Goal: Task Accomplishment & Management: Complete application form

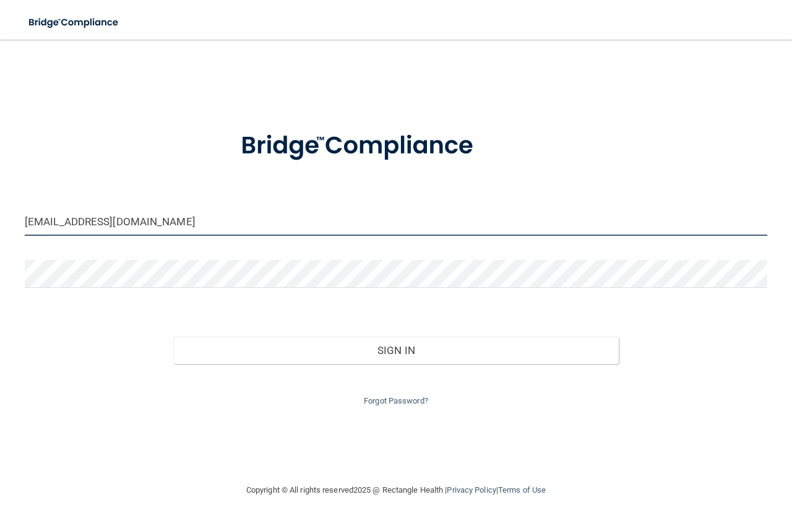
click at [119, 223] on input "[EMAIL_ADDRESS][DOMAIN_NAME]" at bounding box center [396, 222] width 742 height 28
drag, startPoint x: 143, startPoint y: 222, endPoint x: 0, endPoint y: 220, distance: 142.9
click at [0, 220] on main "corkath10@yahoo.com Invalid email/password. You don't have permission to access…" at bounding box center [396, 281] width 792 height 483
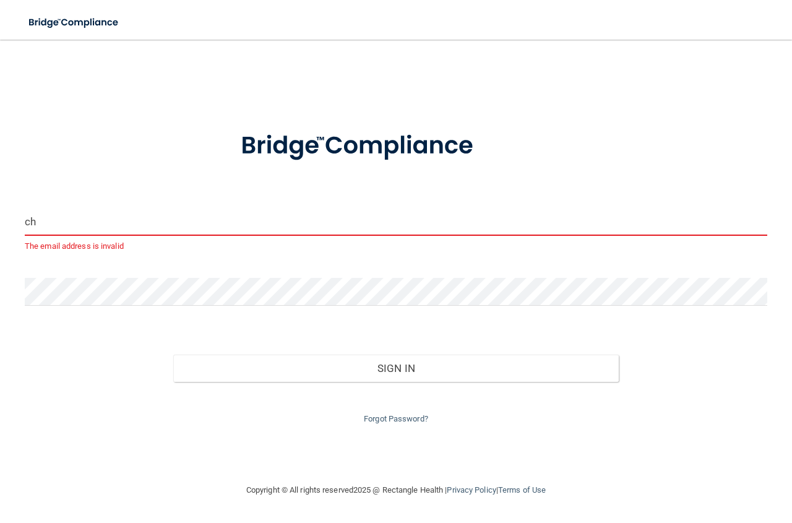
type input "c"
type input "[EMAIL_ADDRESS][DOMAIN_NAME]"
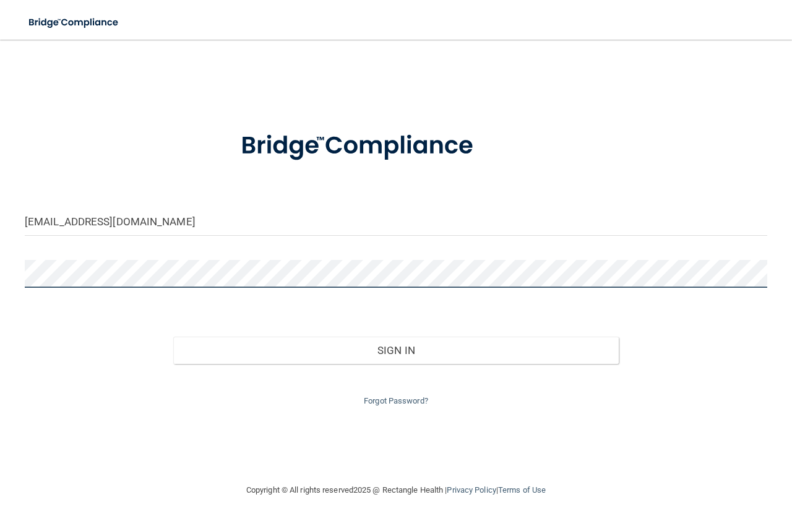
click at [4, 261] on main "ckritikos1968@yahoo.com Invalid email/password. You don't have permission to ac…" at bounding box center [396, 281] width 792 height 483
click at [33, 333] on div "Sign In" at bounding box center [395, 338] width 761 height 52
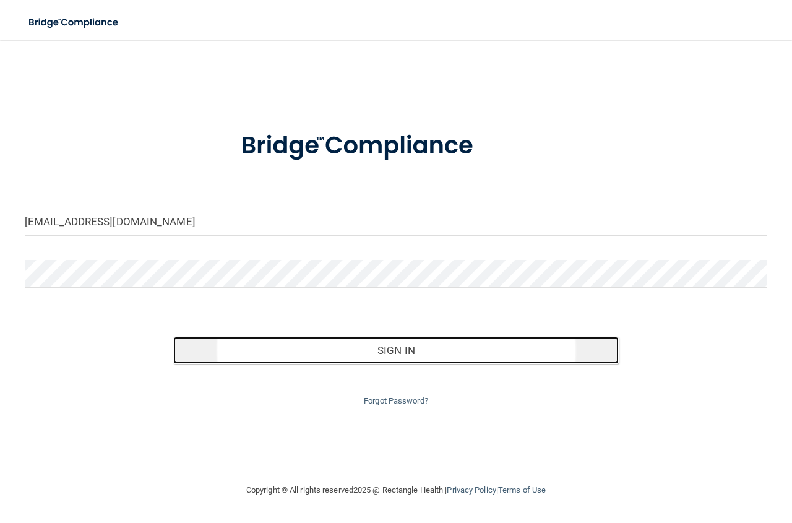
click at [404, 352] on button "Sign In" at bounding box center [395, 350] width 445 height 27
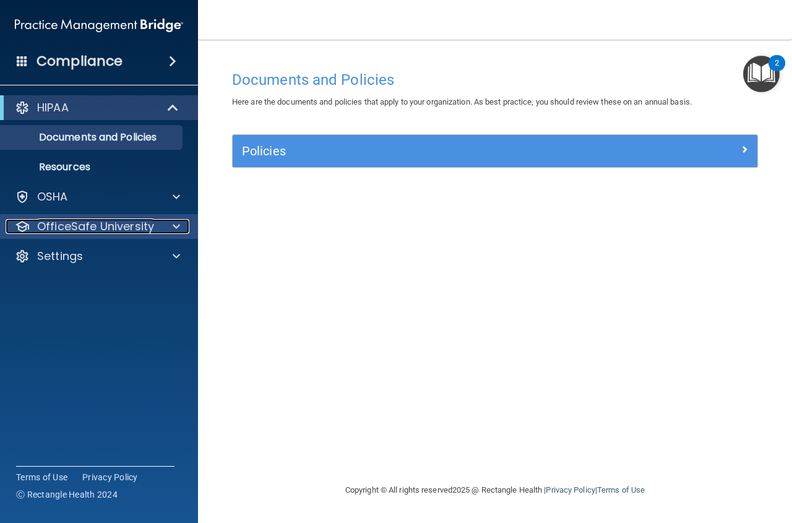
click at [62, 225] on p "OfficeSafe University" at bounding box center [95, 226] width 117 height 15
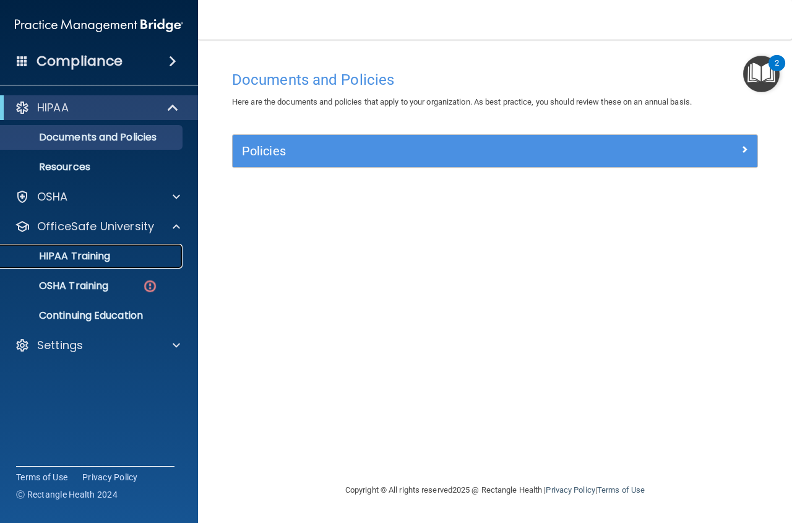
click at [74, 261] on p "HIPAA Training" at bounding box center [59, 256] width 102 height 12
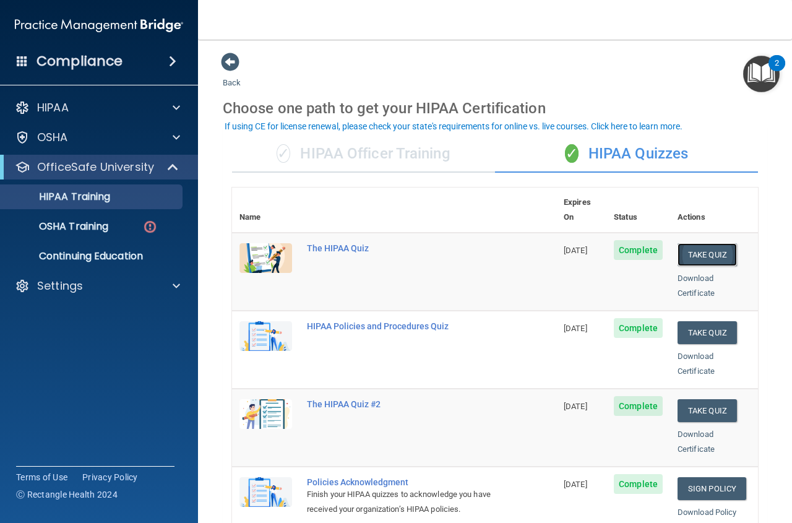
click at [712, 243] on button "Take Quiz" at bounding box center [706, 254] width 59 height 23
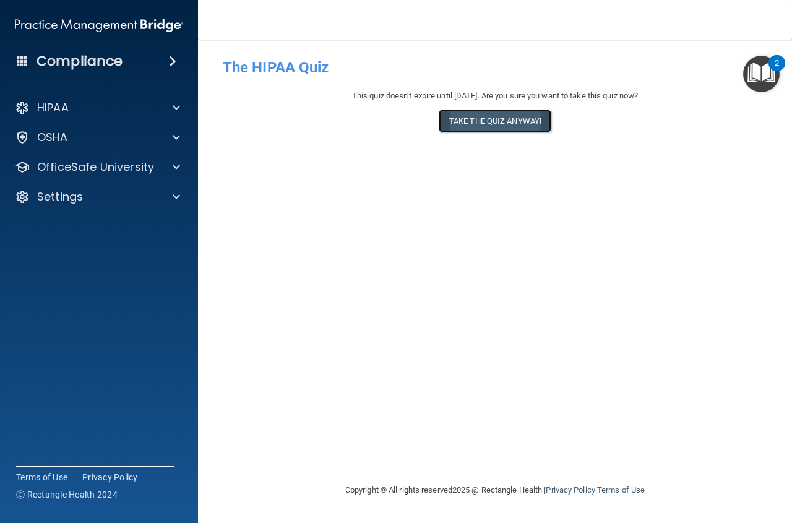
click at [486, 119] on button "Take the quiz anyway!" at bounding box center [495, 121] width 113 height 23
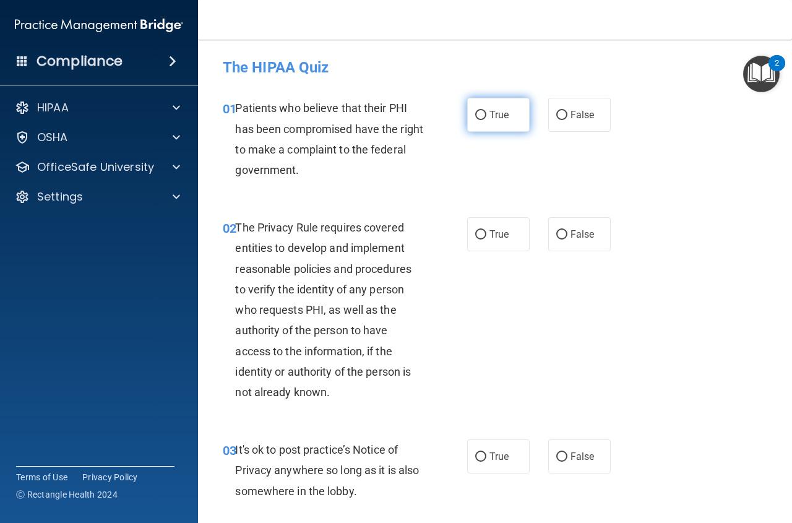
click at [469, 113] on label "True" at bounding box center [498, 115] width 62 height 34
click at [475, 113] on input "True" at bounding box center [480, 115] width 11 height 9
radio input "true"
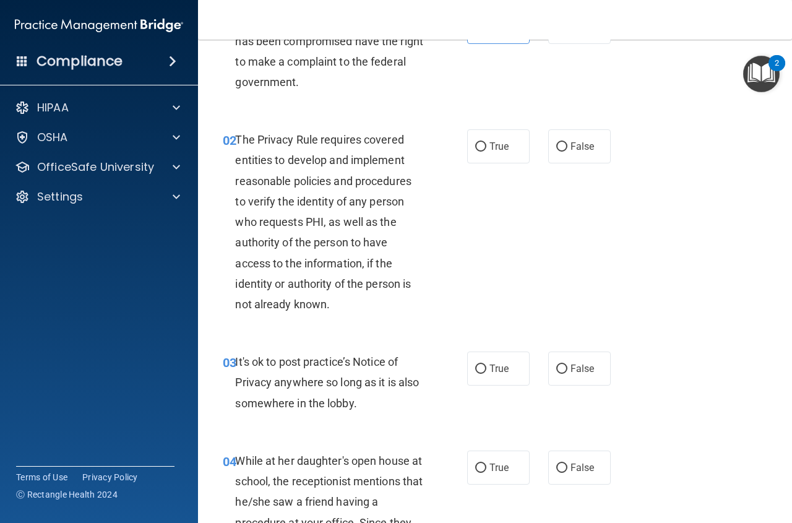
scroll to position [62, 0]
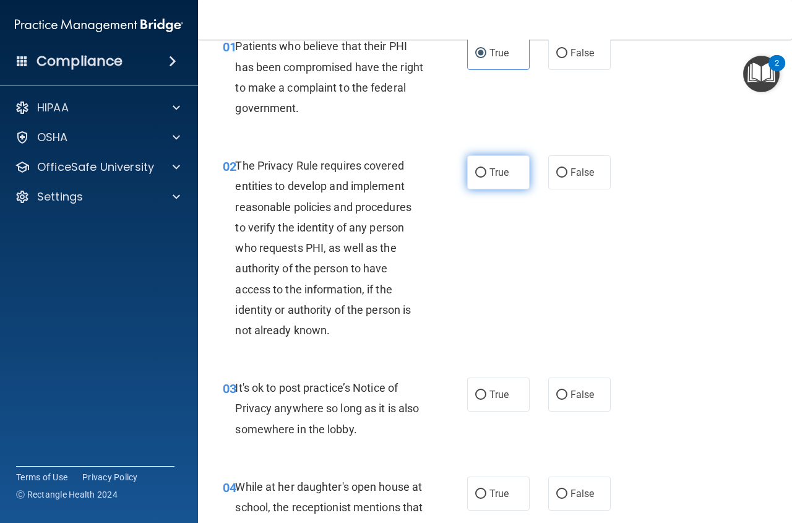
click at [477, 171] on input "True" at bounding box center [480, 172] width 11 height 9
radio input "true"
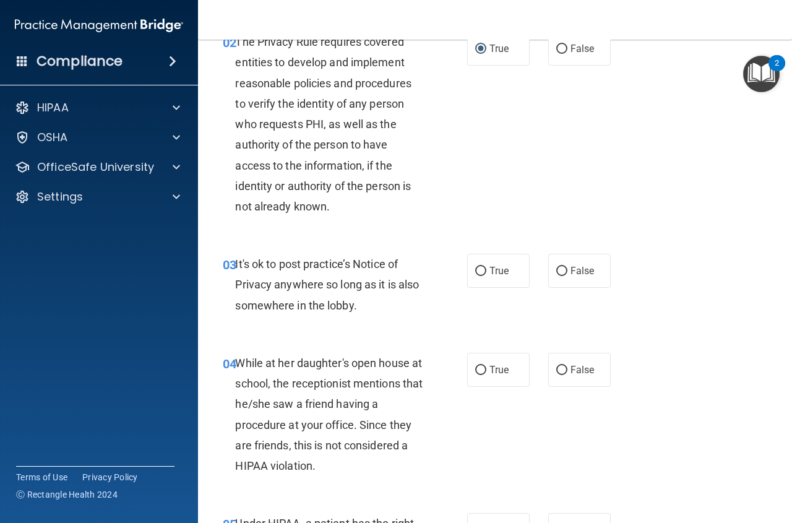
scroll to position [247, 0]
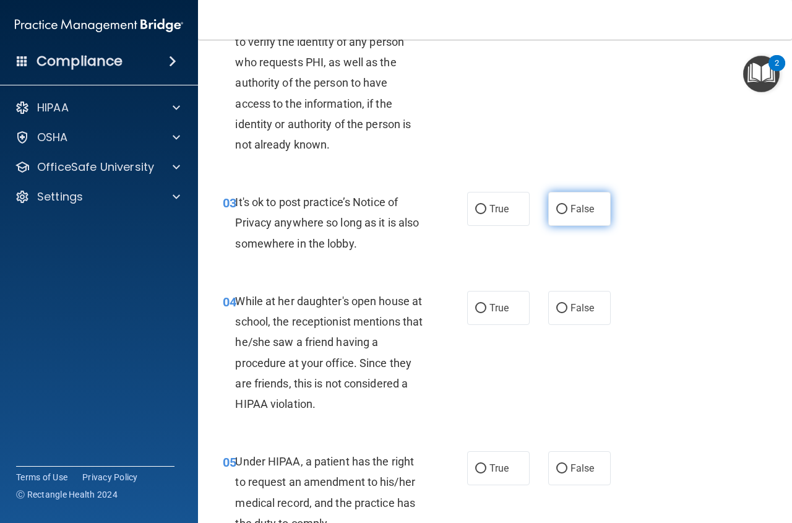
click at [559, 213] on input "False" at bounding box center [561, 209] width 11 height 9
radio input "true"
click at [557, 311] on input "False" at bounding box center [561, 308] width 11 height 9
radio input "true"
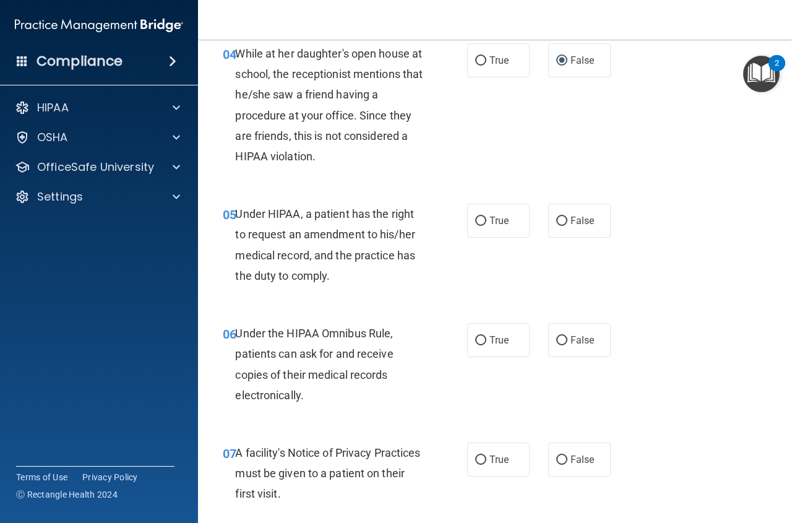
scroll to position [557, 0]
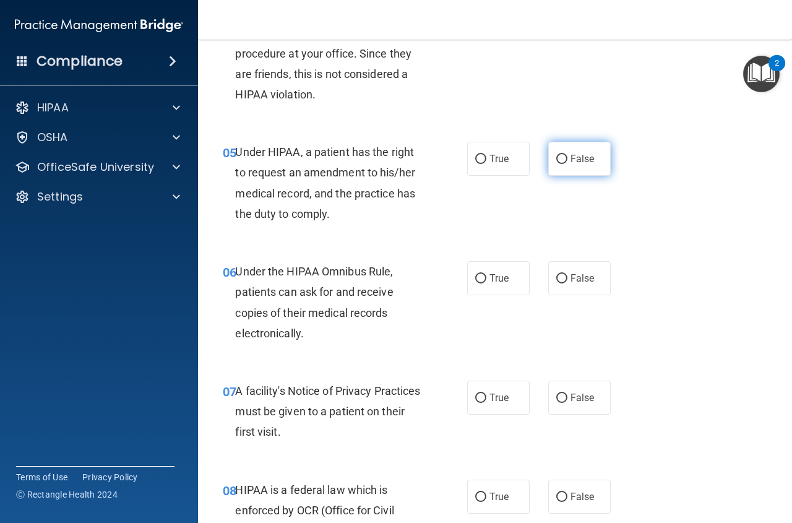
click at [556, 158] on input "False" at bounding box center [561, 159] width 11 height 9
radio input "true"
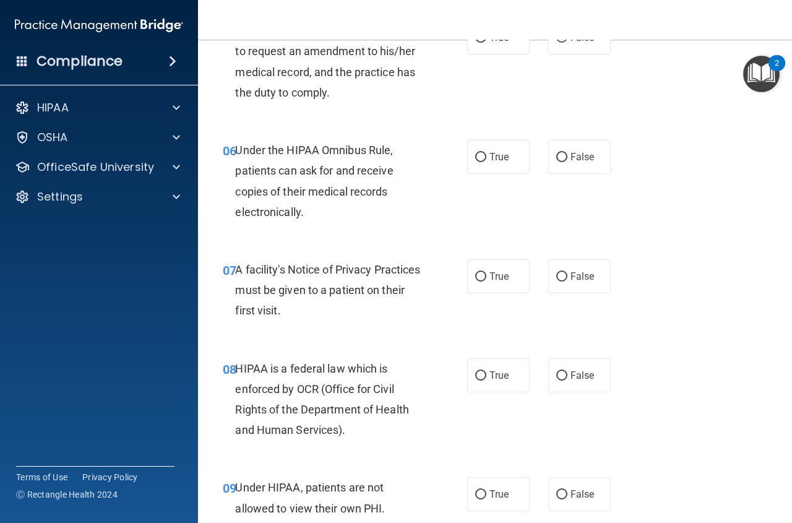
scroll to position [681, 0]
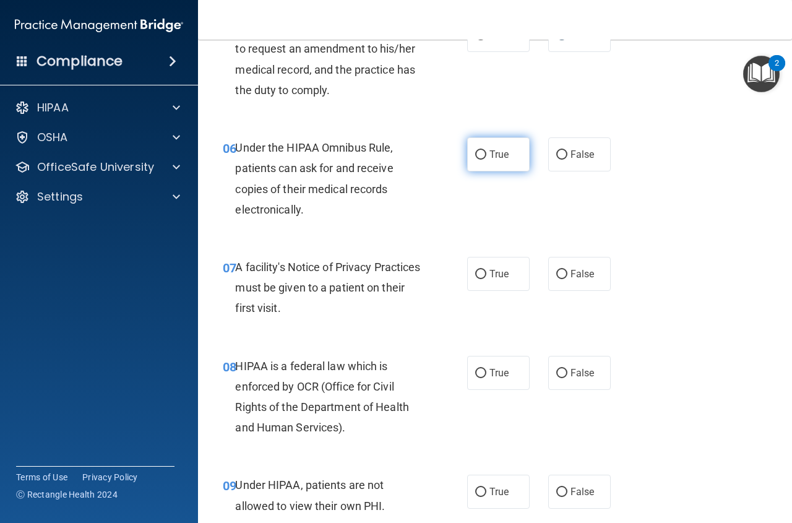
click at [475, 155] on input "True" at bounding box center [480, 154] width 11 height 9
radio input "true"
click at [489, 270] on span "True" at bounding box center [498, 274] width 19 height 12
click at [486, 270] on input "True" at bounding box center [480, 274] width 11 height 9
radio input "true"
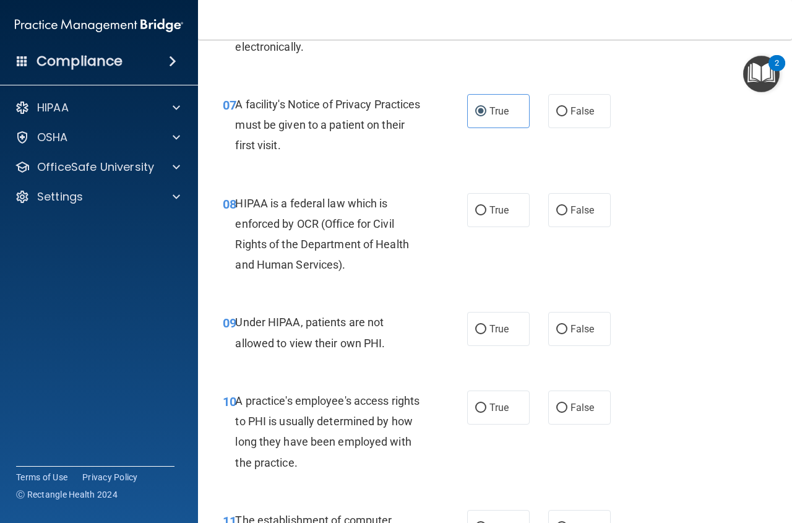
scroll to position [866, 0]
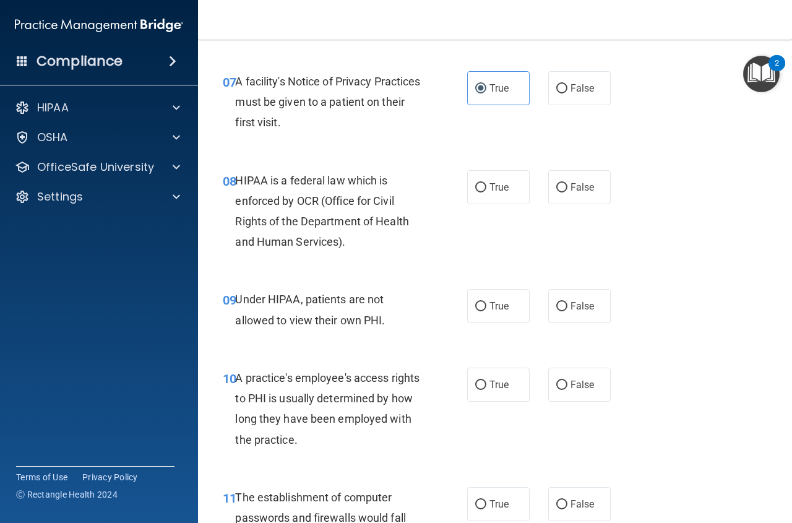
drag, startPoint x: 478, startPoint y: 186, endPoint x: 517, endPoint y: 204, distance: 43.2
click at [478, 185] on input "True" at bounding box center [480, 187] width 11 height 9
radio input "true"
click at [556, 307] on input "False" at bounding box center [561, 306] width 11 height 9
radio input "true"
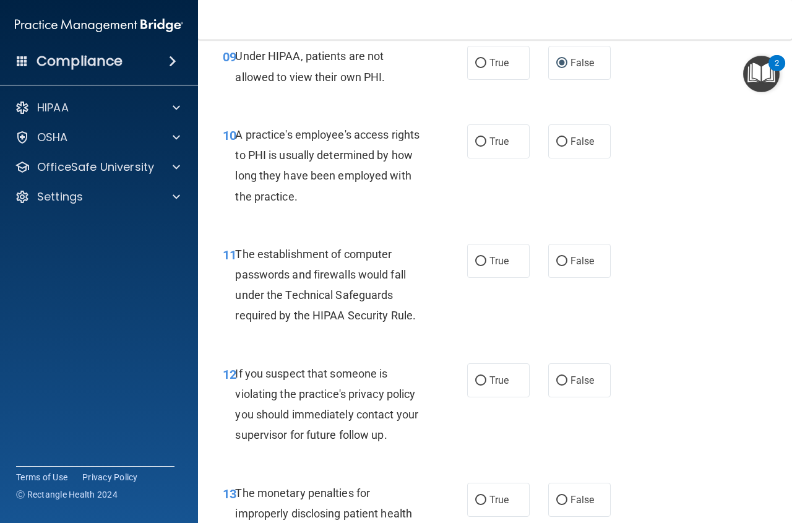
scroll to position [1114, 0]
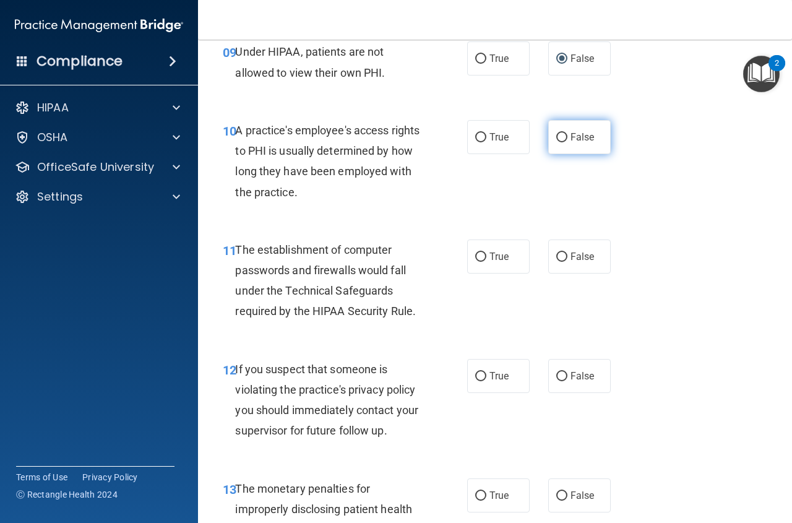
click at [556, 137] on input "False" at bounding box center [561, 137] width 11 height 9
radio input "true"
click at [482, 255] on label "True" at bounding box center [498, 256] width 62 height 34
click at [482, 255] on input "True" at bounding box center [480, 256] width 11 height 9
radio input "true"
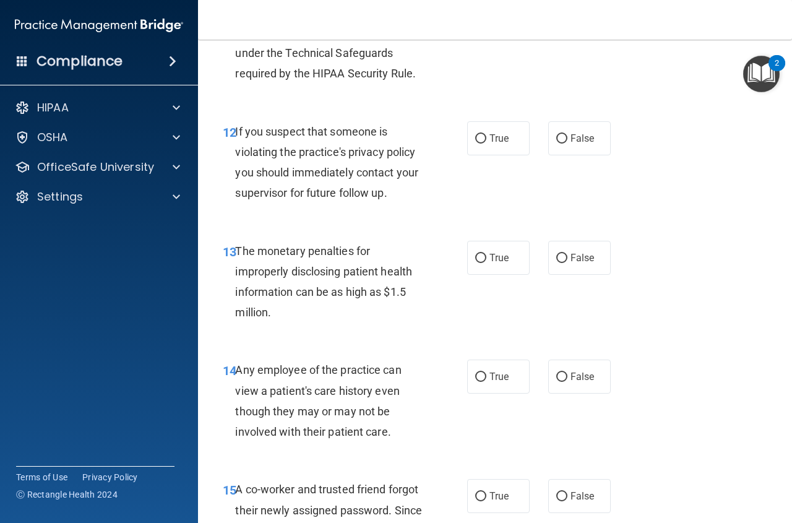
scroll to position [1361, 0]
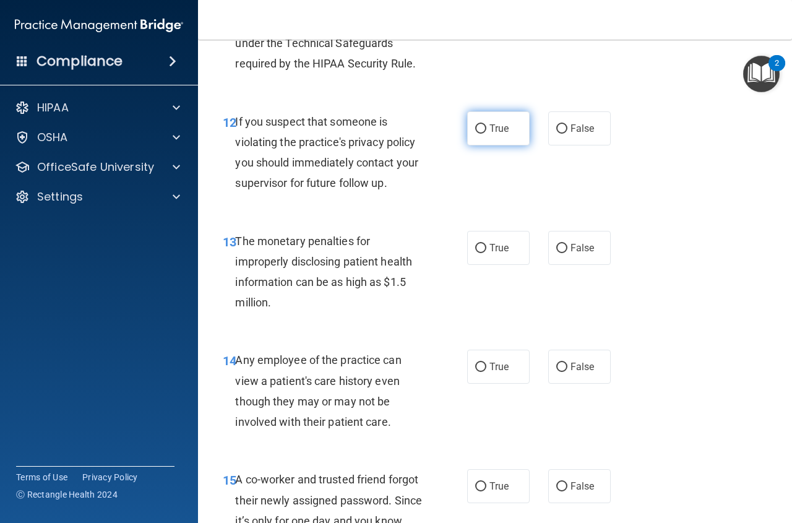
click at [475, 127] on input "True" at bounding box center [480, 128] width 11 height 9
radio input "true"
click at [475, 246] on input "True" at bounding box center [480, 248] width 11 height 9
radio input "true"
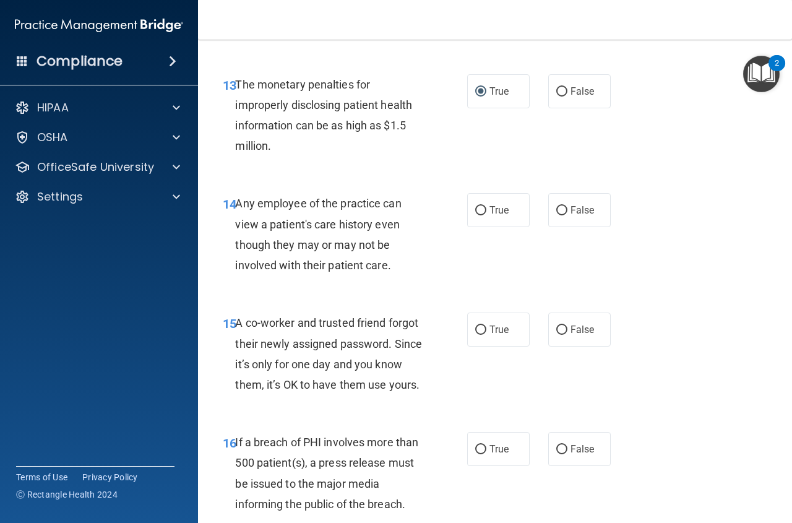
scroll to position [1547, 0]
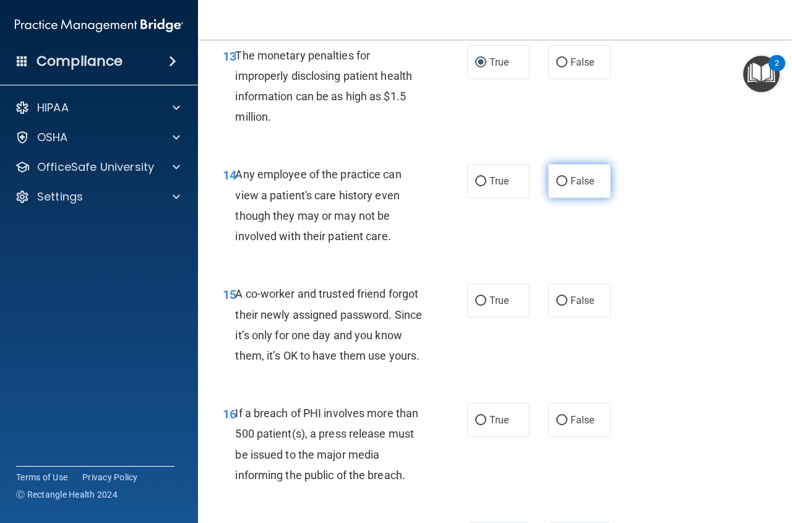
click at [556, 181] on input "False" at bounding box center [561, 181] width 11 height 9
radio input "true"
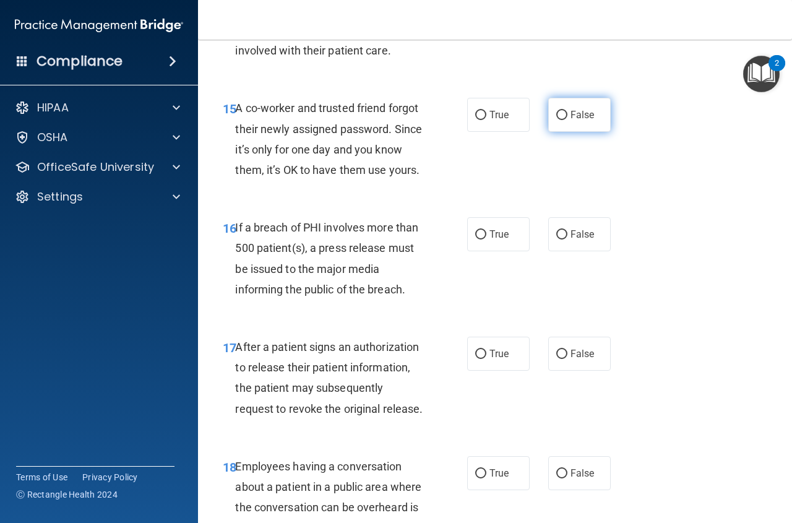
click at [559, 113] on input "False" at bounding box center [561, 115] width 11 height 9
radio input "true"
click at [479, 239] on input "True" at bounding box center [480, 234] width 11 height 9
radio input "true"
click at [483, 371] on label "True" at bounding box center [498, 354] width 62 height 34
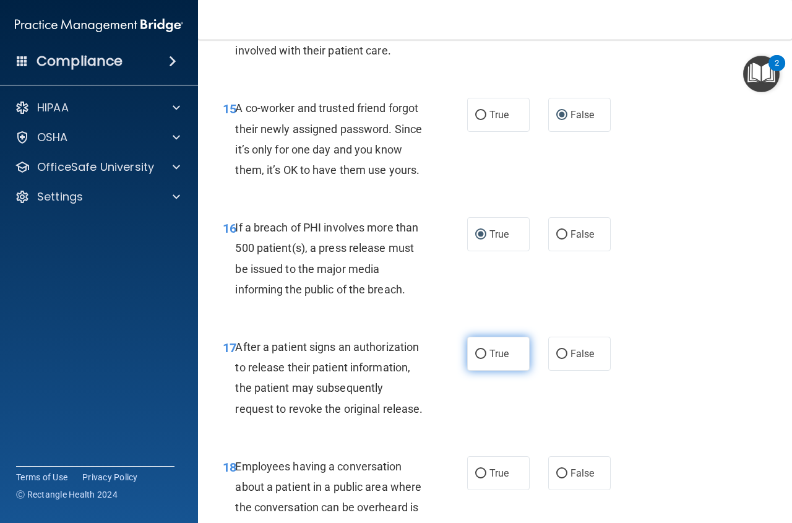
click at [483, 359] on input "True" at bounding box center [480, 354] width 11 height 9
radio input "true"
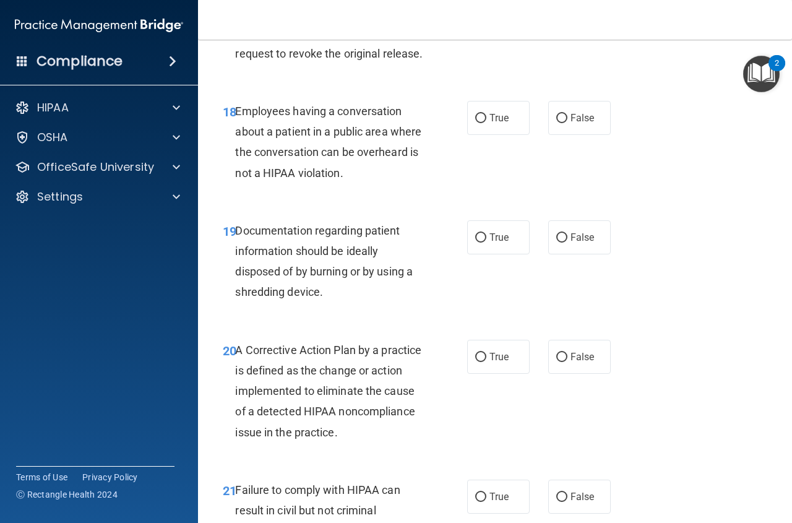
scroll to position [2104, 0]
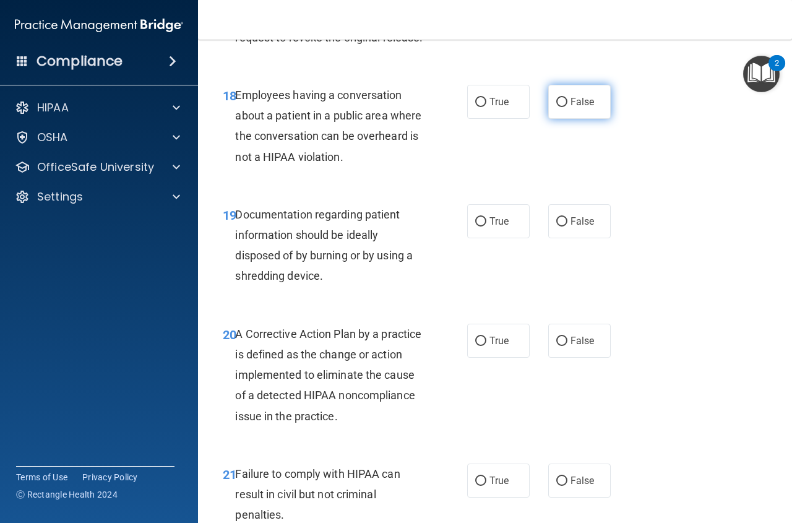
click at [559, 107] on input "False" at bounding box center [561, 102] width 11 height 9
radio input "true"
click at [475, 226] on input "True" at bounding box center [480, 221] width 11 height 9
radio input "true"
click at [475, 346] on input "True" at bounding box center [480, 341] width 11 height 9
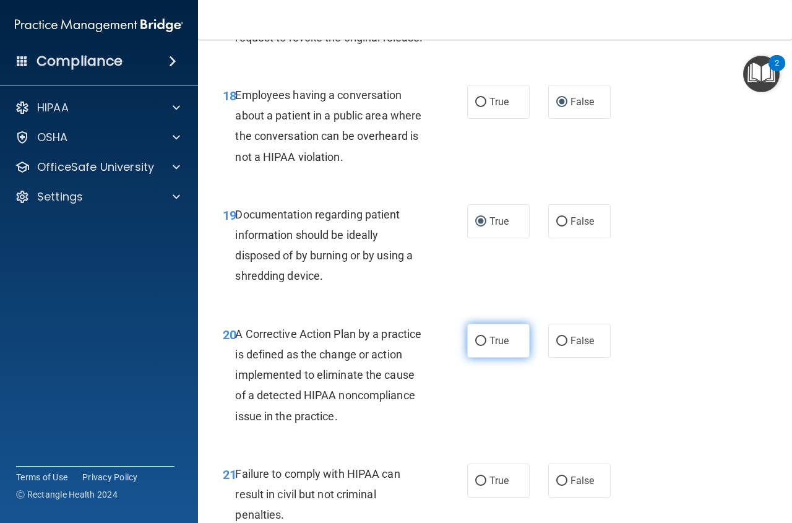
radio input "true"
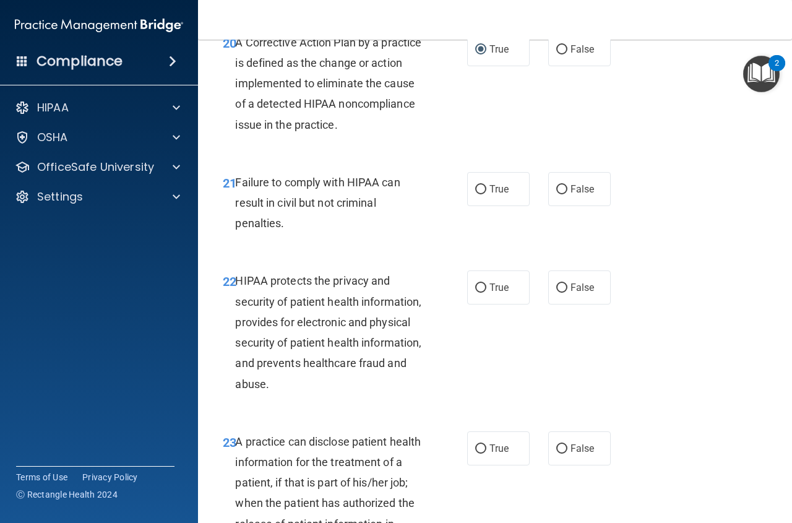
scroll to position [2413, 0]
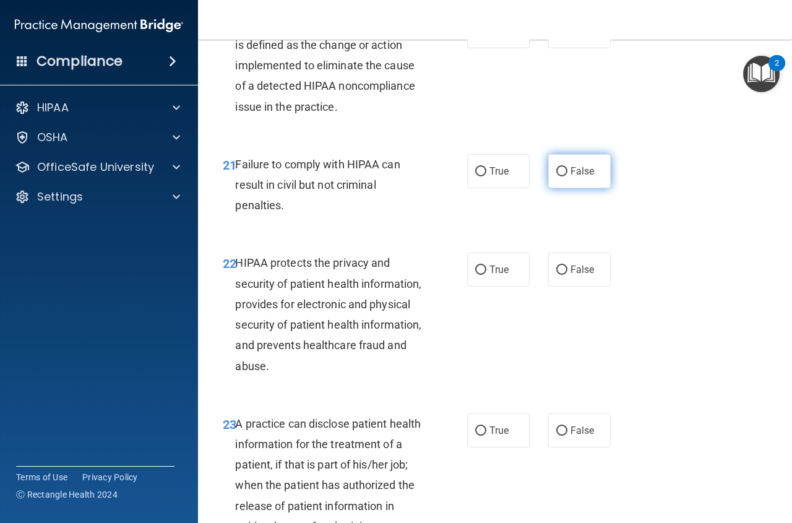
click at [556, 176] on input "False" at bounding box center [561, 171] width 11 height 9
radio input "true"
click at [476, 275] on input "True" at bounding box center [480, 269] width 11 height 9
radio input "true"
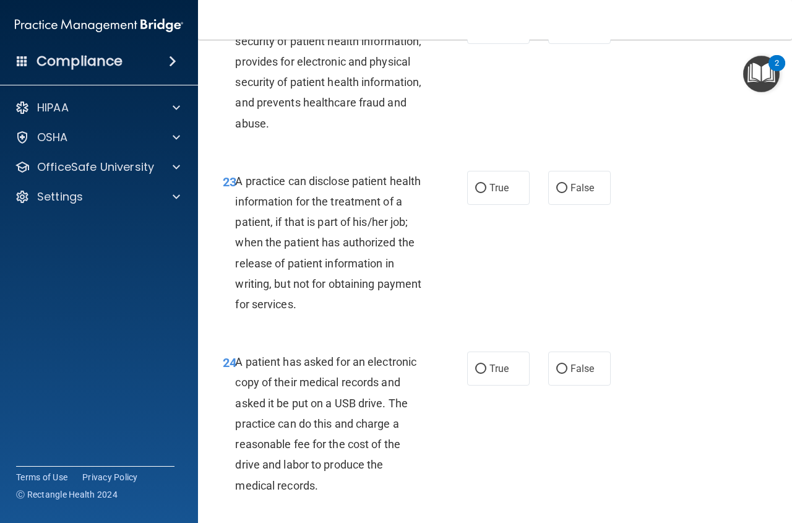
scroll to position [2660, 0]
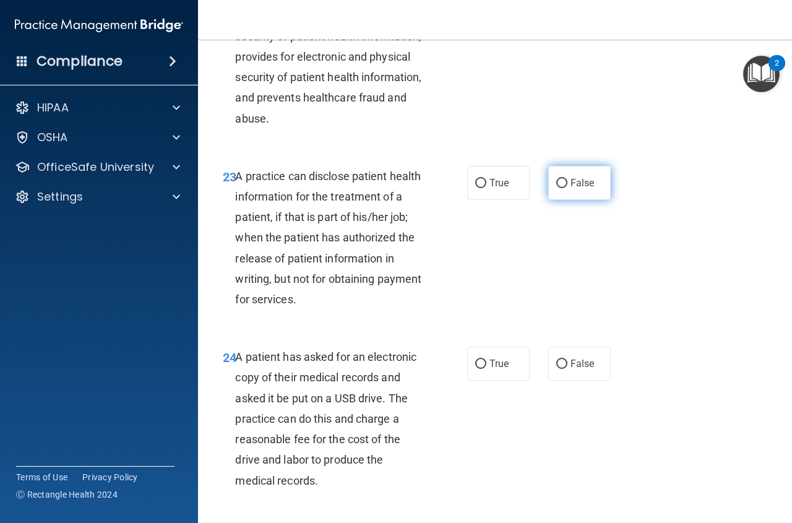
click at [556, 188] on input "False" at bounding box center [561, 183] width 11 height 9
radio input "true"
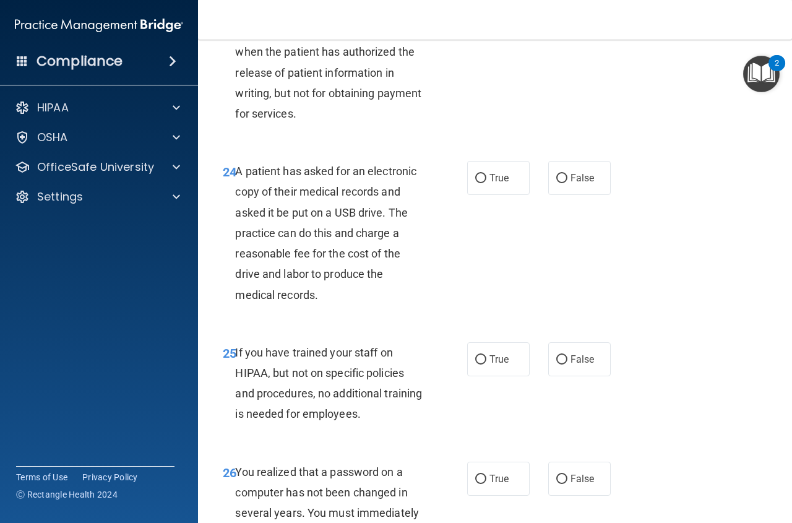
scroll to position [2908, 0]
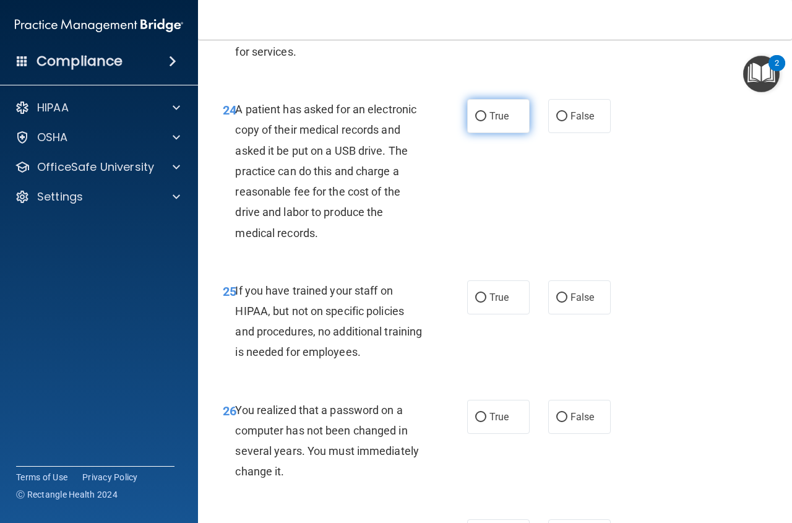
click at [478, 121] on input "True" at bounding box center [480, 116] width 11 height 9
radio input "true"
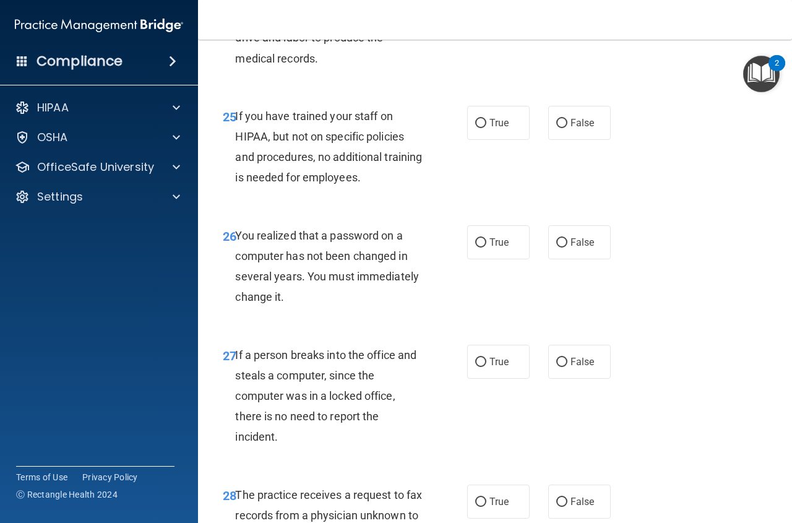
scroll to position [3094, 0]
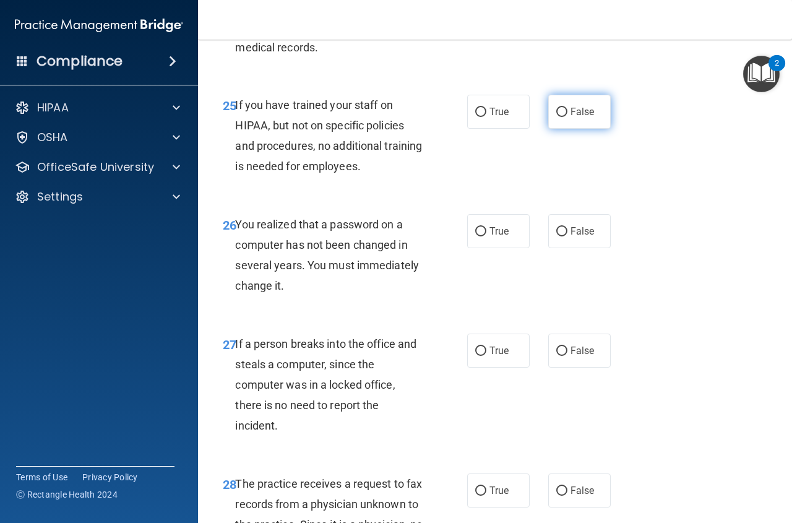
click at [556, 117] on input "False" at bounding box center [561, 112] width 11 height 9
radio input "true"
click at [475, 236] on input "True" at bounding box center [480, 231] width 11 height 9
radio input "true"
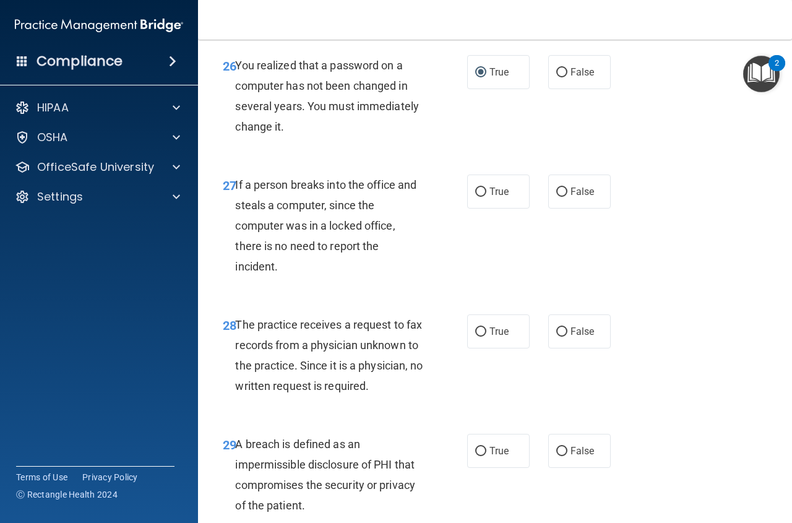
scroll to position [3279, 0]
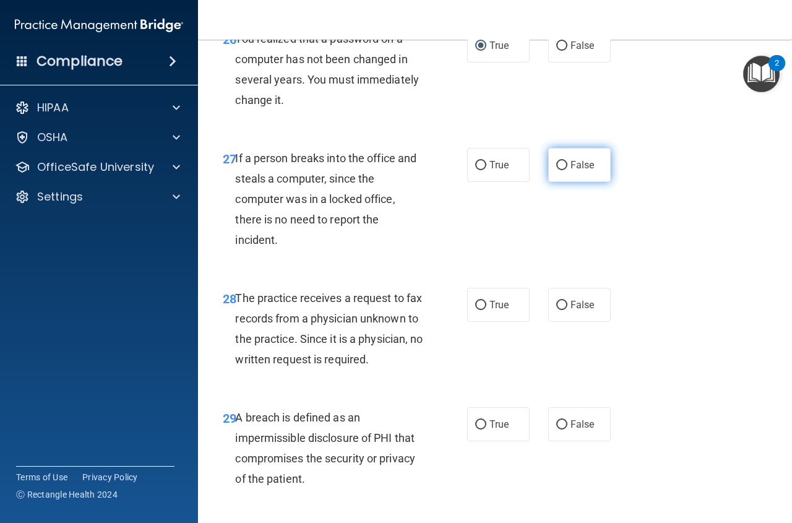
click at [561, 170] on input "False" at bounding box center [561, 165] width 11 height 9
radio input "true"
click at [556, 310] on input "False" at bounding box center [561, 305] width 11 height 9
radio input "true"
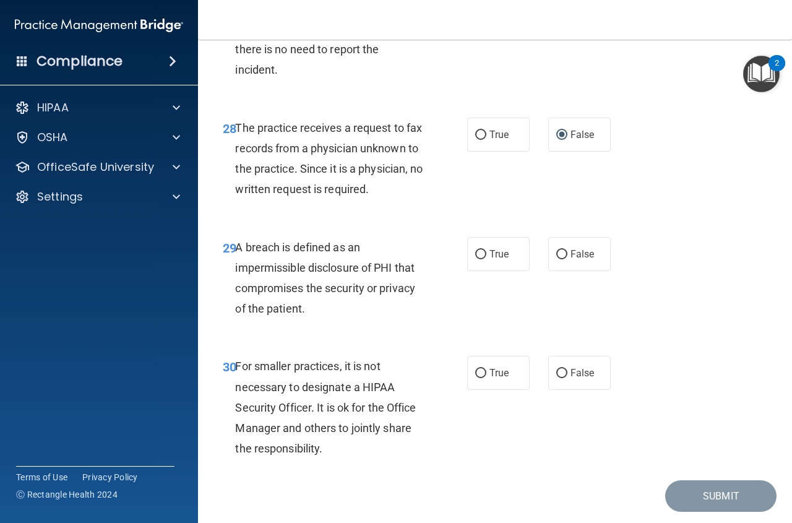
scroll to position [3527, 0]
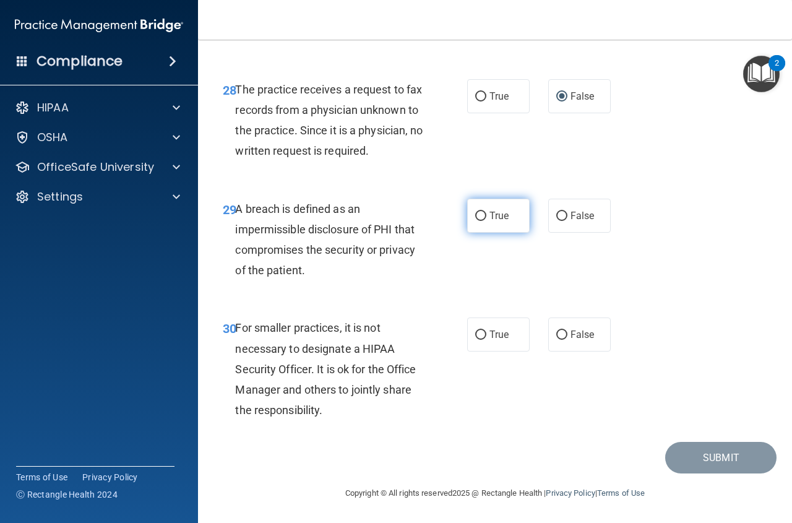
click at [480, 221] on input "True" at bounding box center [480, 216] width 11 height 9
radio input "true"
click at [559, 340] on input "False" at bounding box center [561, 334] width 11 height 9
radio input "true"
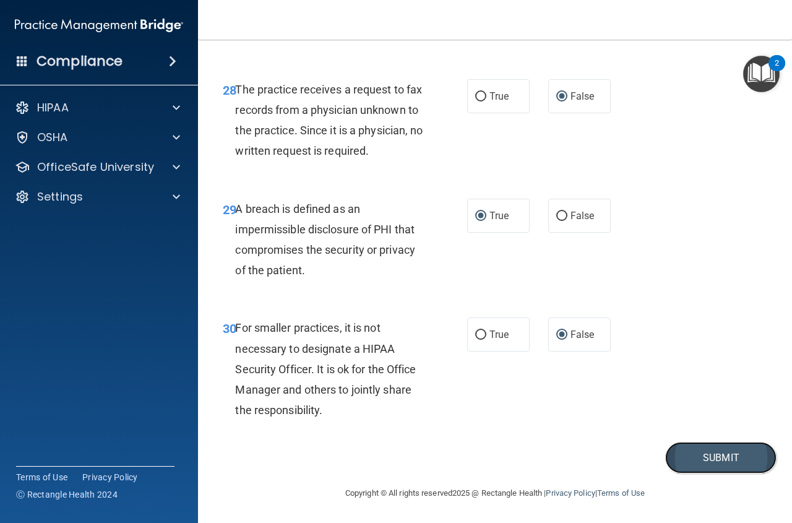
click at [703, 473] on button "Submit" at bounding box center [720, 458] width 111 height 32
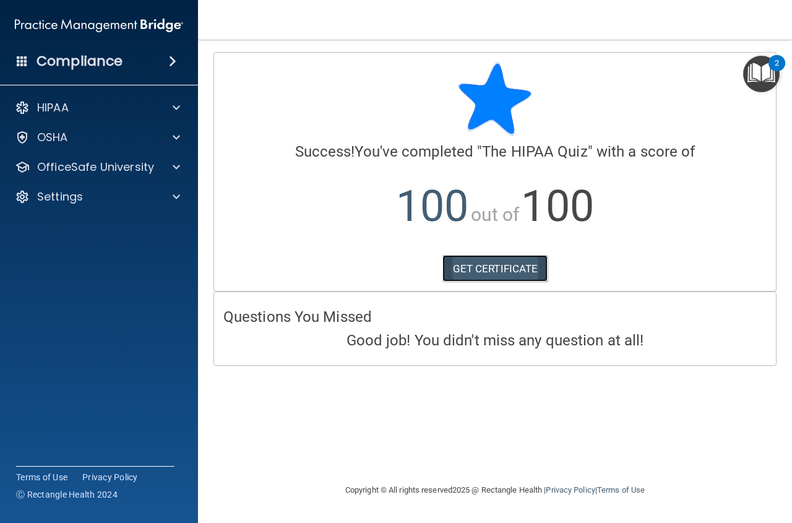
click at [493, 272] on link "GET CERTIFICATE" at bounding box center [495, 268] width 106 height 27
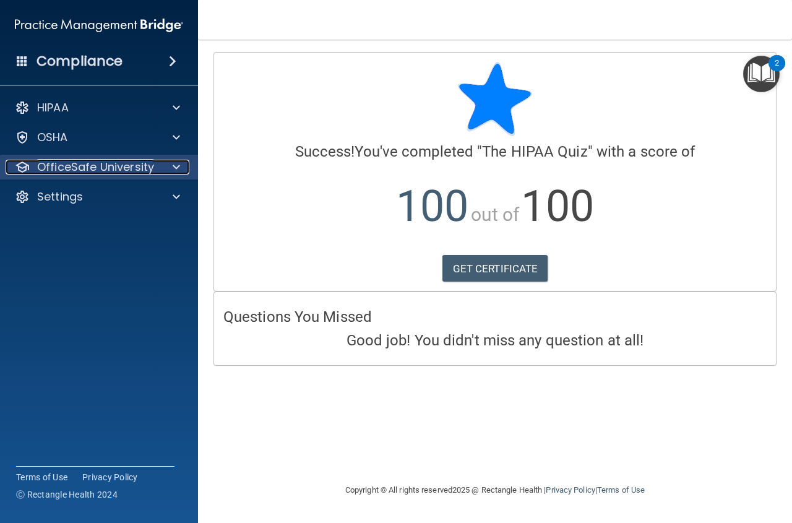
click at [69, 168] on p "OfficeSafe University" at bounding box center [95, 167] width 117 height 15
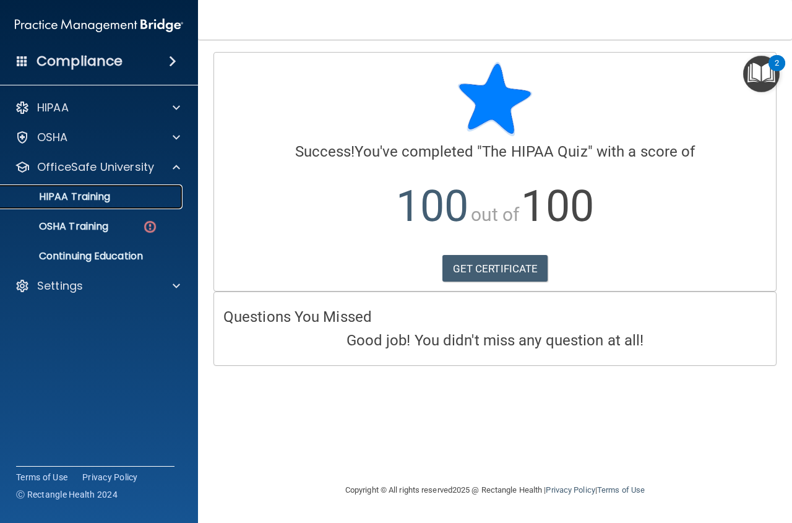
click at [84, 195] on p "HIPAA Training" at bounding box center [59, 197] width 102 height 12
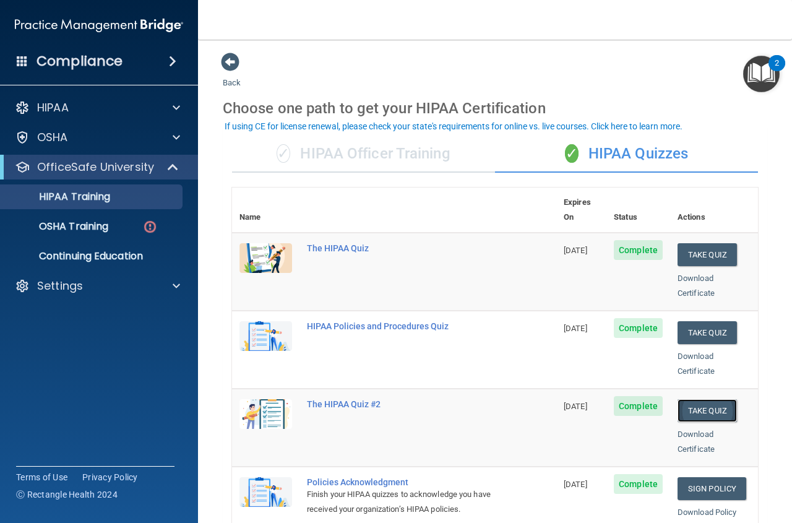
click at [705, 399] on button "Take Quiz" at bounding box center [706, 410] width 59 height 23
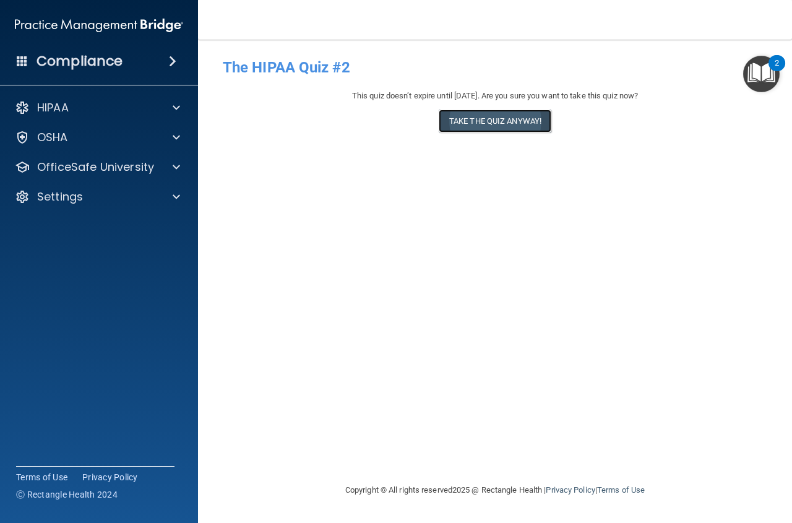
click at [478, 121] on button "Take the quiz anyway!" at bounding box center [495, 121] width 113 height 23
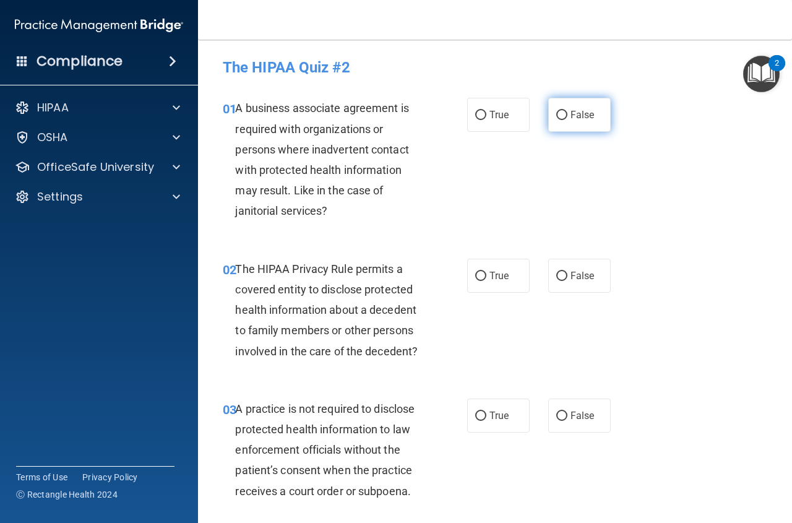
click at [558, 115] on input "False" at bounding box center [561, 115] width 11 height 9
radio input "true"
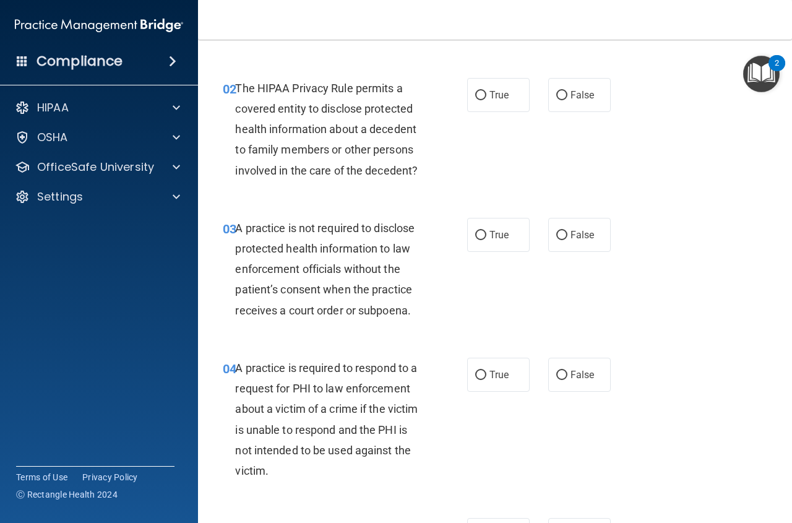
scroll to position [186, 0]
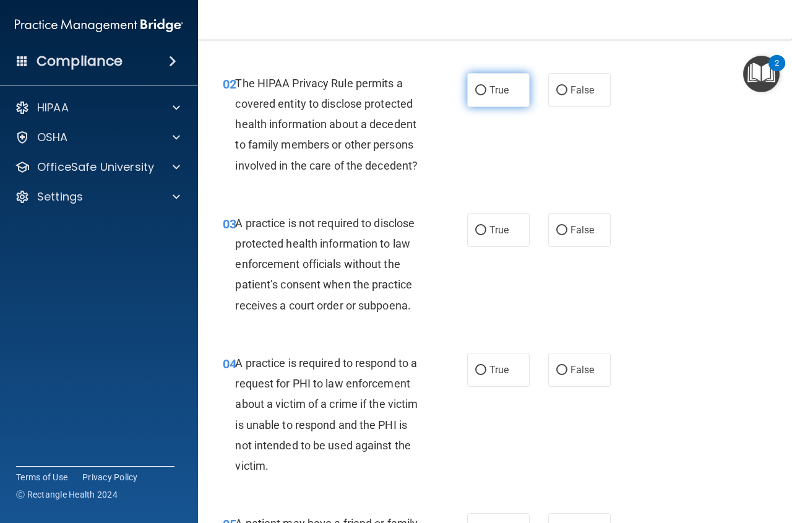
click at [475, 87] on input "True" at bounding box center [480, 90] width 11 height 9
radio input "true"
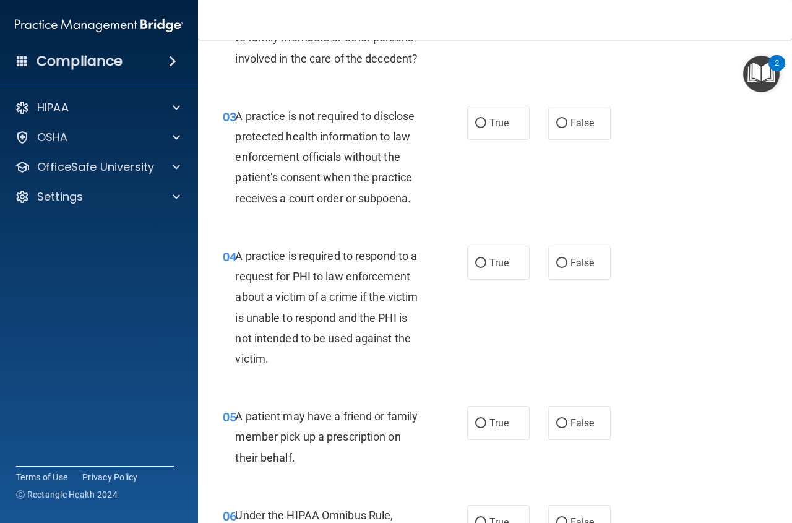
scroll to position [309, 0]
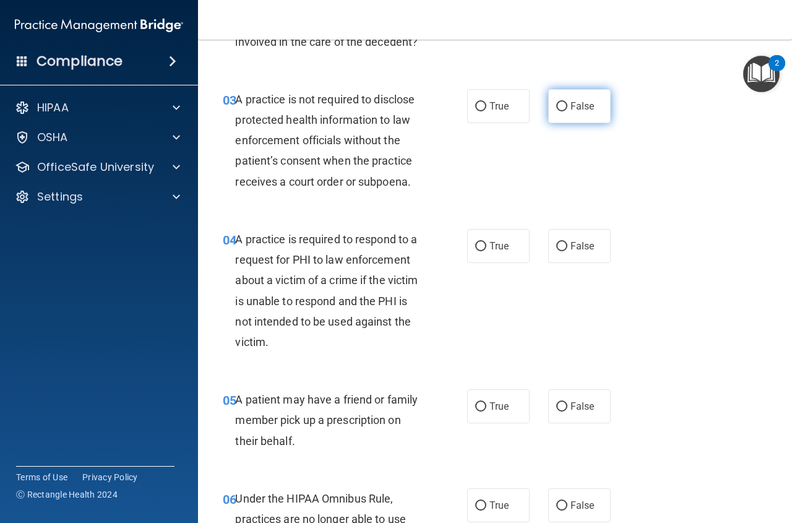
click at [556, 104] on input "False" at bounding box center [561, 106] width 11 height 9
radio input "true"
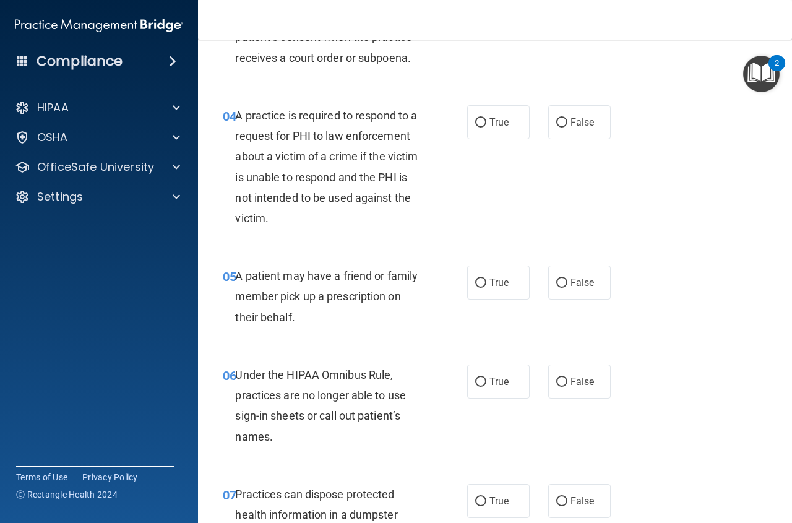
scroll to position [495, 0]
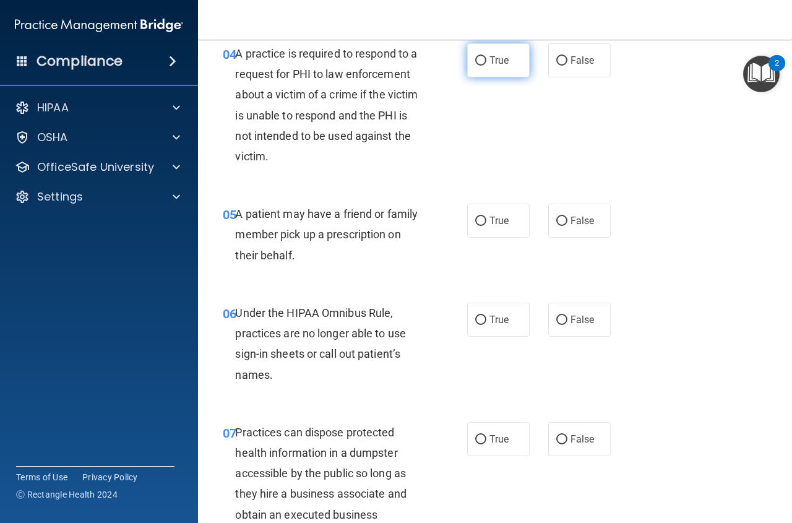
click at [480, 56] on input "True" at bounding box center [480, 60] width 11 height 9
radio input "true"
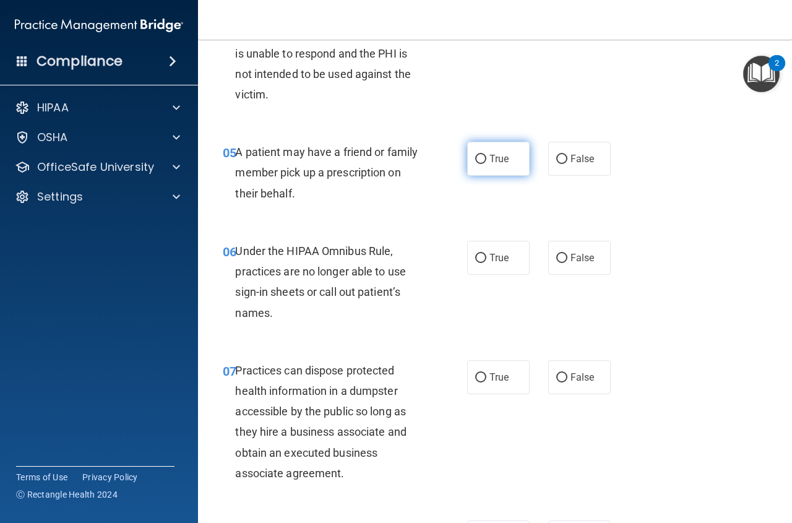
drag, startPoint x: 478, startPoint y: 157, endPoint x: 487, endPoint y: 160, distance: 9.2
click at [479, 157] on input "True" at bounding box center [480, 159] width 11 height 9
radio input "true"
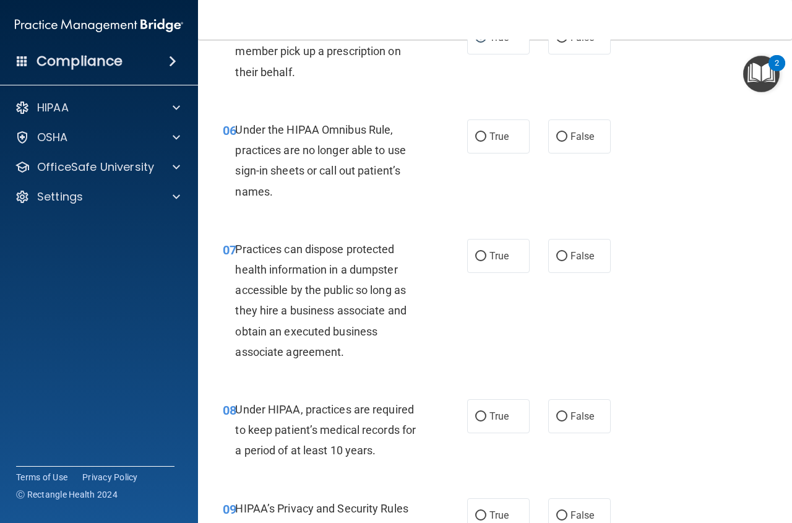
scroll to position [681, 0]
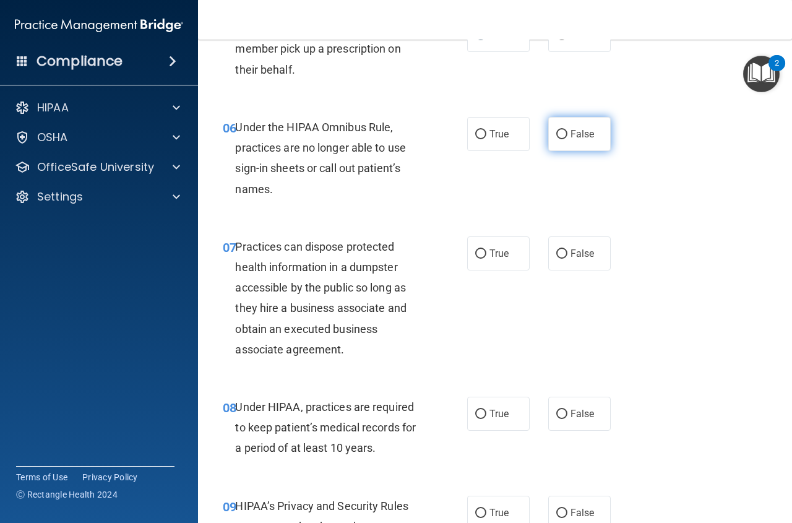
click at [559, 137] on input "False" at bounding box center [561, 134] width 11 height 9
radio input "true"
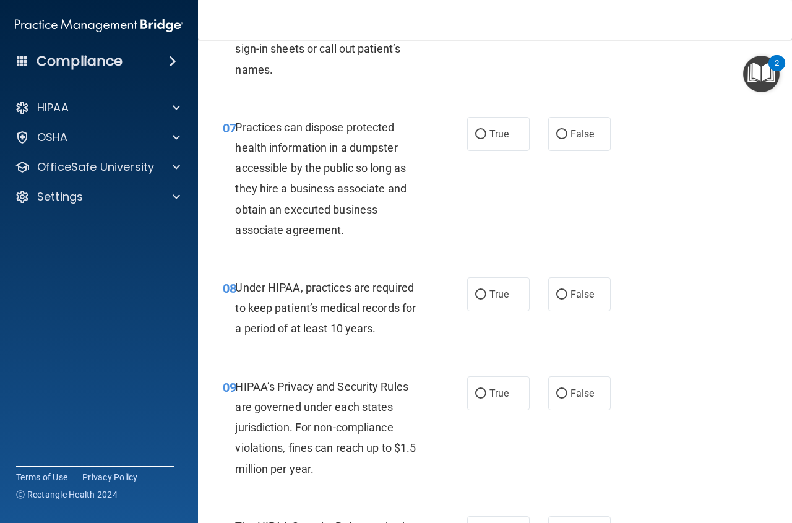
scroll to position [866, 0]
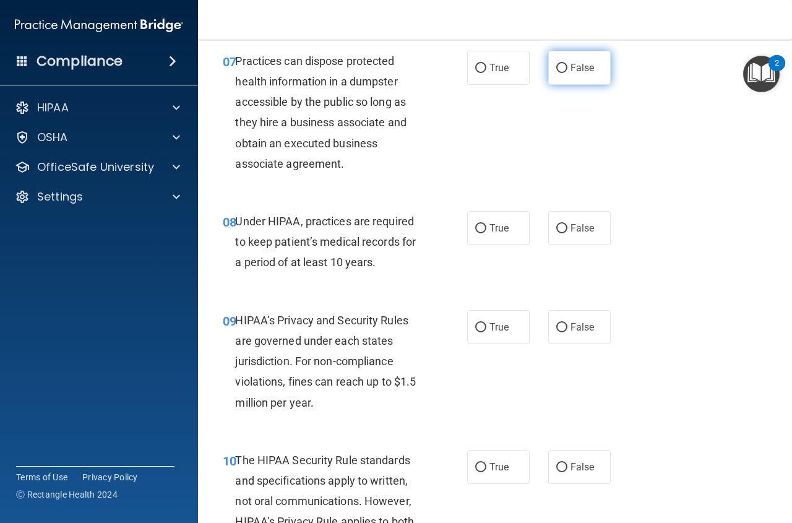
click at [557, 67] on input "False" at bounding box center [561, 68] width 11 height 9
radio input "true"
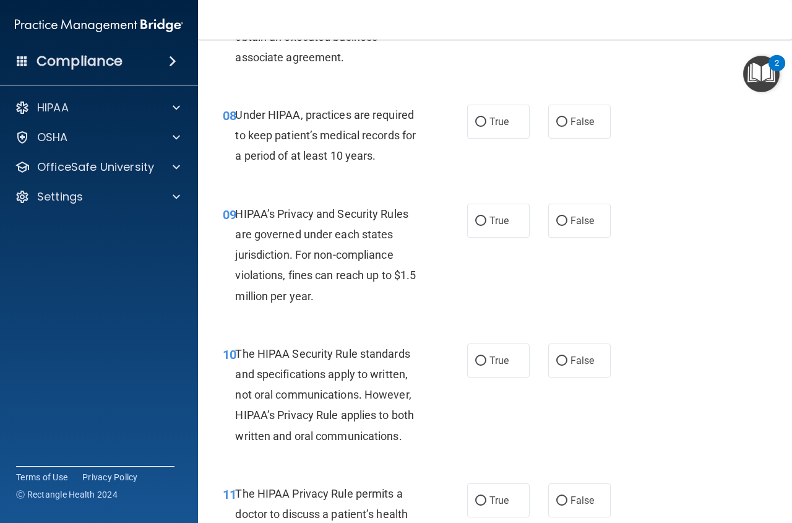
scroll to position [990, 0]
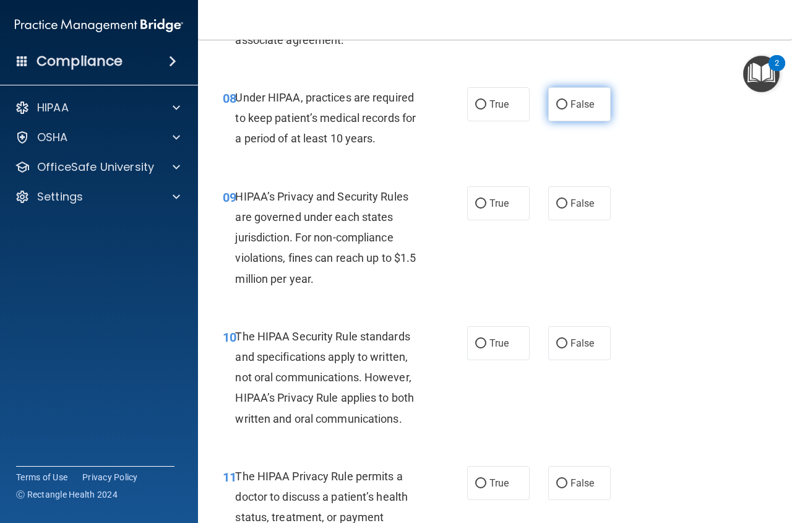
click at [561, 110] on label "False" at bounding box center [579, 104] width 62 height 34
click at [561, 110] on input "False" at bounding box center [561, 104] width 11 height 9
radio input "true"
drag, startPoint x: 477, startPoint y: 200, endPoint x: 510, endPoint y: 220, distance: 38.6
click at [480, 201] on input "True" at bounding box center [480, 203] width 11 height 9
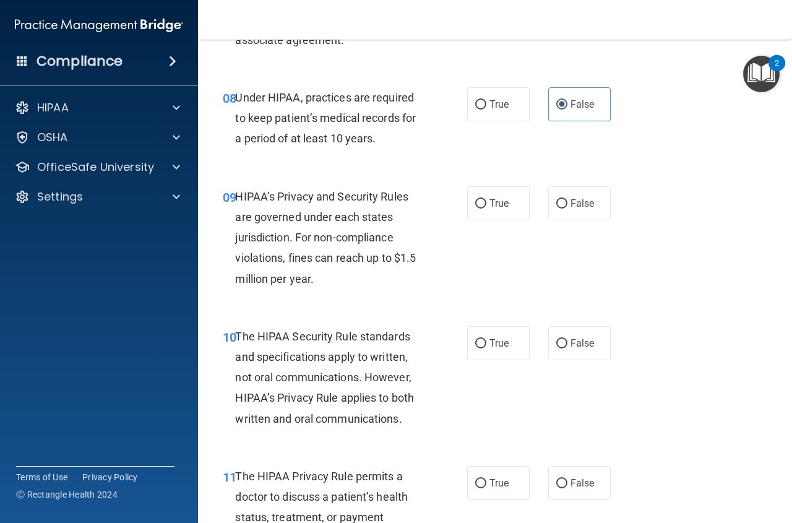
radio input "true"
click at [556, 204] on input "False" at bounding box center [561, 203] width 11 height 9
radio input "true"
radio input "false"
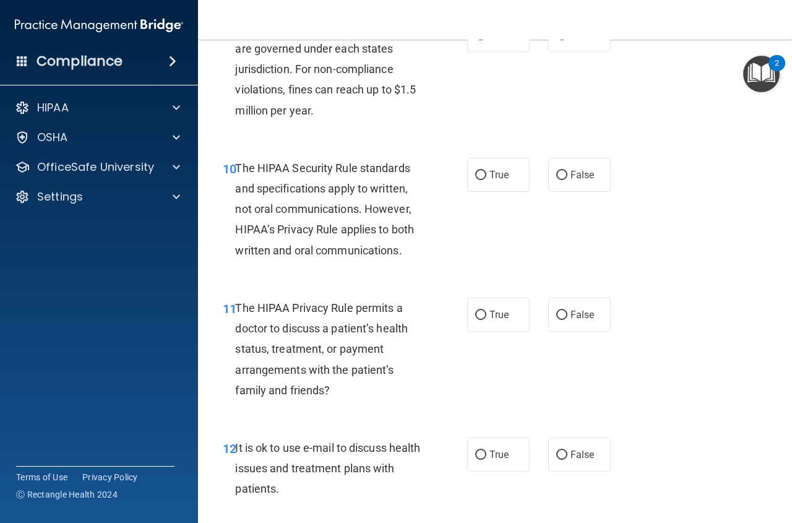
scroll to position [1176, 0]
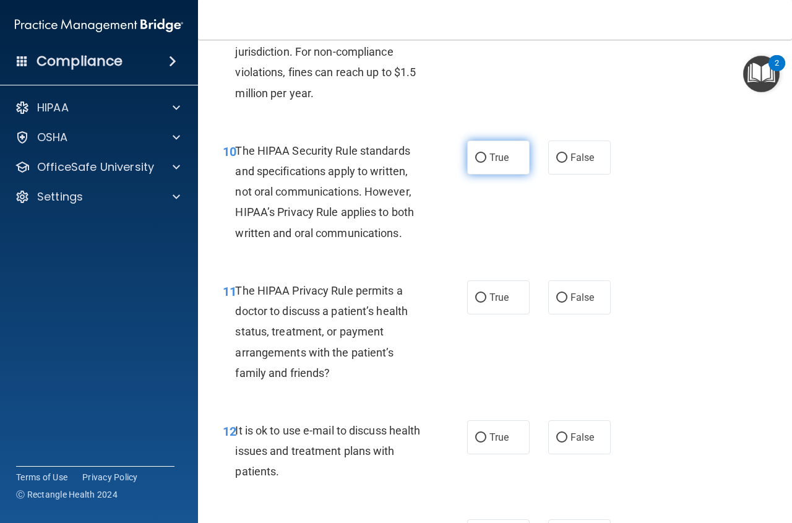
click at [478, 158] on input "True" at bounding box center [480, 157] width 11 height 9
radio input "true"
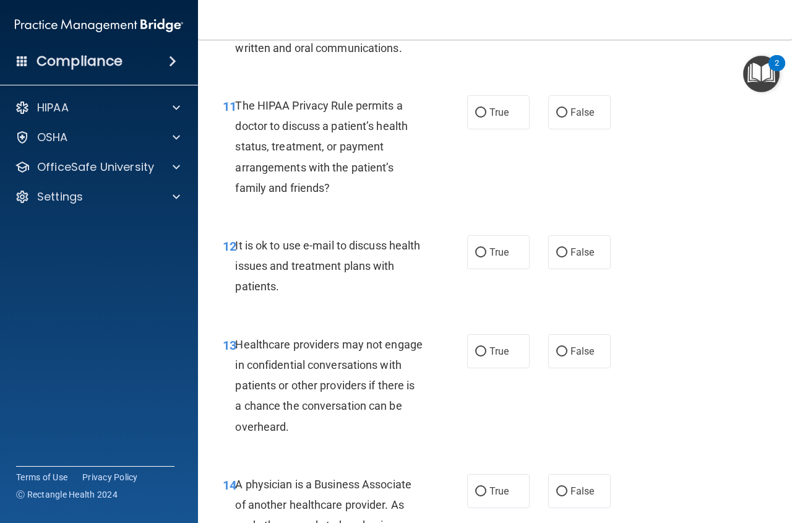
scroll to position [1361, 0]
click at [475, 115] on input "True" at bounding box center [480, 112] width 11 height 9
radio input "true"
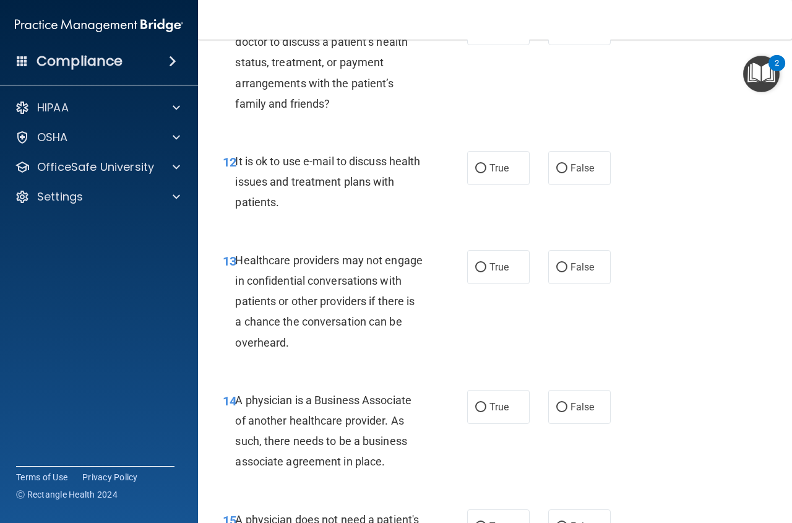
scroll to position [1485, 0]
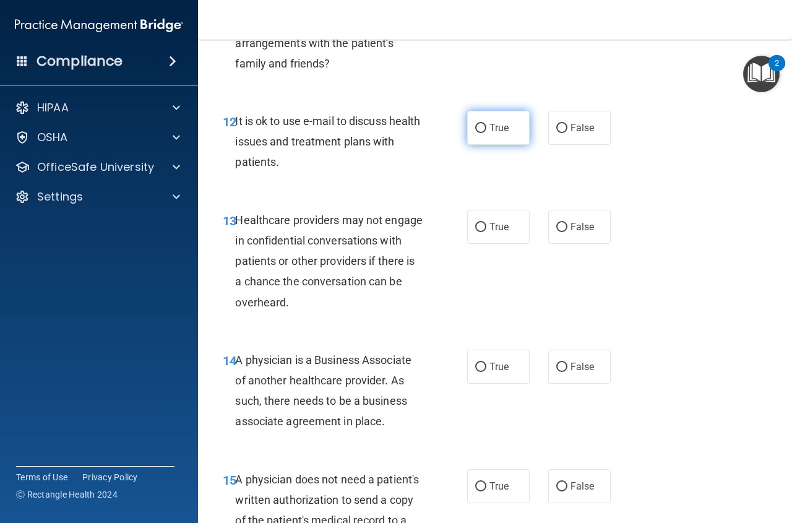
click at [480, 125] on input "True" at bounding box center [480, 128] width 11 height 9
radio input "true"
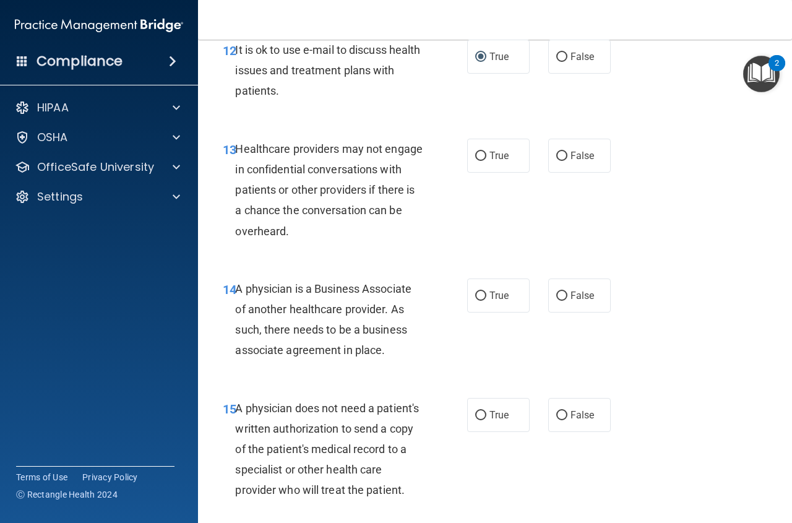
scroll to position [1547, 0]
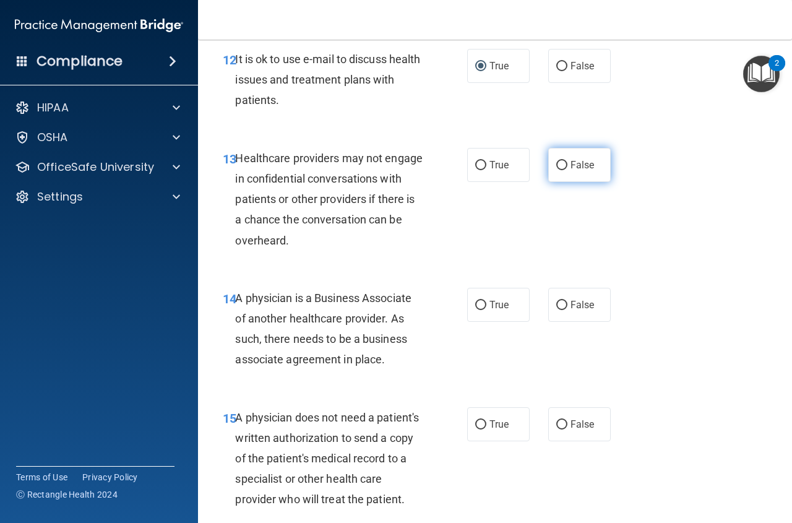
click at [556, 167] on input "False" at bounding box center [561, 165] width 11 height 9
radio input "true"
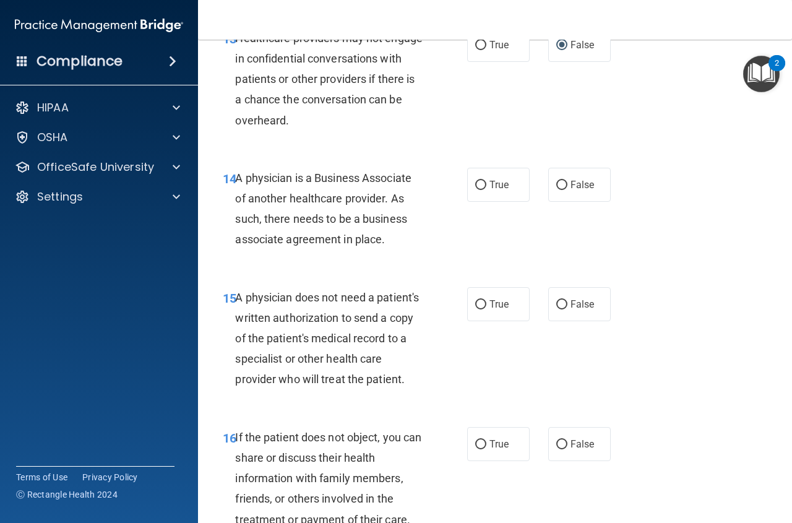
scroll to position [1671, 0]
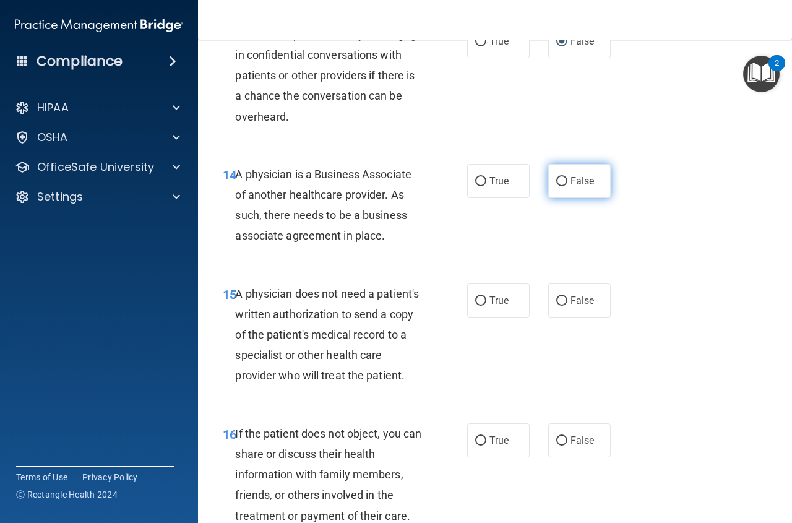
click at [556, 183] on input "False" at bounding box center [561, 181] width 11 height 9
radio input "true"
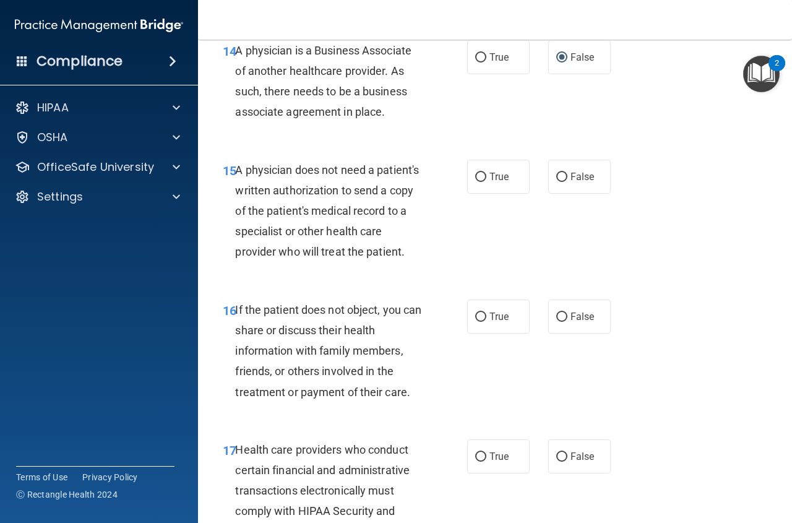
scroll to position [1856, 0]
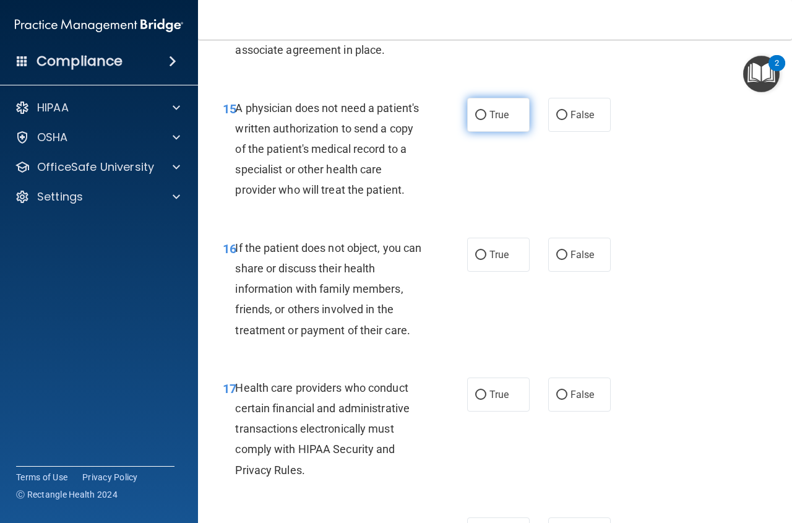
click at [475, 119] on input "True" at bounding box center [480, 115] width 11 height 9
radio input "true"
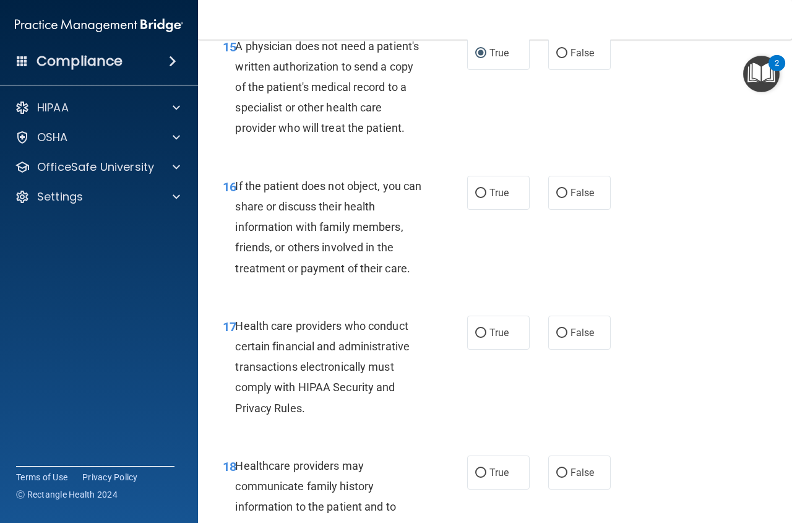
scroll to position [2042, 0]
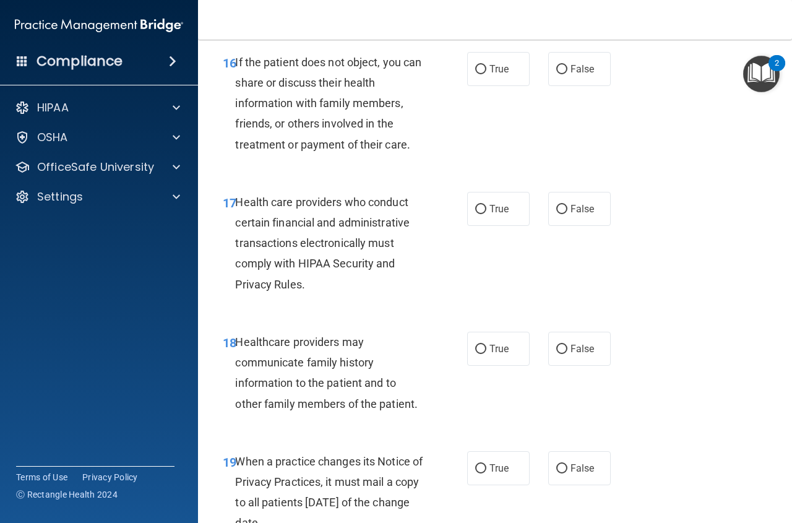
drag, startPoint x: 477, startPoint y: 88, endPoint x: 486, endPoint y: 111, distance: 24.5
click at [478, 74] on input "True" at bounding box center [480, 69] width 11 height 9
radio input "true"
click at [480, 214] on input "True" at bounding box center [480, 209] width 11 height 9
radio input "true"
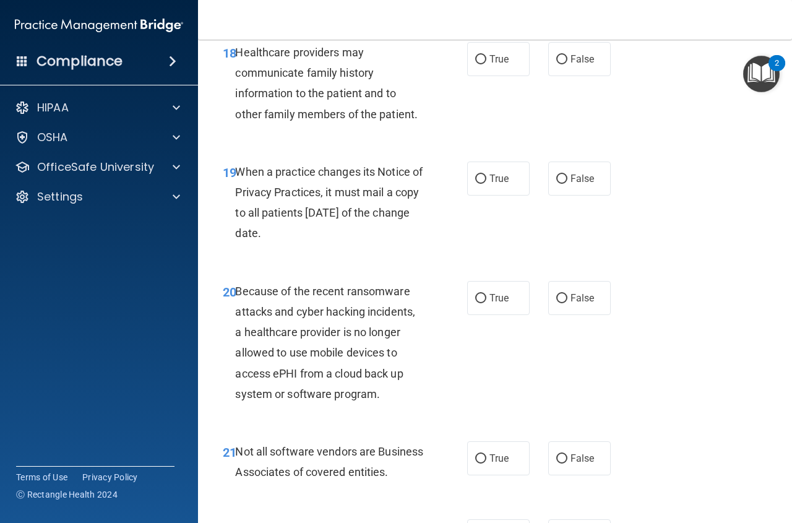
scroll to position [2351, 0]
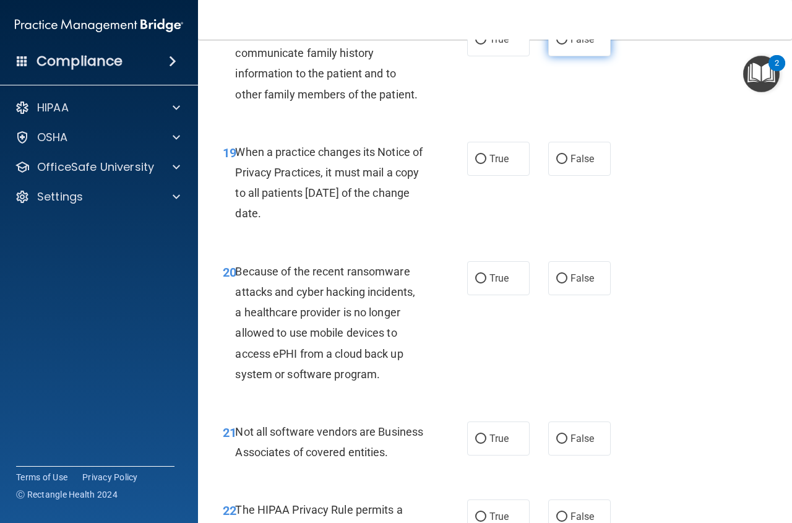
click at [556, 45] on input "False" at bounding box center [561, 39] width 11 height 9
radio input "true"
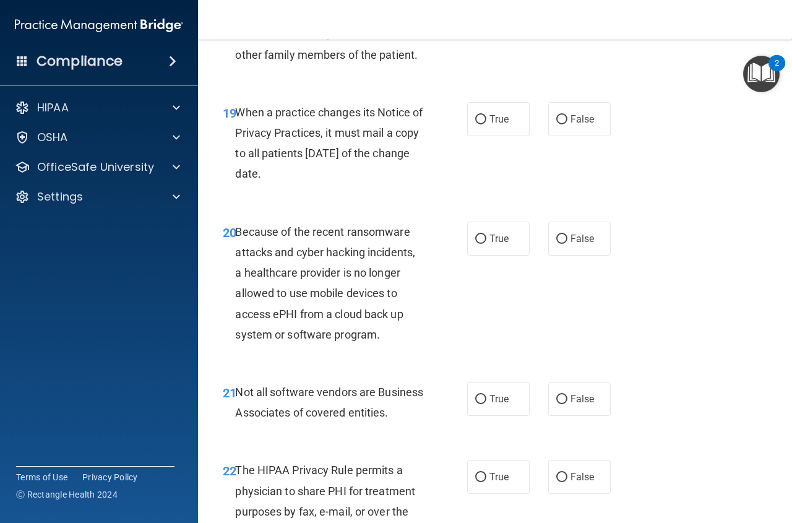
scroll to position [2413, 0]
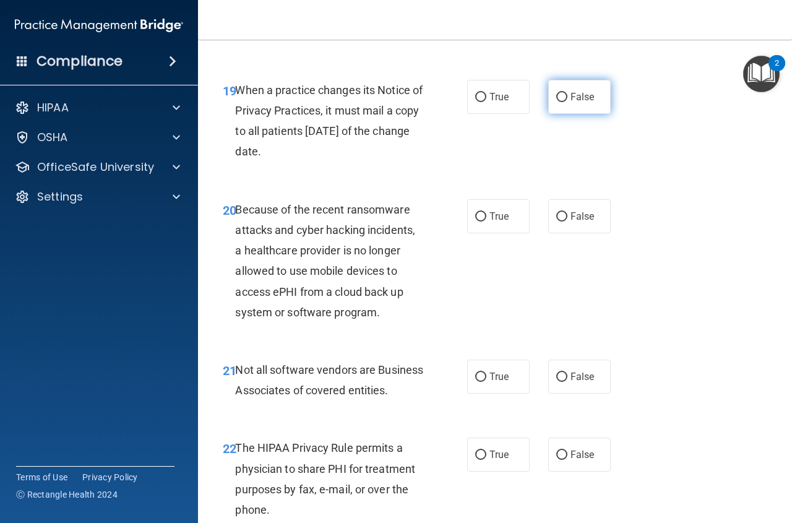
click at [561, 102] on input "False" at bounding box center [561, 97] width 11 height 9
radio input "true"
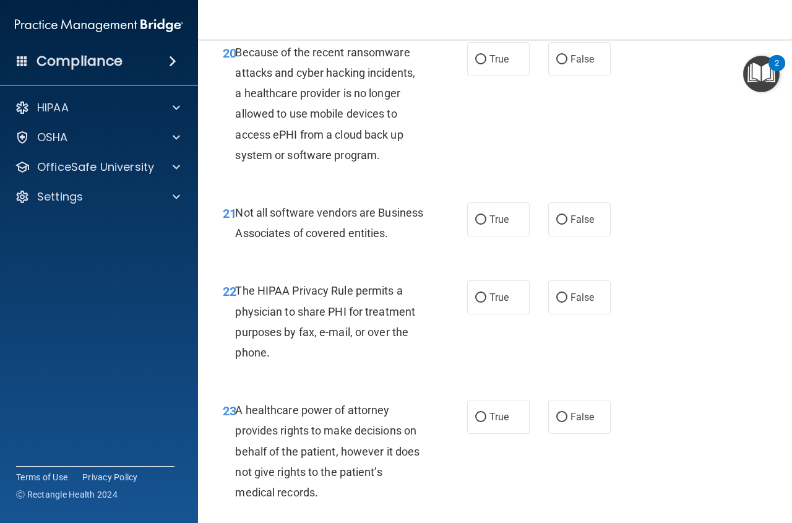
scroll to position [2599, 0]
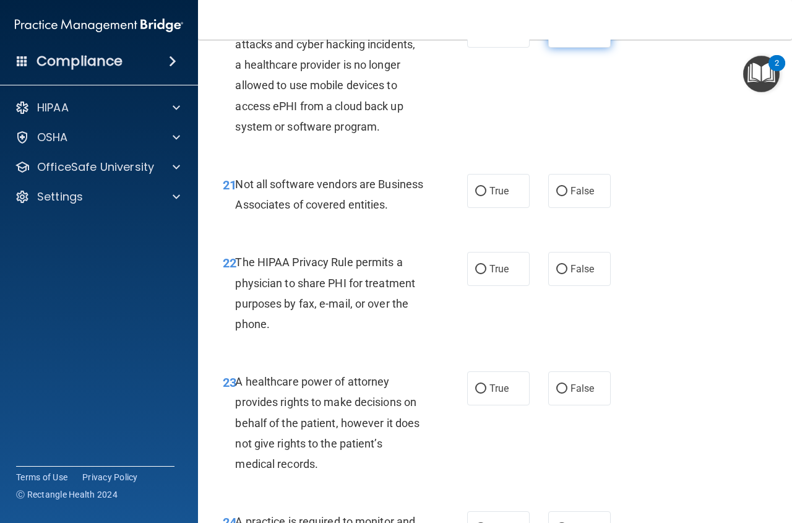
click at [557, 36] on input "False" at bounding box center [561, 31] width 11 height 9
radio input "true"
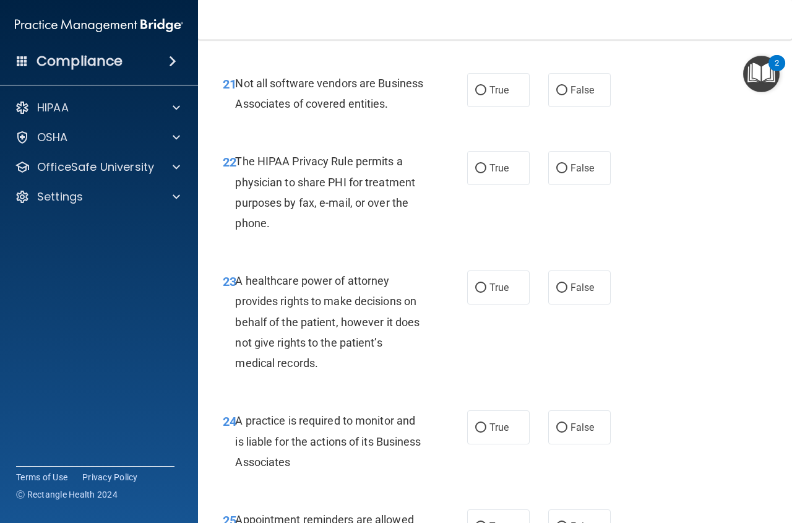
scroll to position [2722, 0]
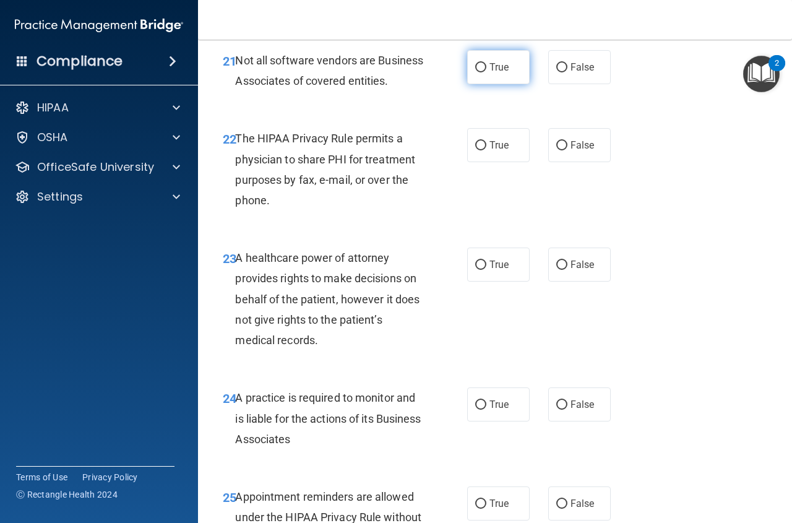
click at [480, 72] on input "True" at bounding box center [480, 67] width 11 height 9
radio input "true"
click at [475, 162] on label "True" at bounding box center [498, 145] width 62 height 34
click at [475, 150] on input "True" at bounding box center [480, 145] width 11 height 9
radio input "true"
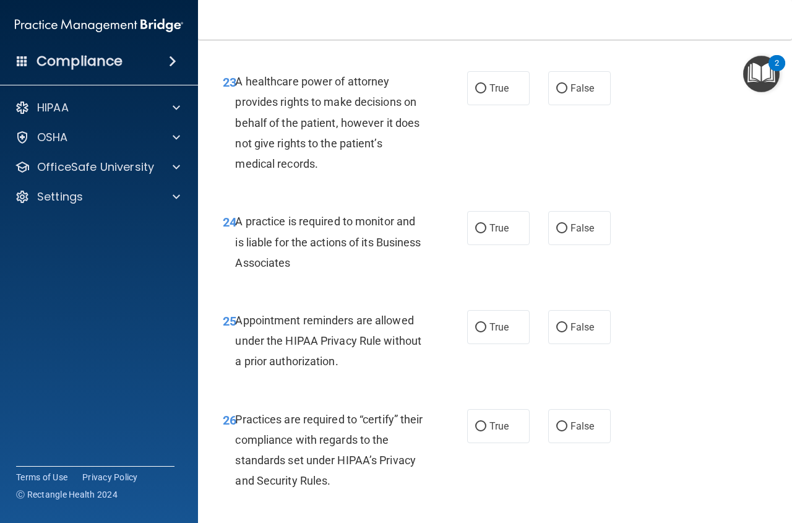
scroll to position [2908, 0]
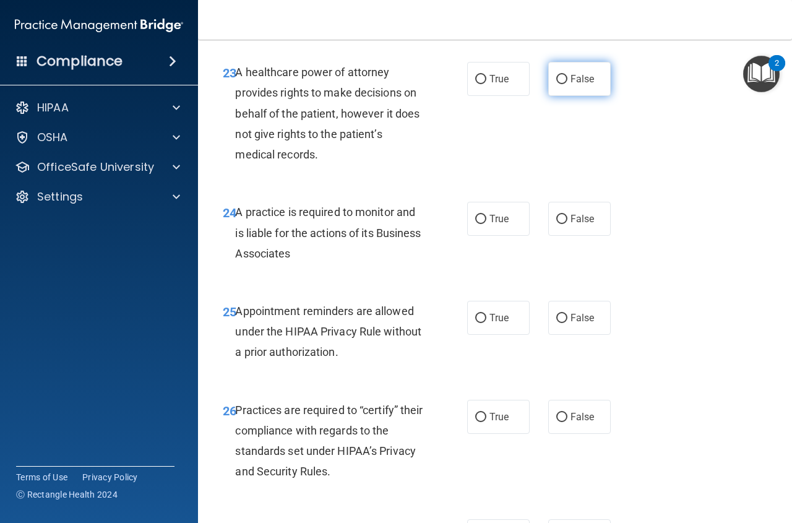
click at [561, 84] on input "False" at bounding box center [561, 79] width 11 height 9
radio input "true"
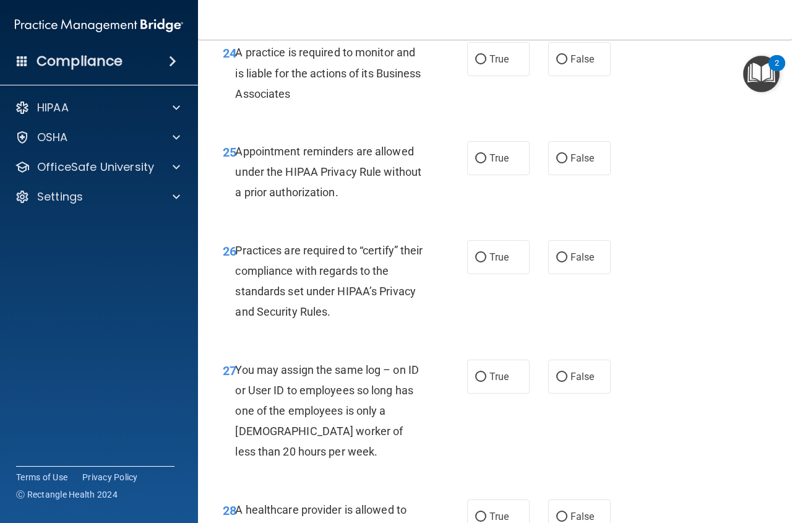
scroll to position [3094, 0]
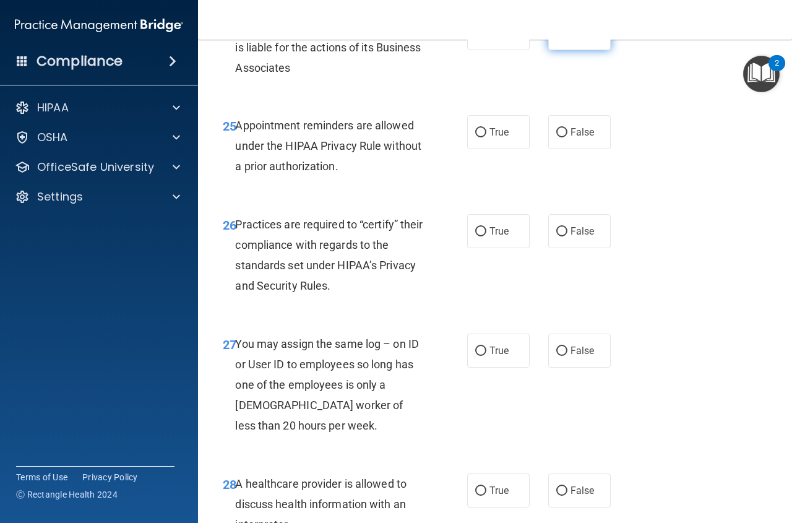
click at [561, 38] on input "False" at bounding box center [561, 33] width 11 height 9
radio input "true"
click at [477, 137] on input "True" at bounding box center [480, 132] width 11 height 9
radio input "true"
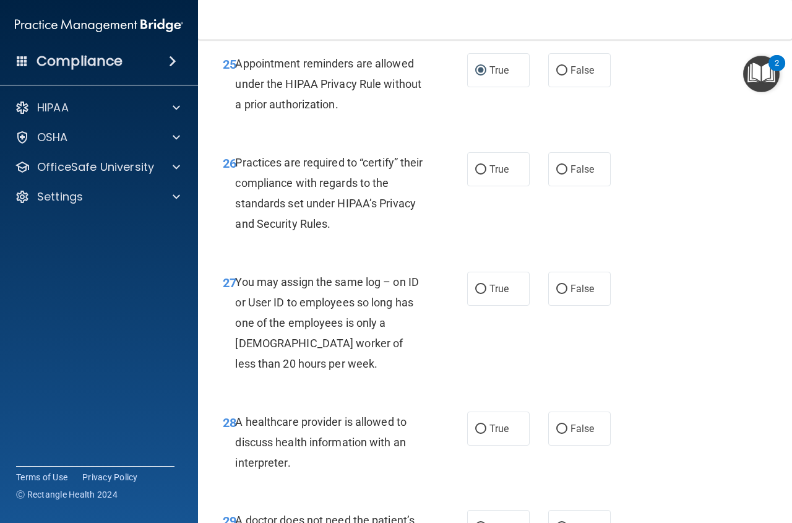
scroll to position [3217, 0]
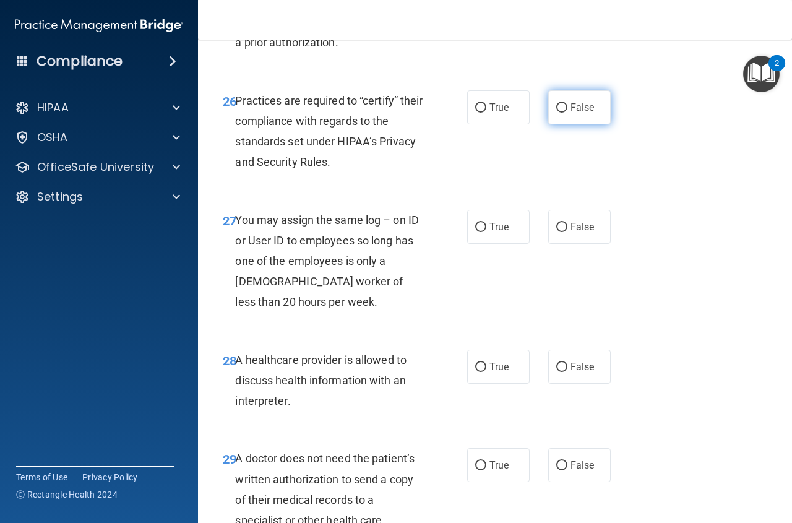
click at [559, 113] on input "False" at bounding box center [561, 107] width 11 height 9
radio input "true"
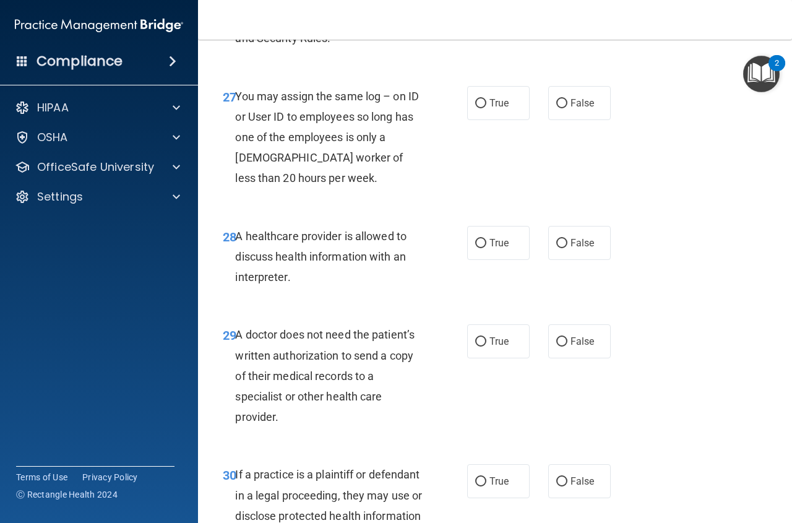
scroll to position [3403, 0]
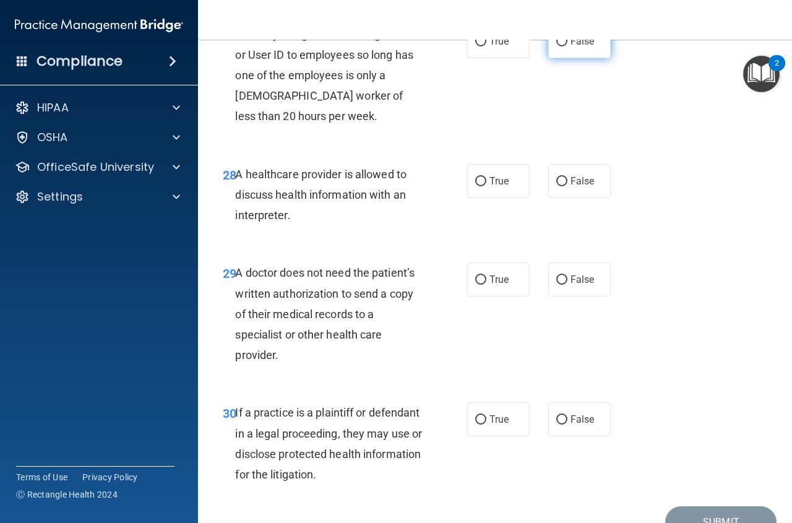
click at [556, 46] on input "False" at bounding box center [561, 41] width 11 height 9
radio input "true"
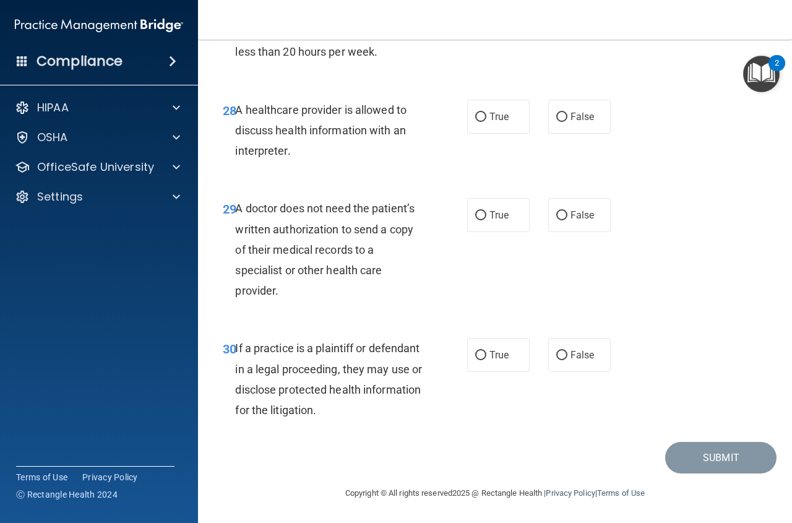
scroll to position [3508, 0]
click at [481, 116] on input "True" at bounding box center [480, 117] width 11 height 9
radio input "true"
click at [475, 216] on input "True" at bounding box center [480, 215] width 11 height 9
radio input "true"
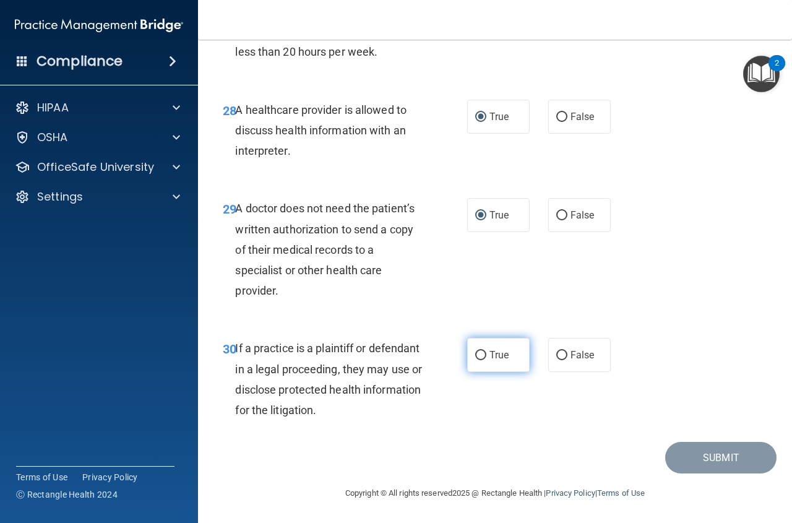
drag, startPoint x: 481, startPoint y: 354, endPoint x: 488, endPoint y: 361, distance: 10.1
click at [482, 354] on label "True" at bounding box center [498, 355] width 62 height 34
click at [482, 354] on input "True" at bounding box center [480, 355] width 11 height 9
radio input "true"
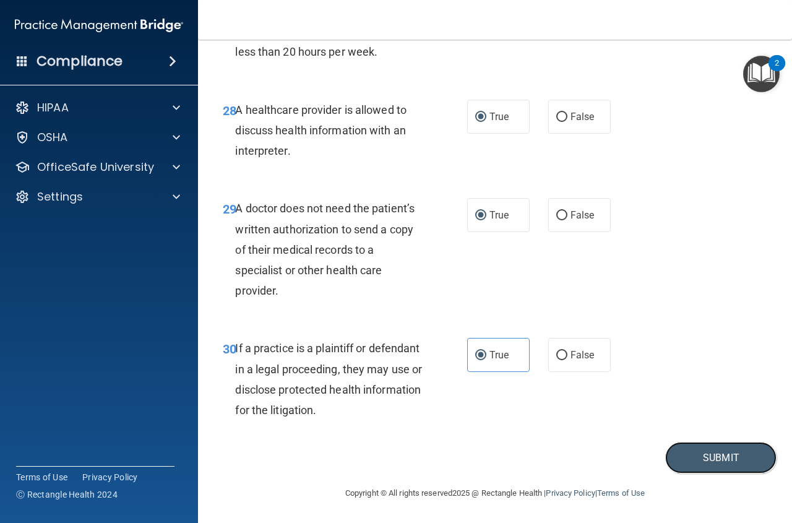
drag, startPoint x: 723, startPoint y: 462, endPoint x: 749, endPoint y: 473, distance: 28.5
click at [723, 462] on button "Submit" at bounding box center [720, 458] width 111 height 32
click at [706, 455] on button "Submit" at bounding box center [720, 458] width 111 height 32
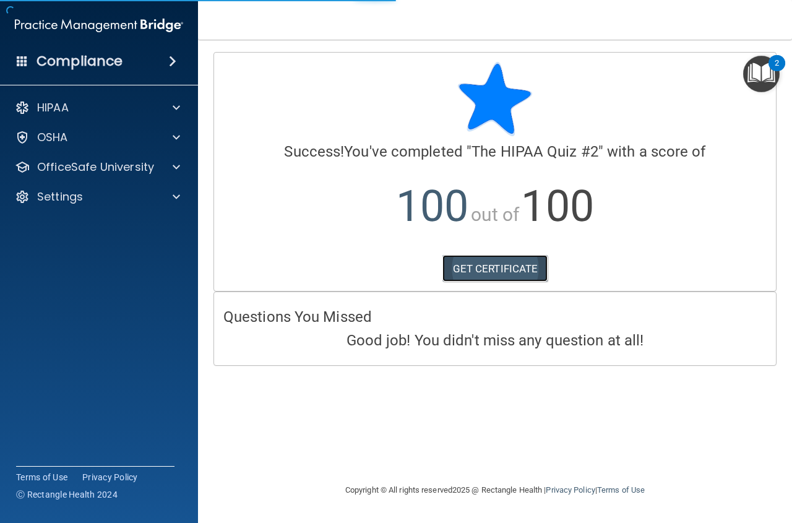
click at [470, 269] on link "GET CERTIFICATE" at bounding box center [495, 268] width 106 height 27
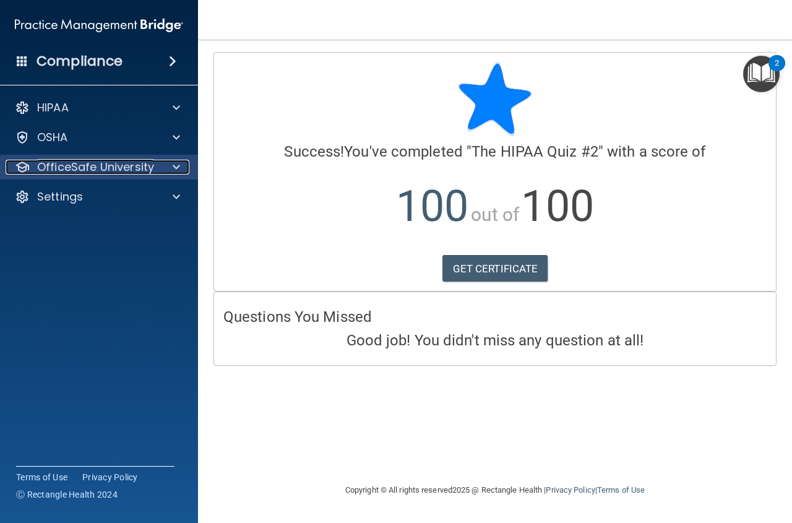
click at [116, 163] on p "OfficeSafe University" at bounding box center [95, 167] width 117 height 15
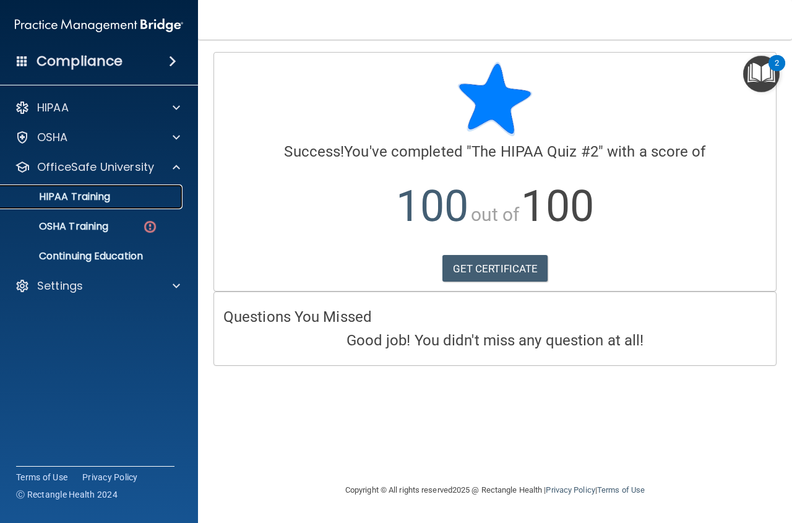
click at [107, 197] on p "HIPAA Training" at bounding box center [59, 197] width 102 height 12
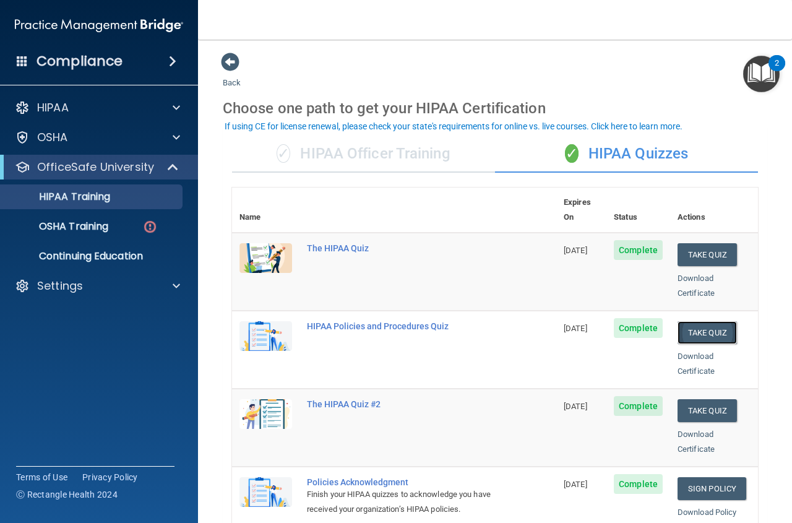
click at [700, 322] on button "Take Quiz" at bounding box center [706, 332] width 59 height 23
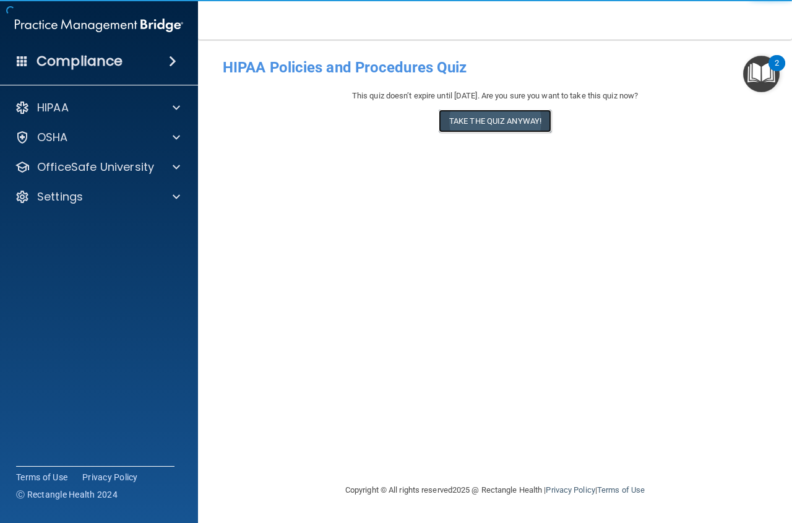
click at [463, 121] on button "Take the quiz anyway!" at bounding box center [495, 121] width 113 height 23
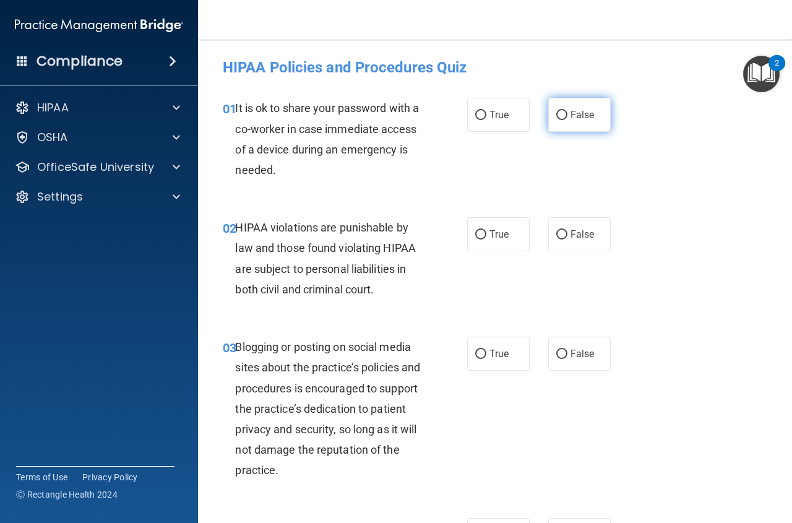
click at [556, 113] on input "False" at bounding box center [561, 115] width 11 height 9
radio input "true"
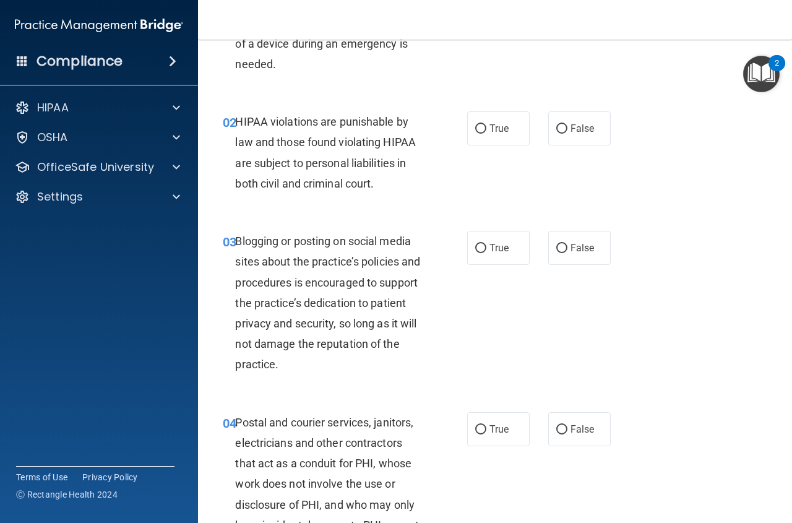
scroll to position [124, 0]
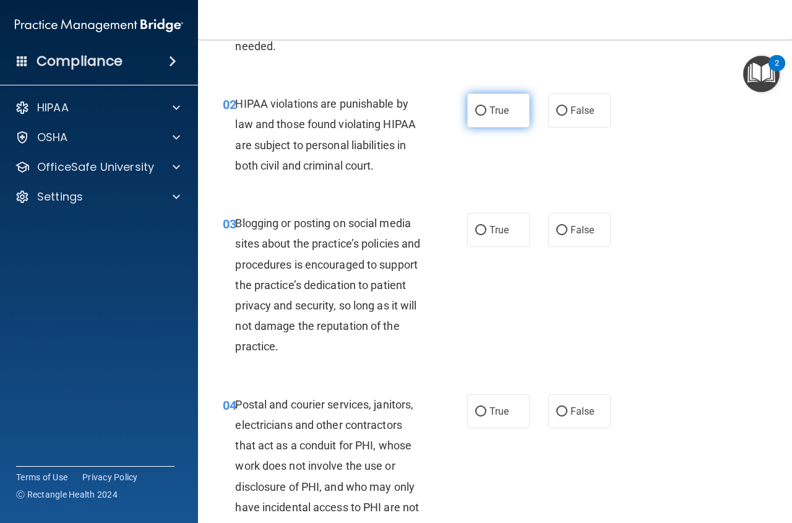
click at [480, 111] on input "True" at bounding box center [480, 110] width 11 height 9
radio input "true"
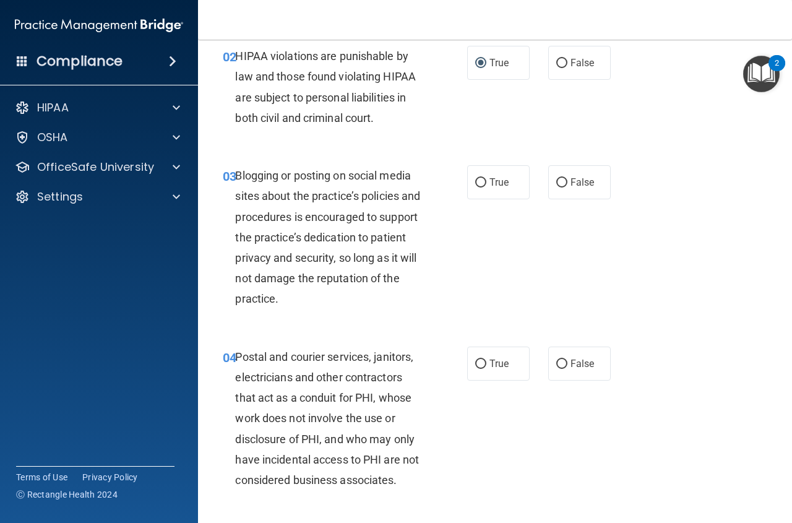
scroll to position [247, 0]
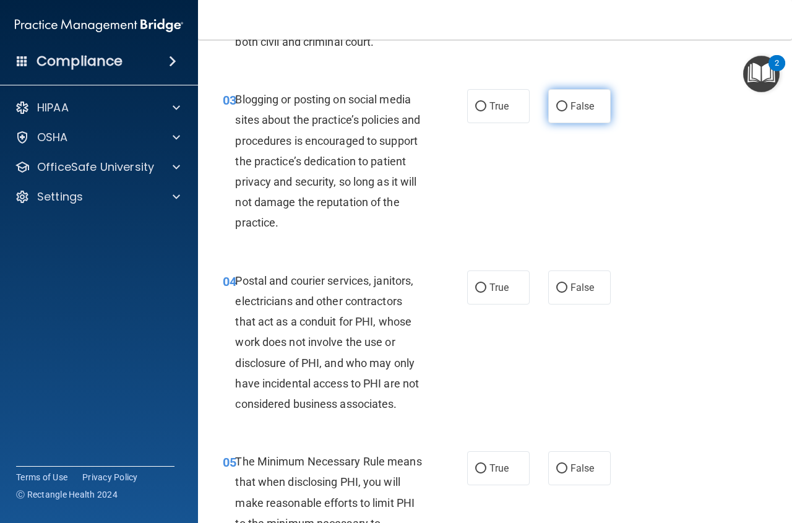
click at [556, 104] on input "False" at bounding box center [561, 106] width 11 height 9
radio input "true"
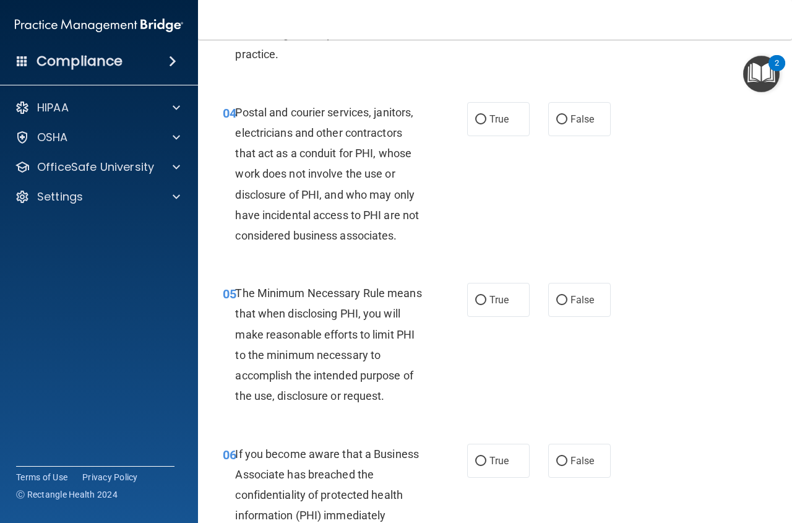
scroll to position [433, 0]
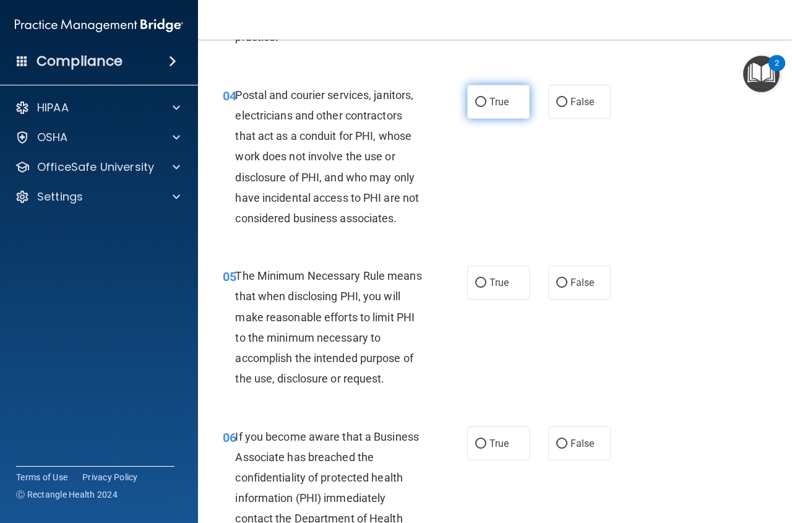
click at [476, 99] on input "True" at bounding box center [480, 102] width 11 height 9
radio input "true"
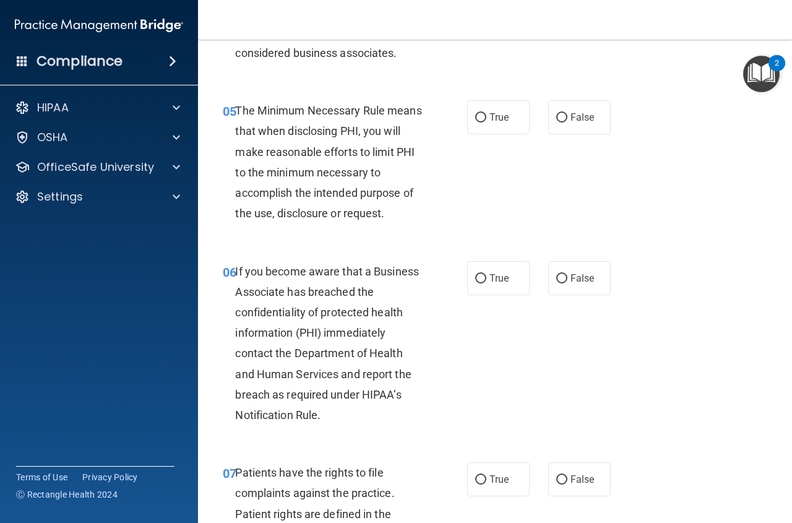
scroll to position [619, 0]
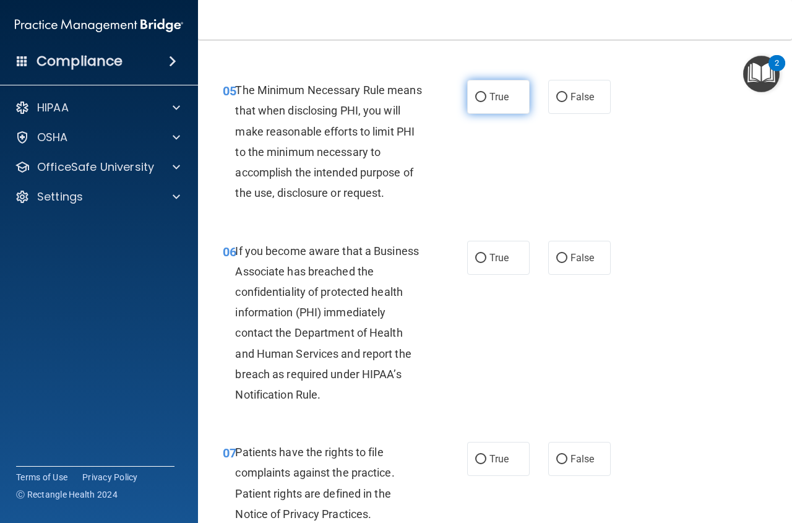
click at [478, 97] on input "True" at bounding box center [480, 97] width 11 height 9
radio input "true"
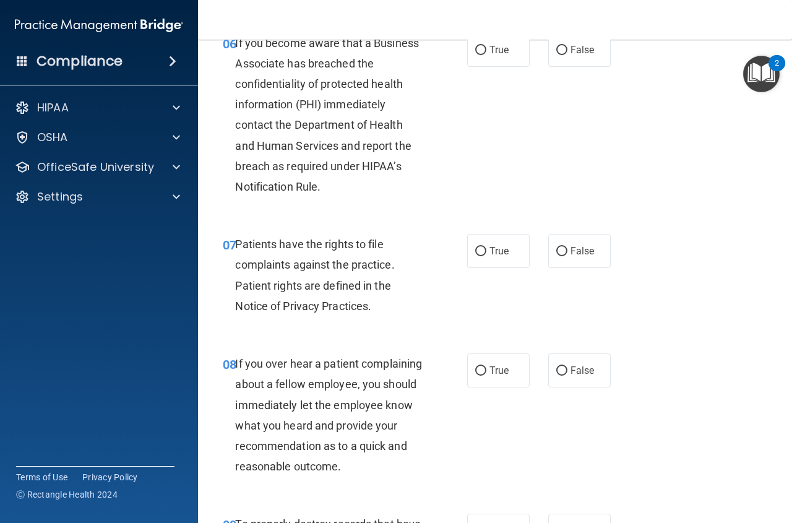
scroll to position [804, 0]
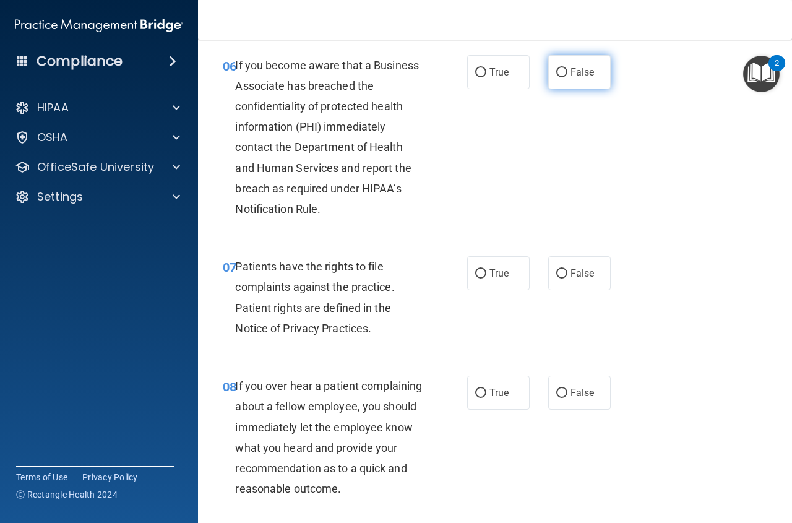
click at [556, 72] on input "False" at bounding box center [561, 72] width 11 height 9
radio input "true"
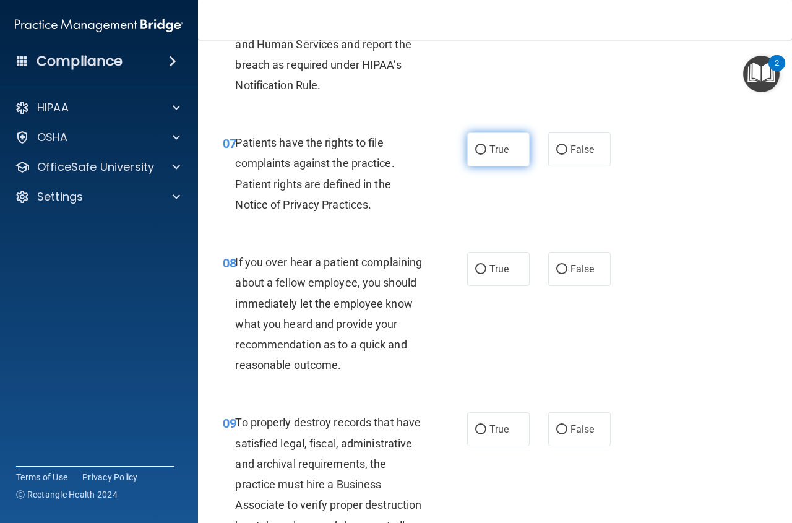
click at [475, 152] on input "True" at bounding box center [480, 149] width 11 height 9
radio input "true"
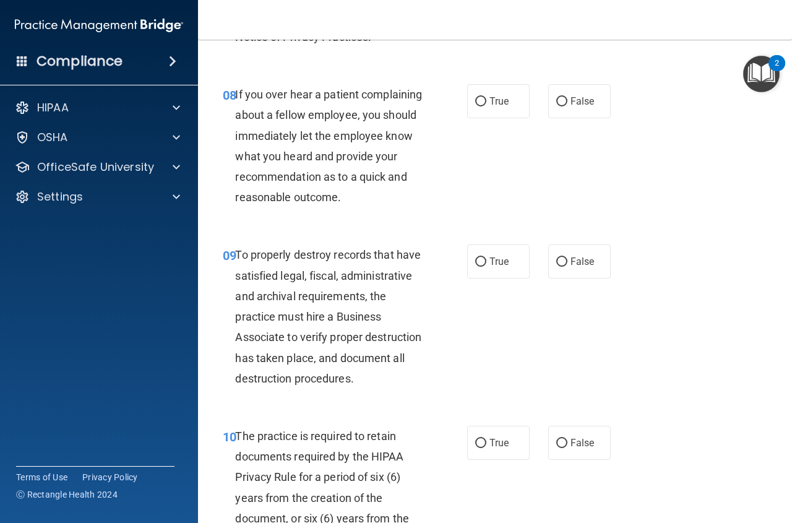
scroll to position [1114, 0]
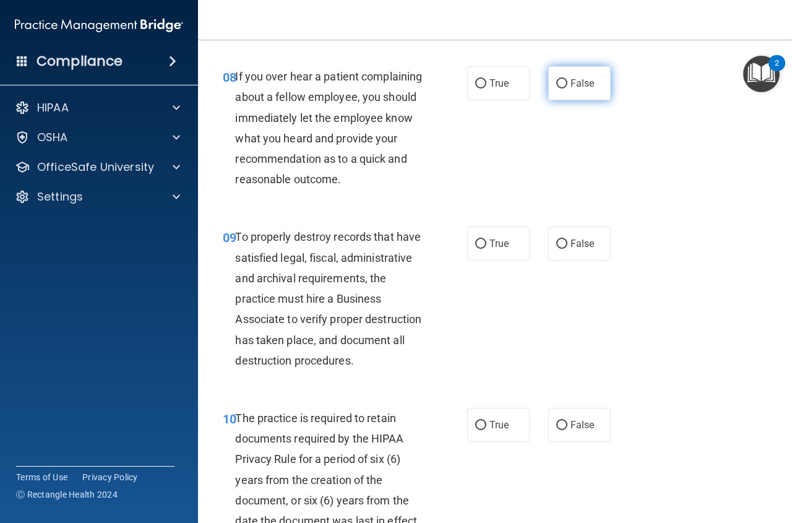
click at [558, 79] on input "False" at bounding box center [561, 83] width 11 height 9
radio input "true"
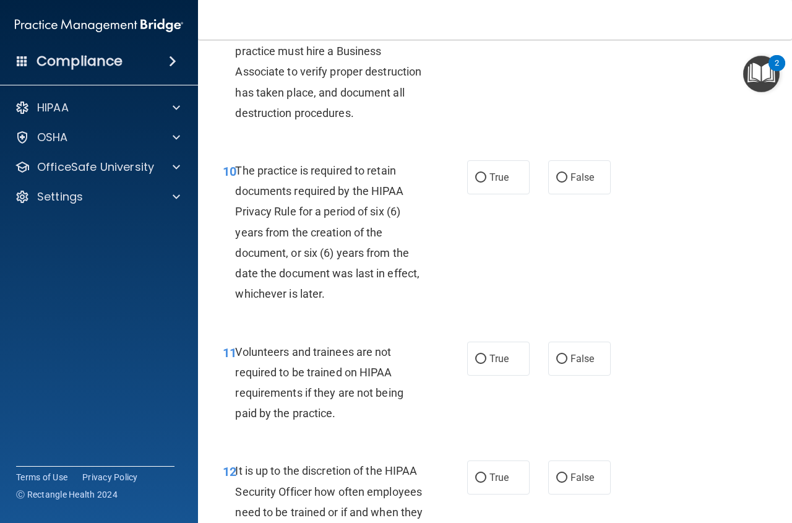
scroll to position [1299, 0]
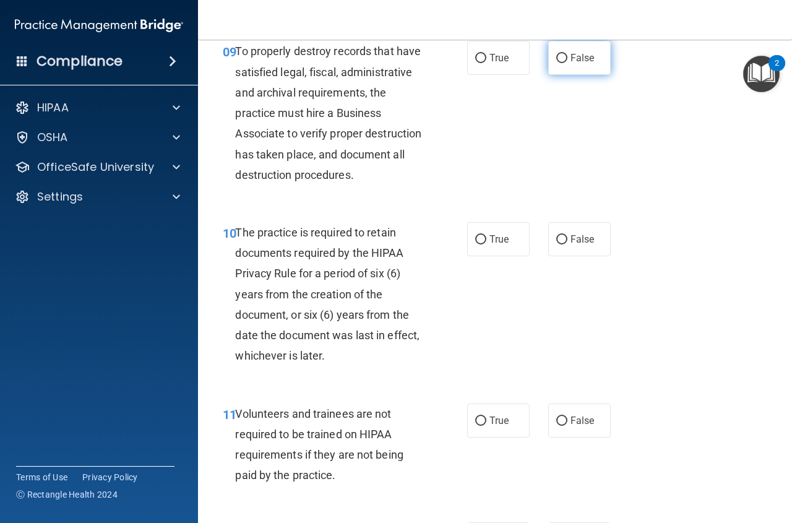
click at [570, 64] on span "False" at bounding box center [582, 58] width 24 height 12
click at [567, 63] on input "False" at bounding box center [561, 58] width 11 height 9
radio input "true"
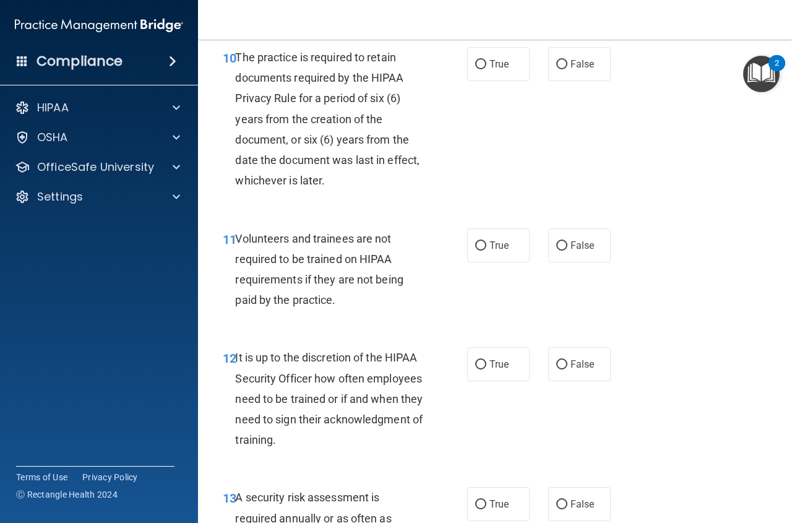
scroll to position [1485, 0]
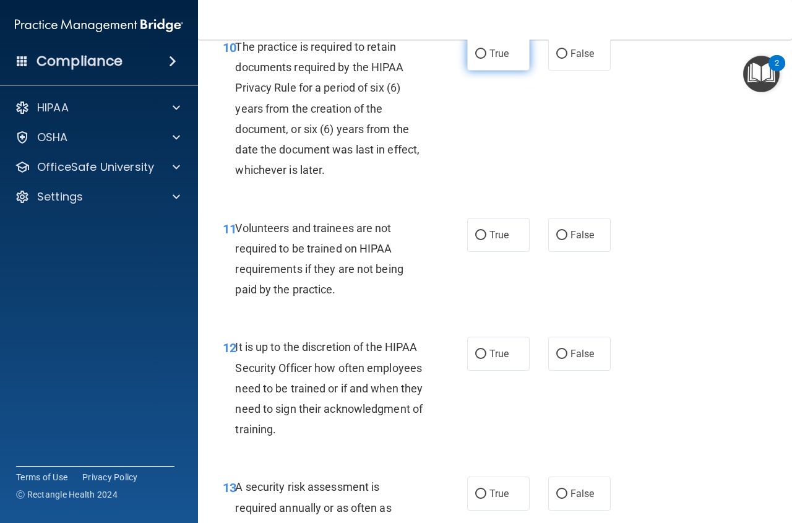
click at [481, 59] on input "True" at bounding box center [480, 53] width 11 height 9
radio input "true"
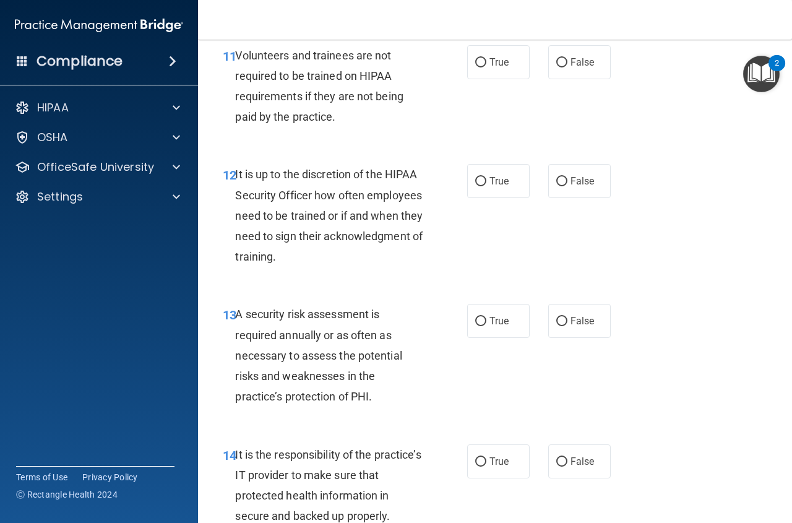
scroll to position [1671, 0]
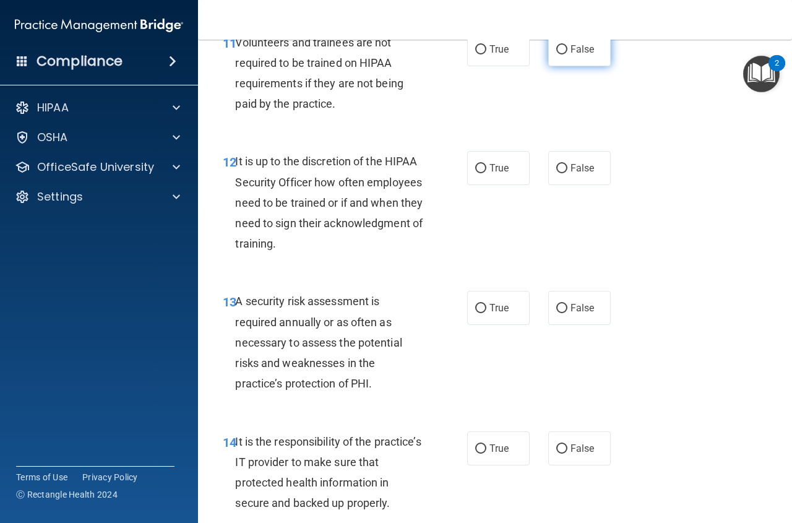
click at [558, 66] on label "False" at bounding box center [579, 49] width 62 height 34
click at [558, 54] on input "False" at bounding box center [561, 49] width 11 height 9
radio input "true"
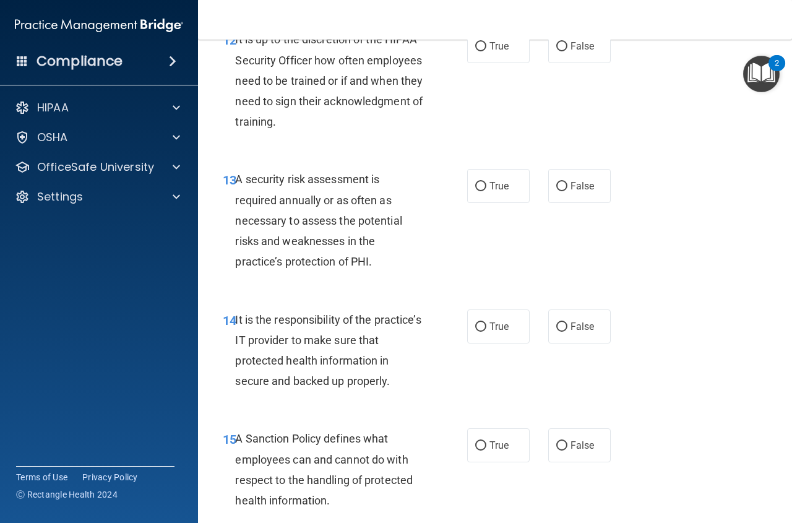
scroll to position [1794, 0]
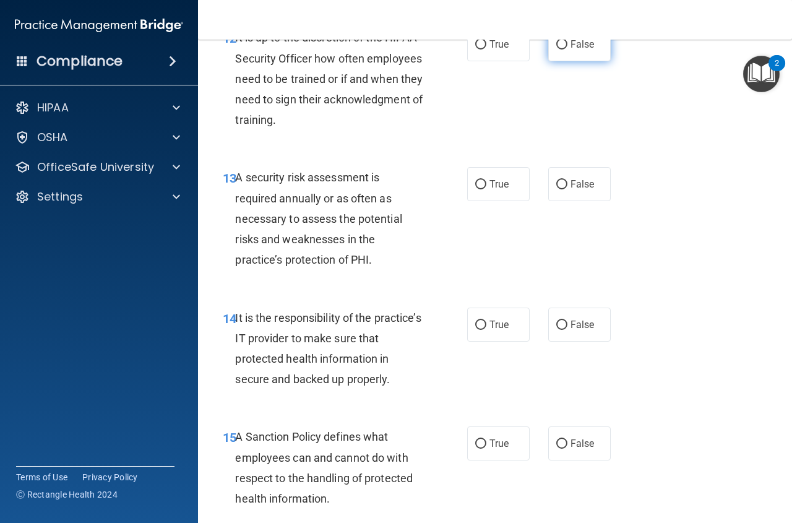
click at [556, 49] on input "False" at bounding box center [561, 44] width 11 height 9
radio input "true"
click at [479, 189] on input "True" at bounding box center [480, 184] width 11 height 9
radio input "true"
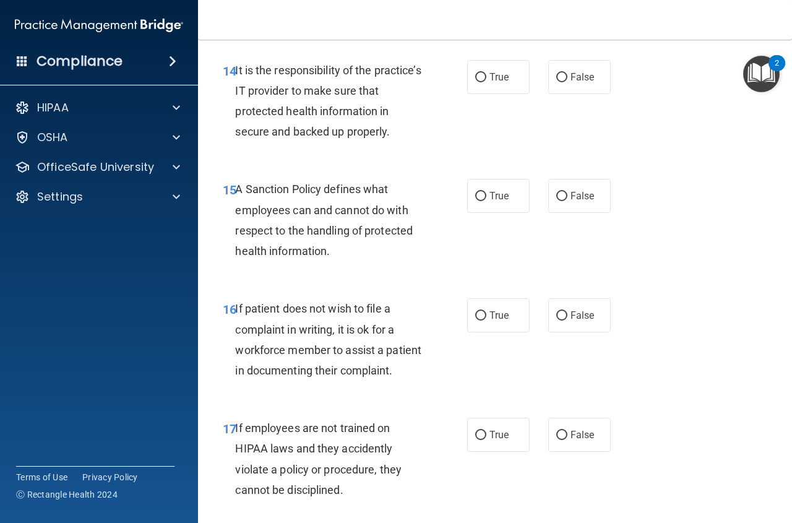
scroll to position [1980, 0]
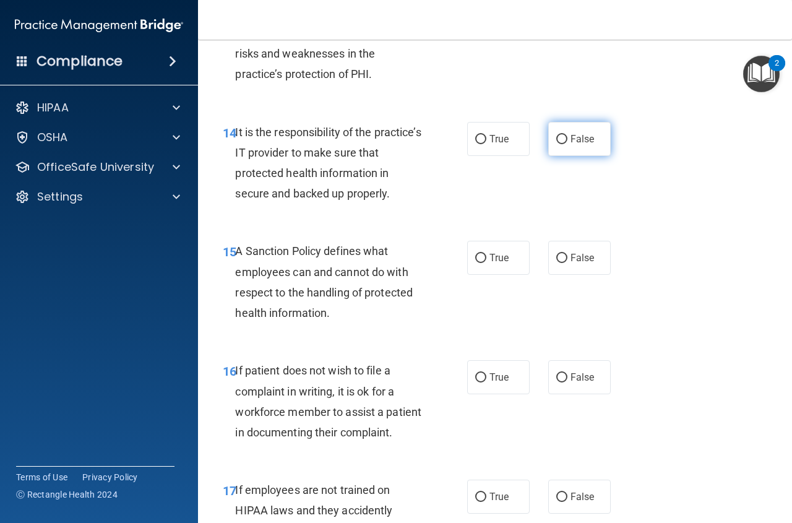
click at [558, 144] on input "False" at bounding box center [561, 139] width 11 height 9
radio input "true"
click at [559, 263] on input "False" at bounding box center [561, 258] width 11 height 9
radio input "true"
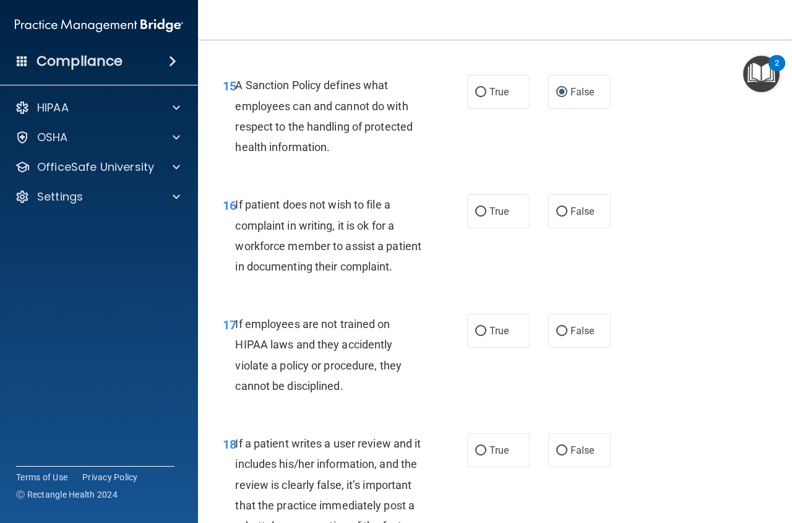
scroll to position [2165, 0]
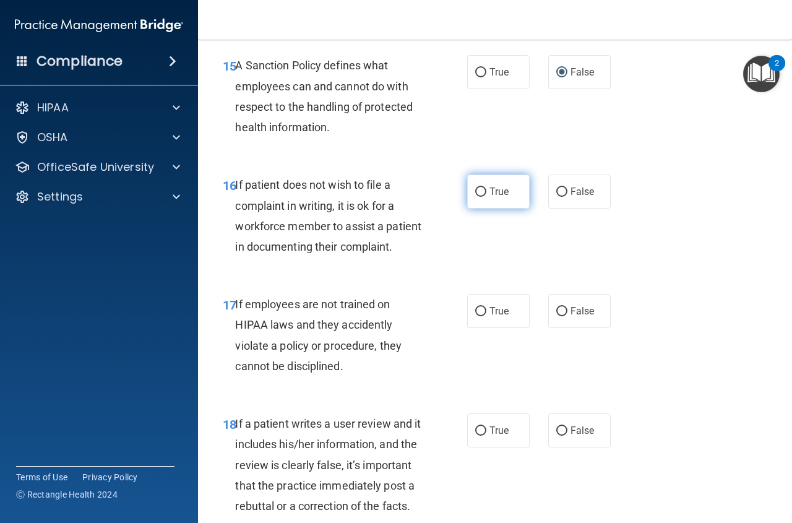
click at [476, 197] on input "True" at bounding box center [480, 191] width 11 height 9
radio input "true"
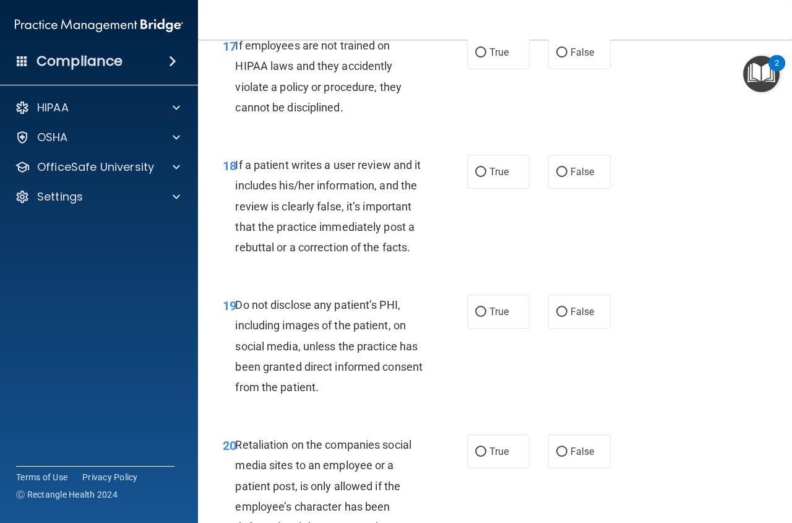
scroll to position [2475, 0]
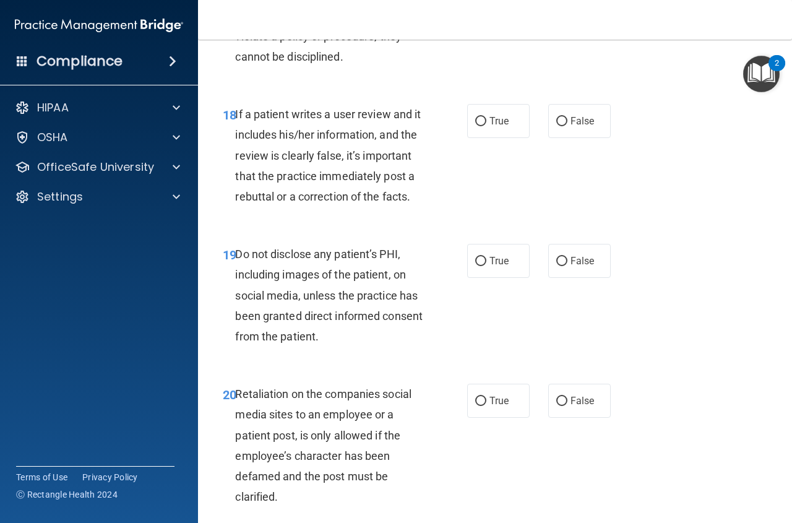
click at [556, 7] on input "False" at bounding box center [561, 2] width 11 height 9
radio input "true"
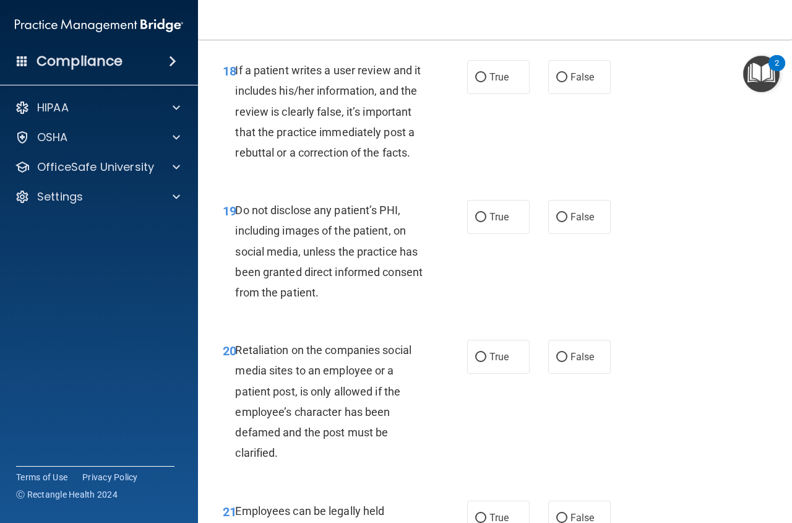
scroll to position [2537, 0]
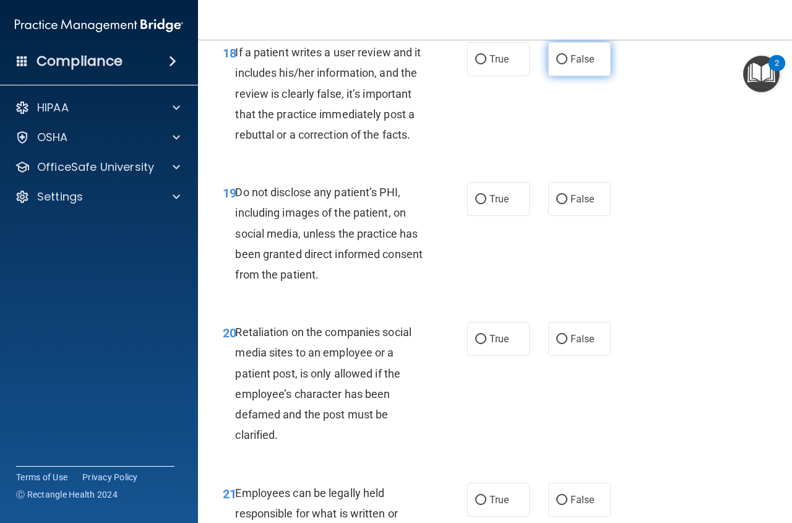
click at [556, 64] on input "False" at bounding box center [561, 59] width 11 height 9
radio input "true"
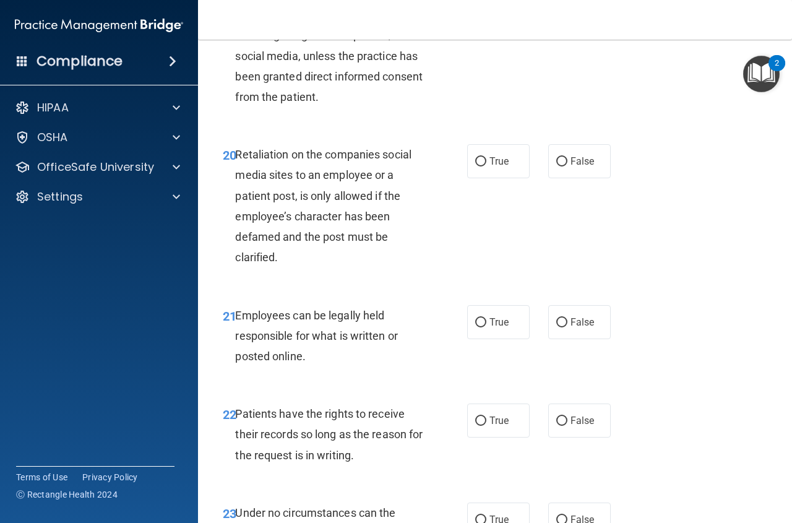
scroll to position [2722, 0]
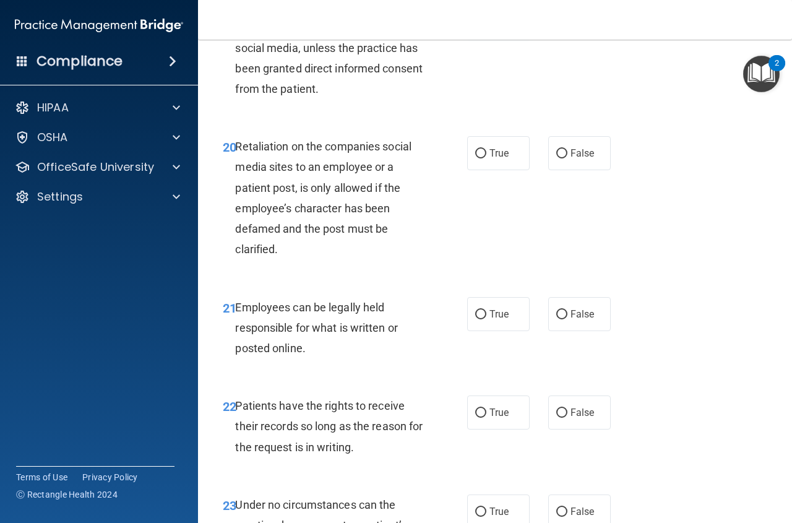
click at [476, 19] on input "True" at bounding box center [480, 13] width 11 height 9
radio input "true"
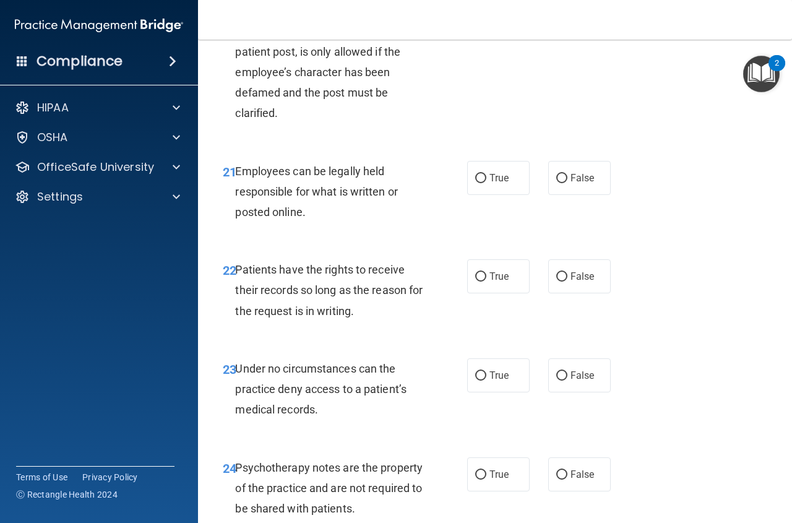
scroll to position [2846, 0]
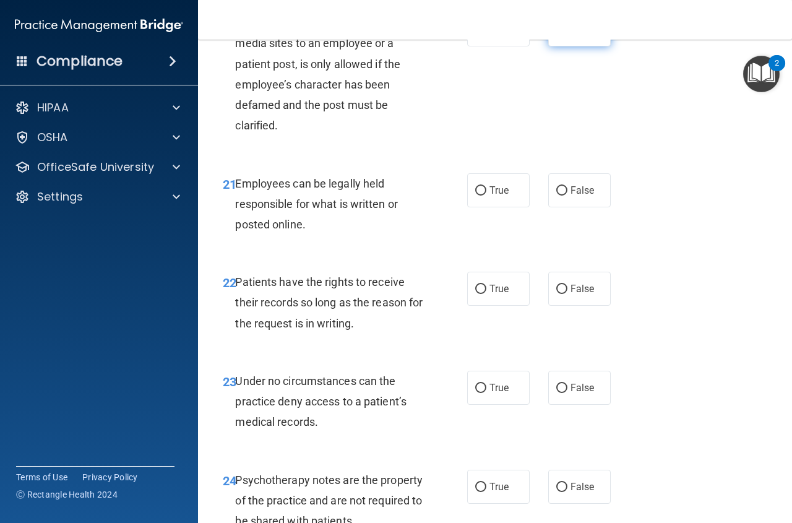
click at [557, 35] on input "False" at bounding box center [561, 29] width 11 height 9
radio input "true"
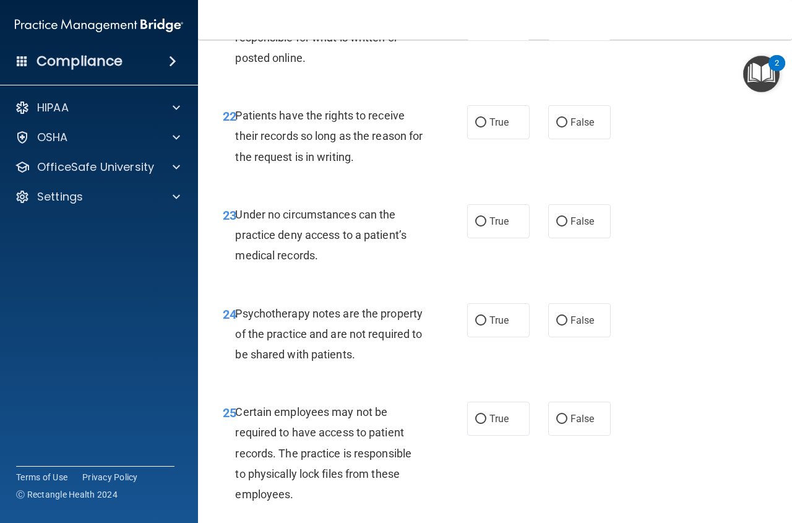
scroll to position [3032, 0]
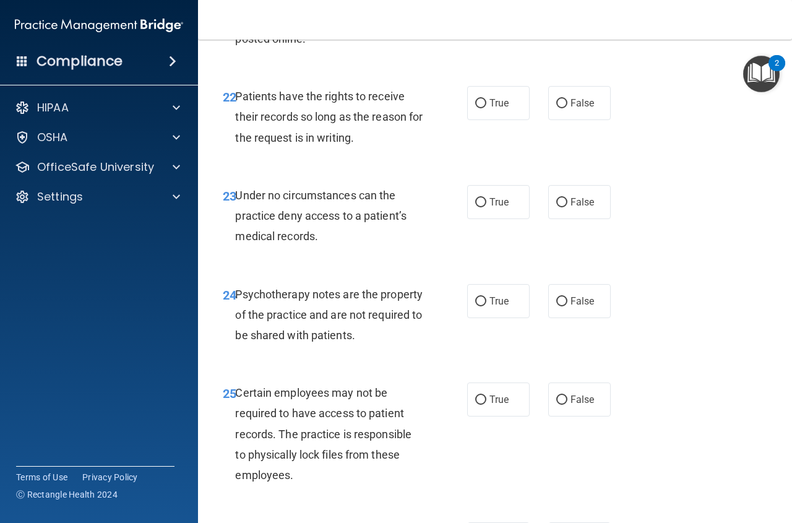
click at [475, 10] on input "True" at bounding box center [480, 5] width 11 height 9
radio input "true"
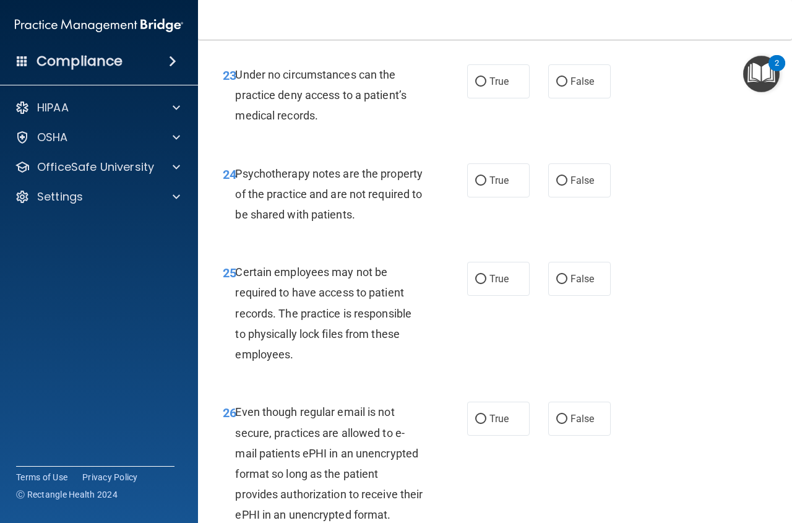
scroll to position [3155, 0]
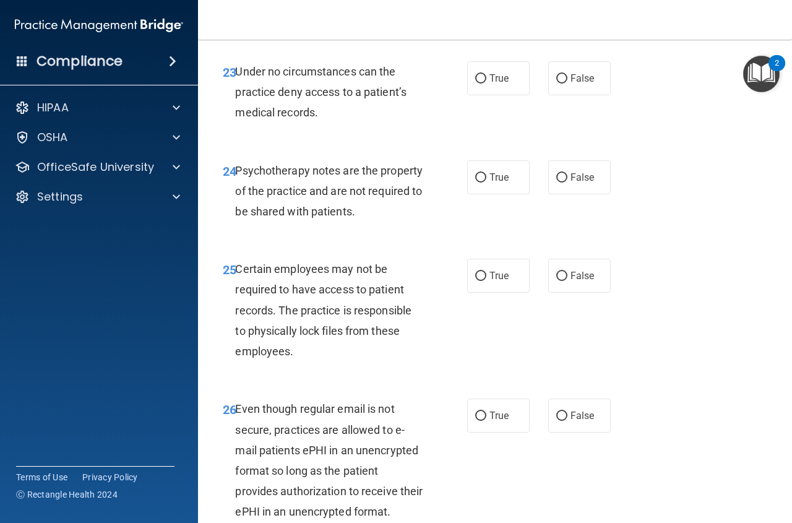
radio input "true"
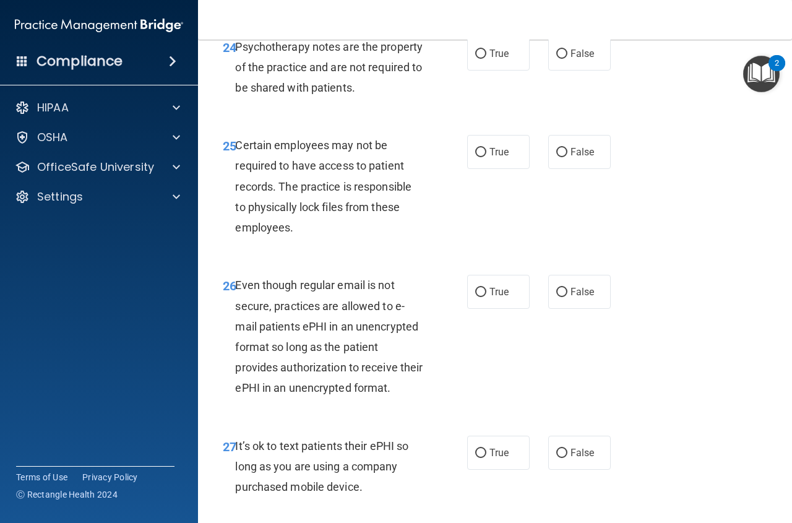
scroll to position [3217, 0]
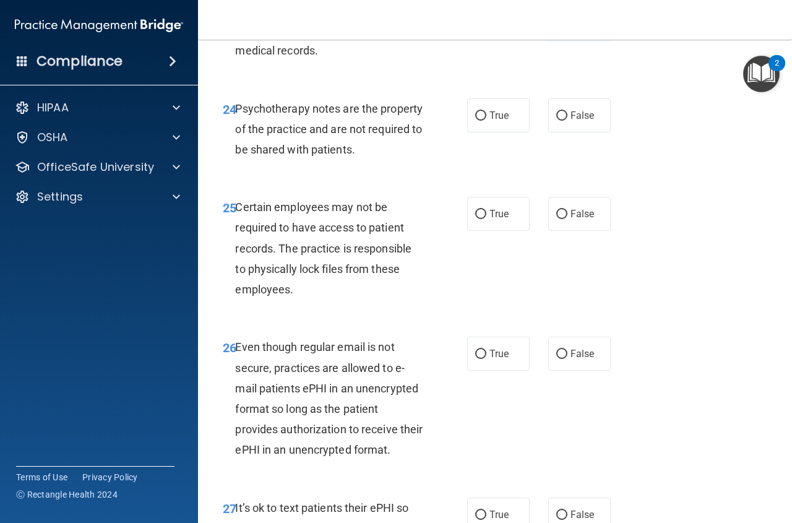
click at [556, 22] on input "False" at bounding box center [561, 16] width 11 height 9
radio input "true"
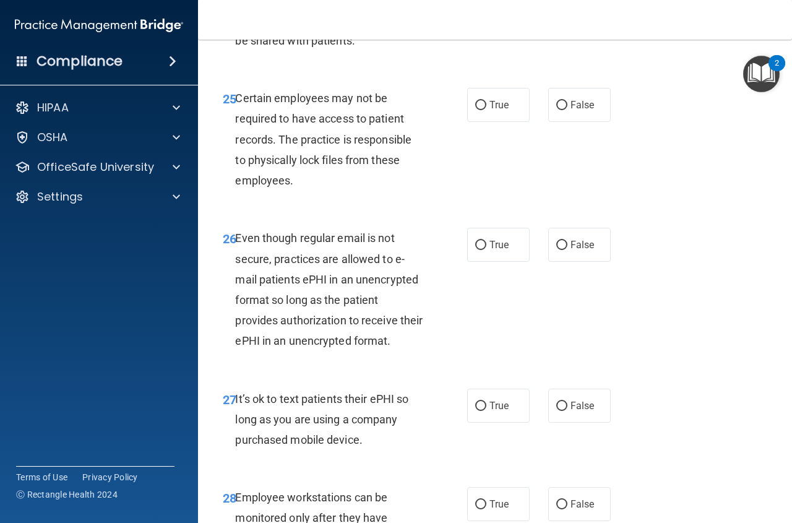
scroll to position [3341, 0]
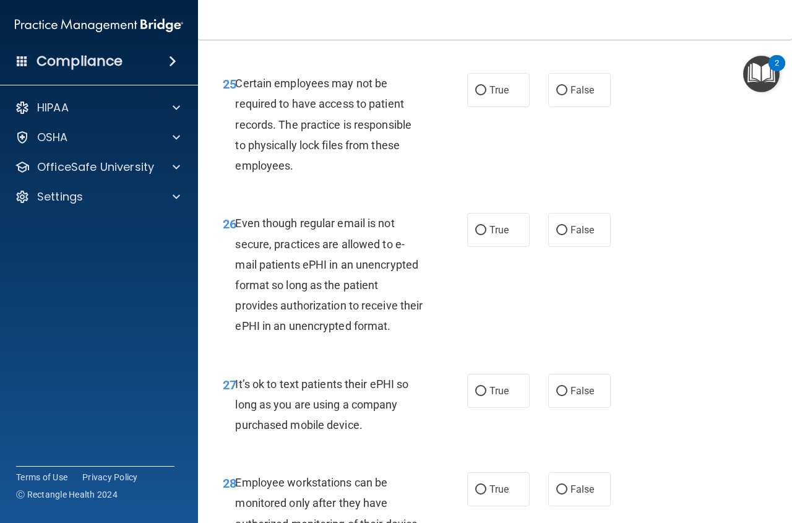
radio input "true"
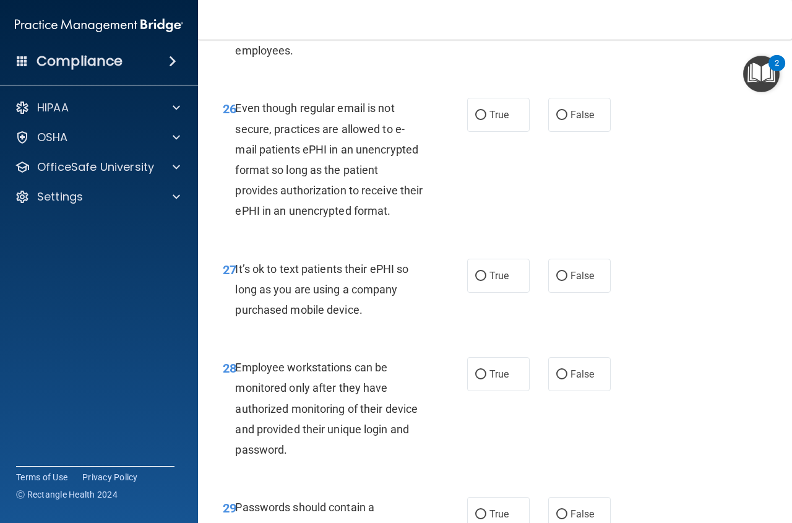
scroll to position [3465, 0]
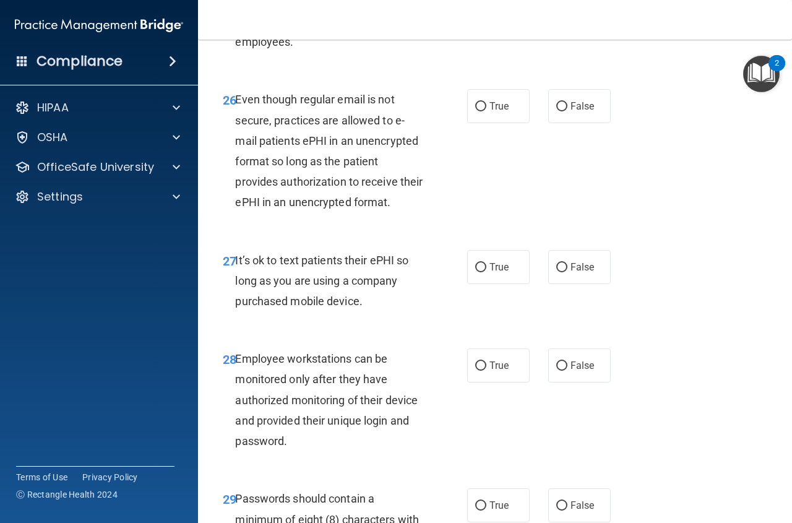
radio input "true"
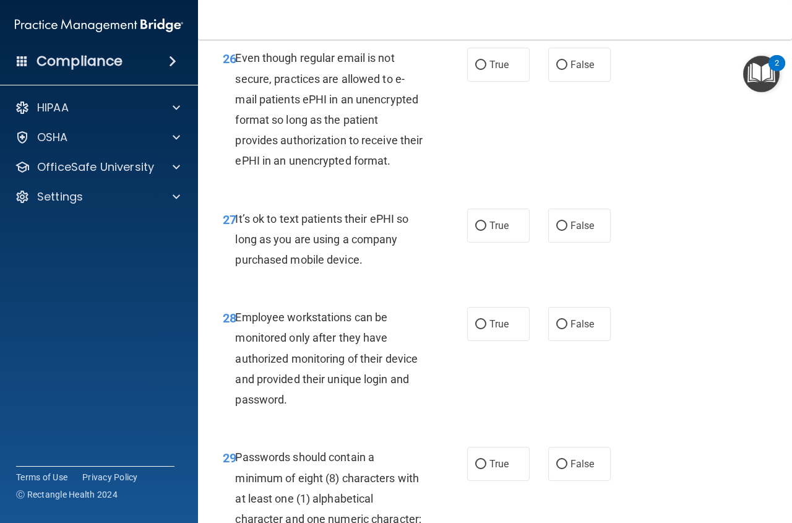
scroll to position [3527, 0]
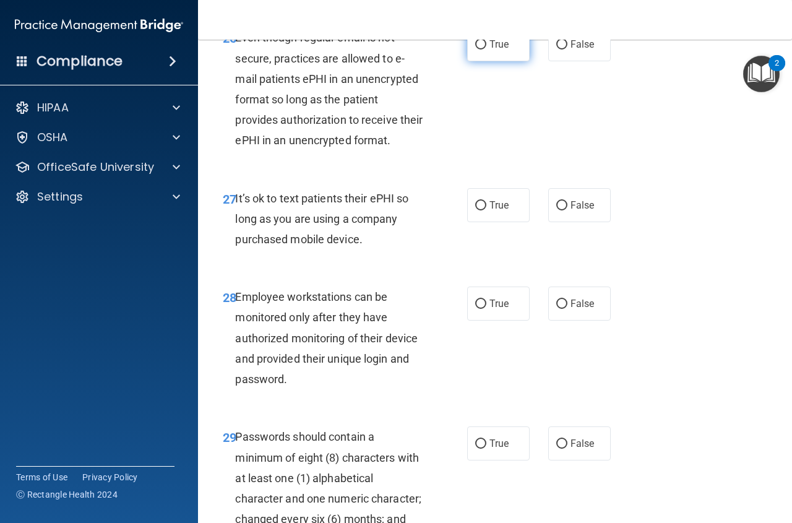
click at [476, 49] on input "True" at bounding box center [480, 44] width 11 height 9
radio input "true"
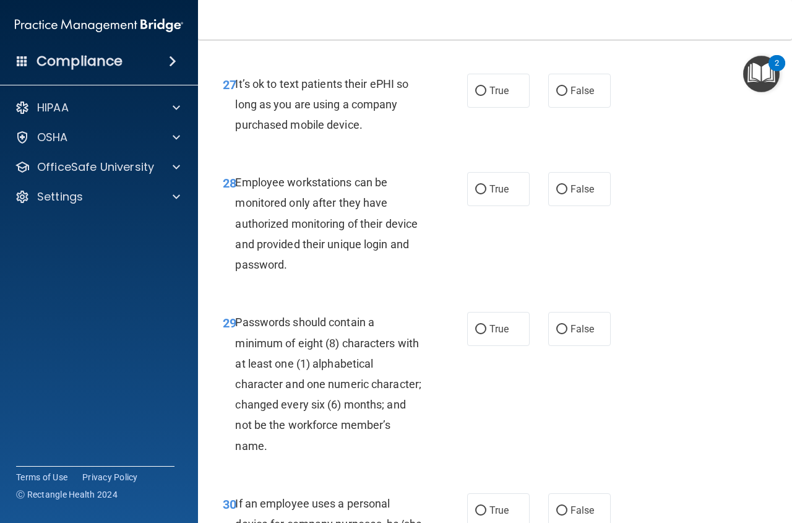
scroll to position [3712, 0]
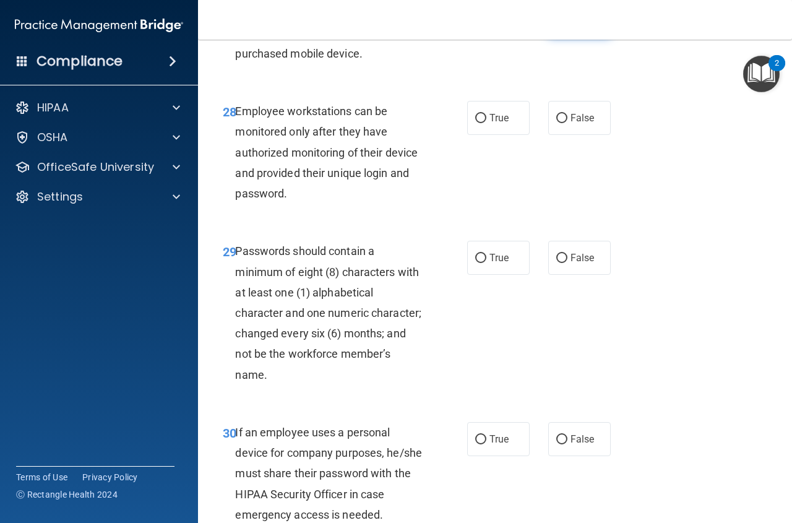
click at [554, 37] on label "False" at bounding box center [579, 19] width 62 height 34
click at [565, 37] on label "False" at bounding box center [579, 19] width 62 height 34
click at [565, 25] on input "False" at bounding box center [561, 19] width 11 height 9
radio input "true"
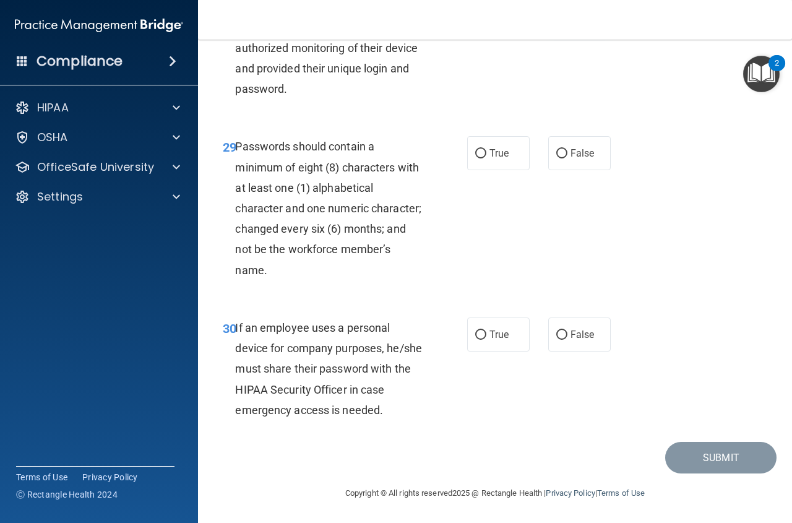
click at [549, 30] on label "False" at bounding box center [579, 13] width 62 height 34
click at [556, 19] on input "False" at bounding box center [561, 13] width 11 height 9
radio input "true"
click at [478, 156] on input "True" at bounding box center [480, 153] width 11 height 9
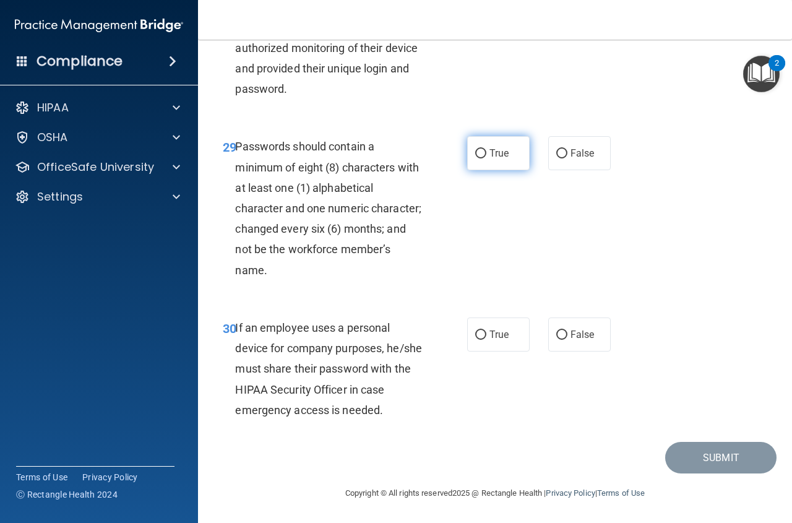
radio input "true"
drag, startPoint x: 554, startPoint y: 335, endPoint x: 568, endPoint y: 357, distance: 26.1
click at [556, 335] on input "False" at bounding box center [561, 334] width 11 height 9
radio input "true"
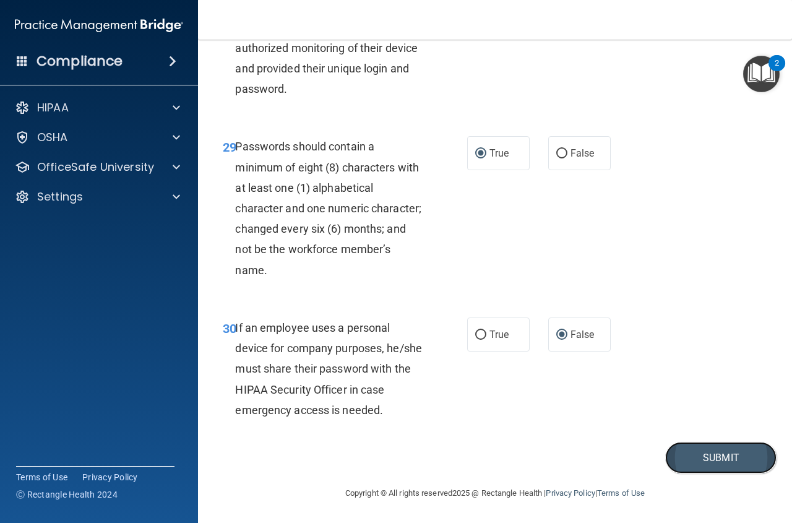
click at [710, 453] on button "Submit" at bounding box center [720, 458] width 111 height 32
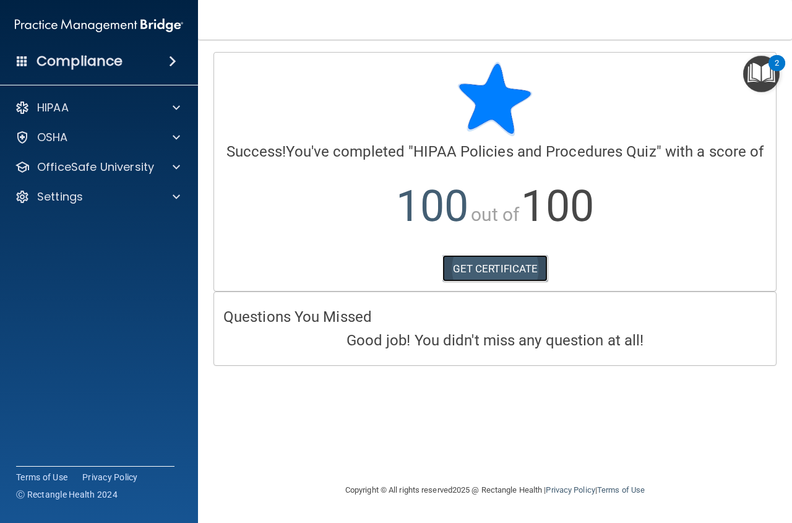
click at [515, 264] on link "GET CERTIFICATE" at bounding box center [495, 268] width 106 height 27
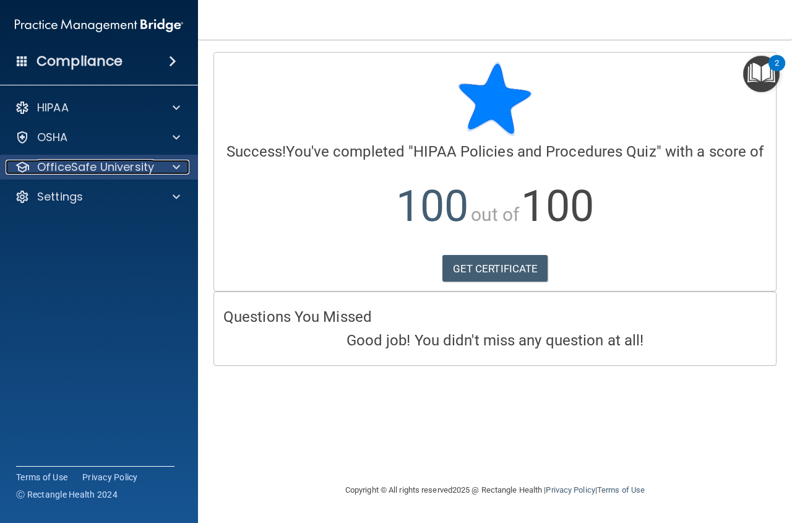
click at [64, 168] on p "OfficeSafe University" at bounding box center [95, 167] width 117 height 15
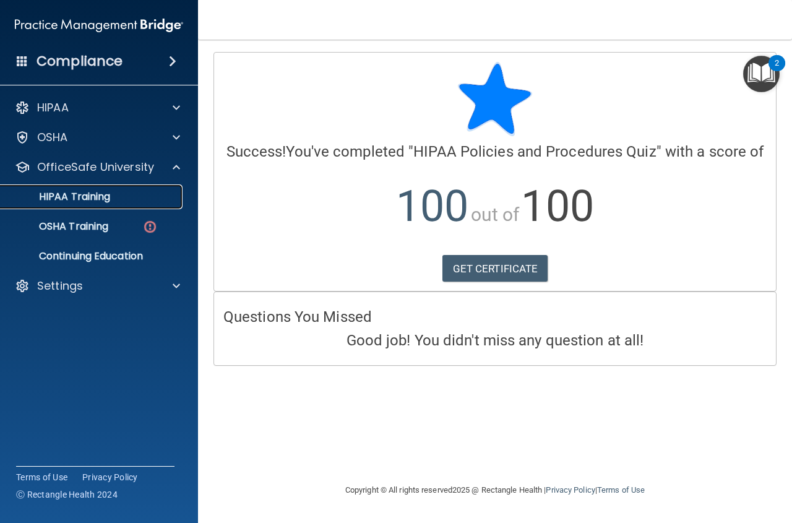
click at [98, 193] on p "HIPAA Training" at bounding box center [59, 197] width 102 height 12
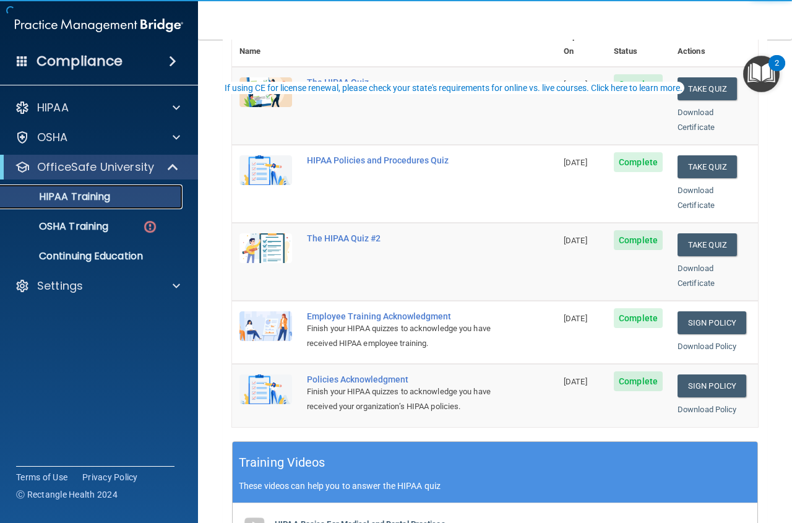
scroll to position [186, 0]
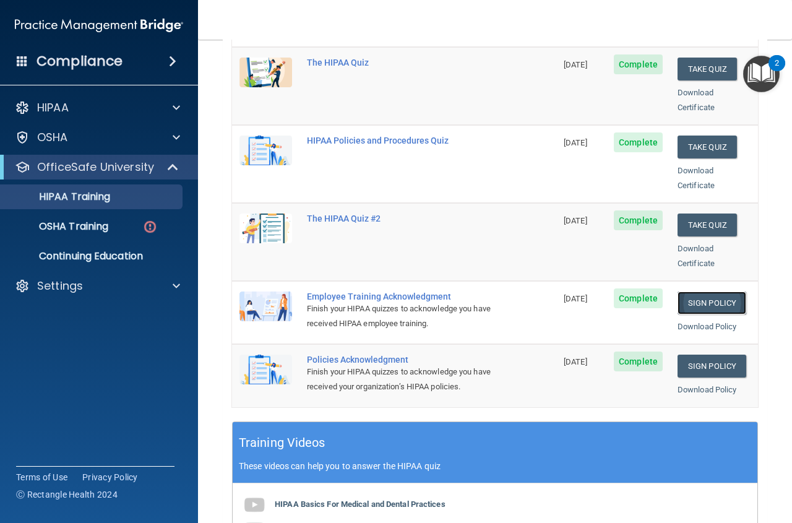
click at [705, 291] on link "Sign Policy" at bounding box center [711, 302] width 69 height 23
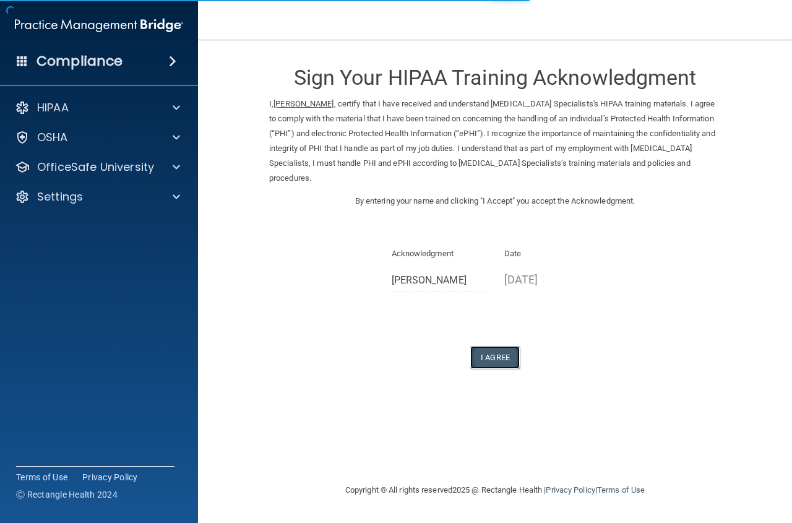
click at [489, 355] on button "I Agree" at bounding box center [494, 357] width 49 height 23
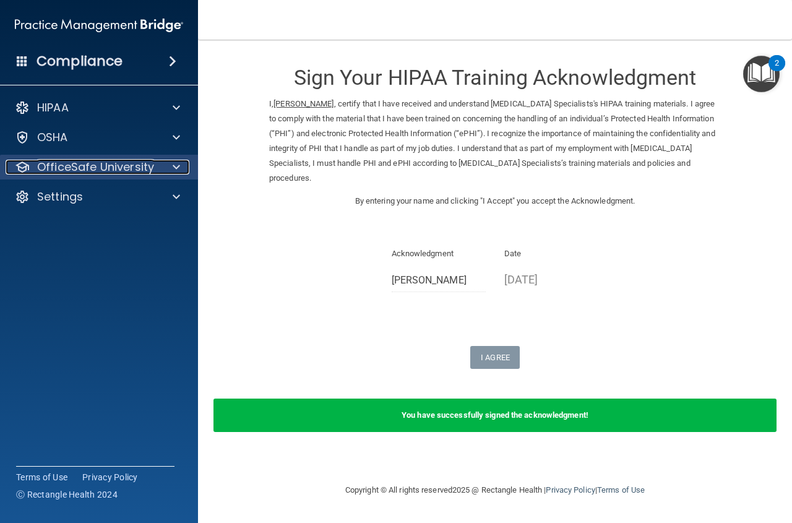
click at [80, 166] on p "OfficeSafe University" at bounding box center [95, 167] width 117 height 15
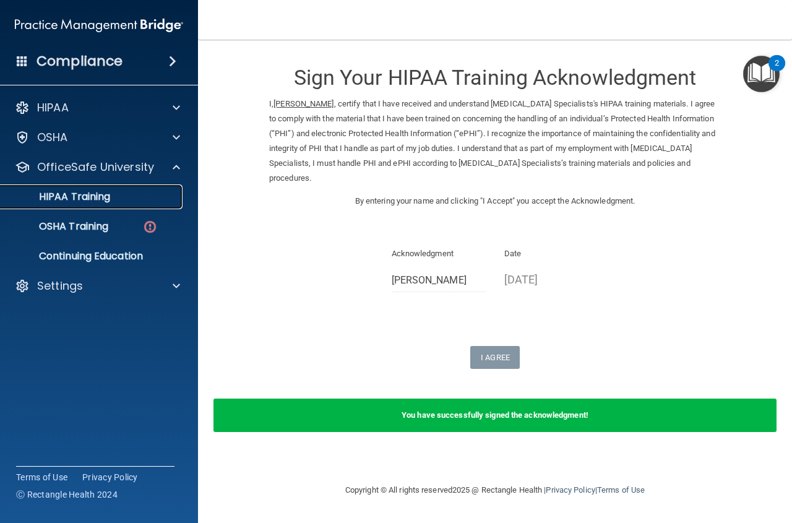
click at [86, 201] on p "HIPAA Training" at bounding box center [59, 197] width 102 height 12
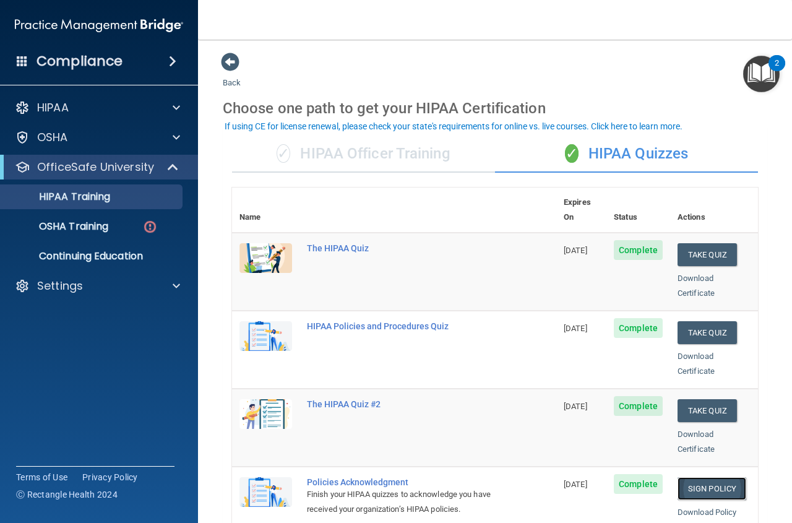
click at [701, 478] on link "Sign Policy" at bounding box center [711, 488] width 69 height 23
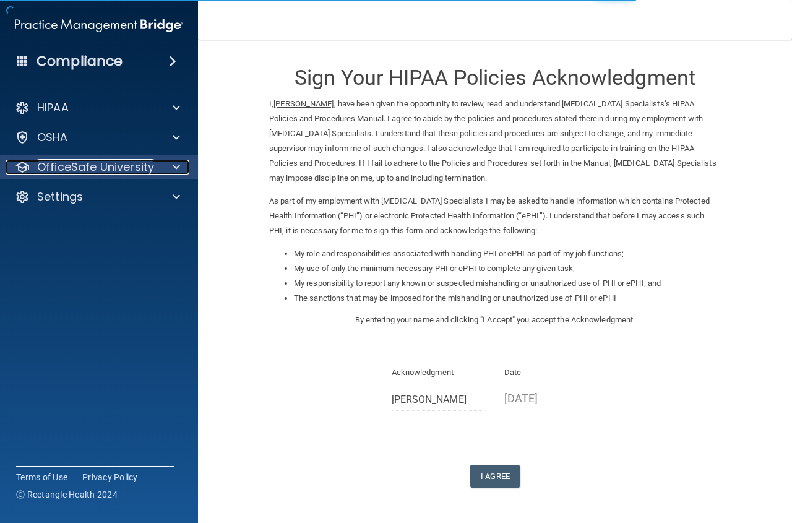
click at [89, 168] on p "OfficeSafe University" at bounding box center [95, 167] width 117 height 15
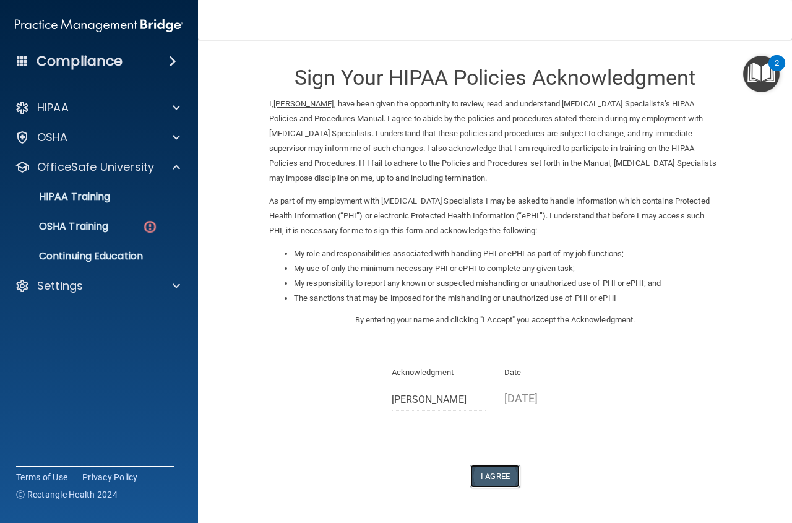
click at [500, 471] on button "I Agree" at bounding box center [494, 476] width 49 height 23
